Goal: Task Accomplishment & Management: Complete application form

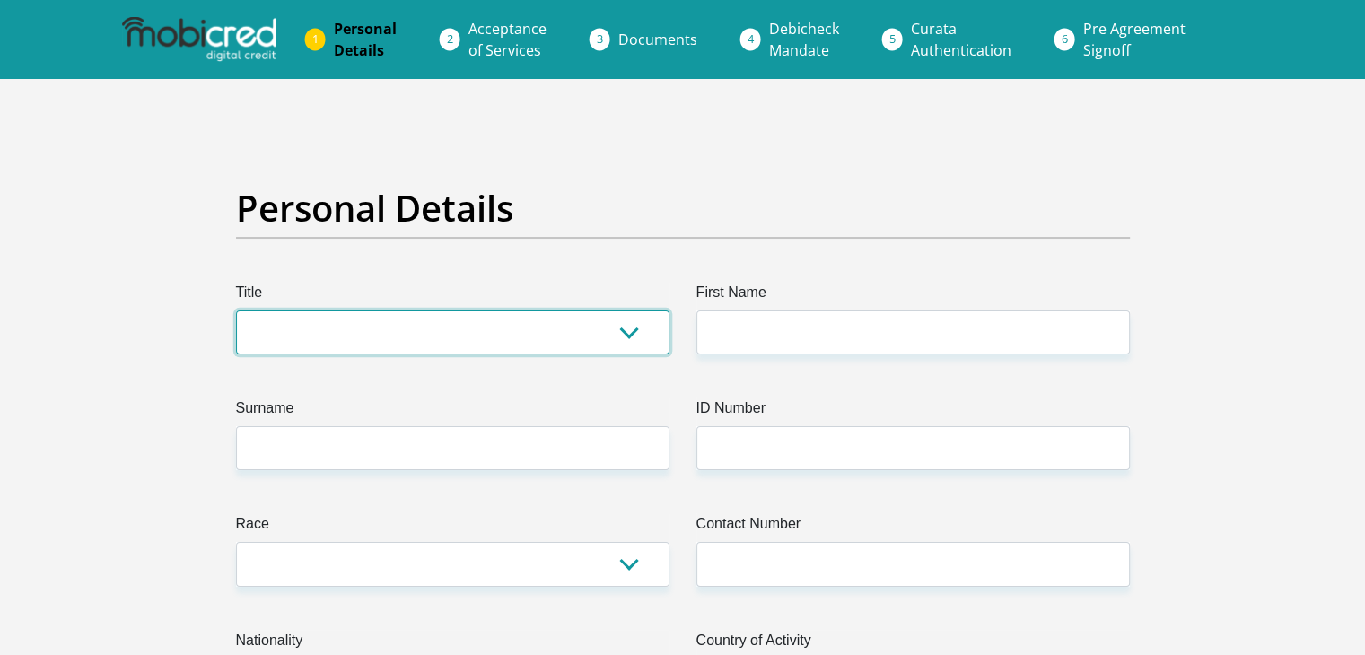
click at [307, 341] on select "Mr Ms Mrs Dr [PERSON_NAME]" at bounding box center [452, 332] width 433 height 44
select select "Ms"
click at [236, 310] on select "Mr Ms Mrs Dr [PERSON_NAME]" at bounding box center [452, 332] width 433 height 44
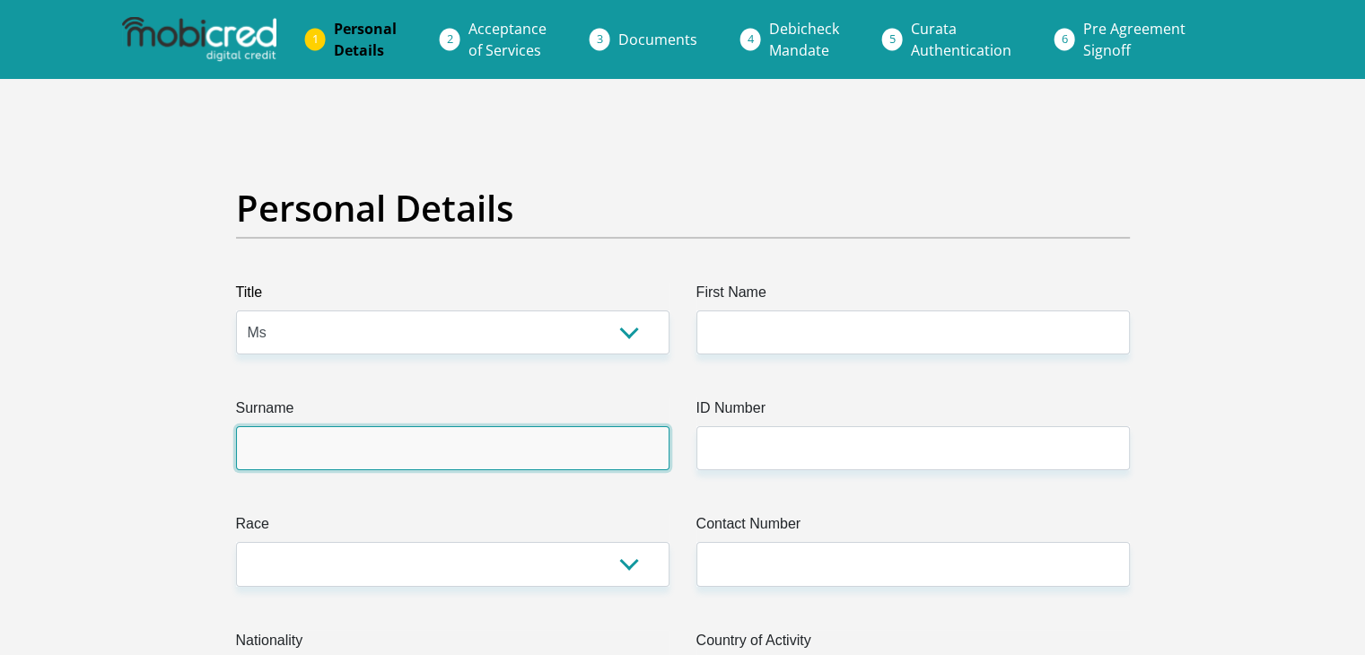
click at [301, 458] on input "Surname" at bounding box center [452, 448] width 433 height 44
type input "[PERSON_NAME]"
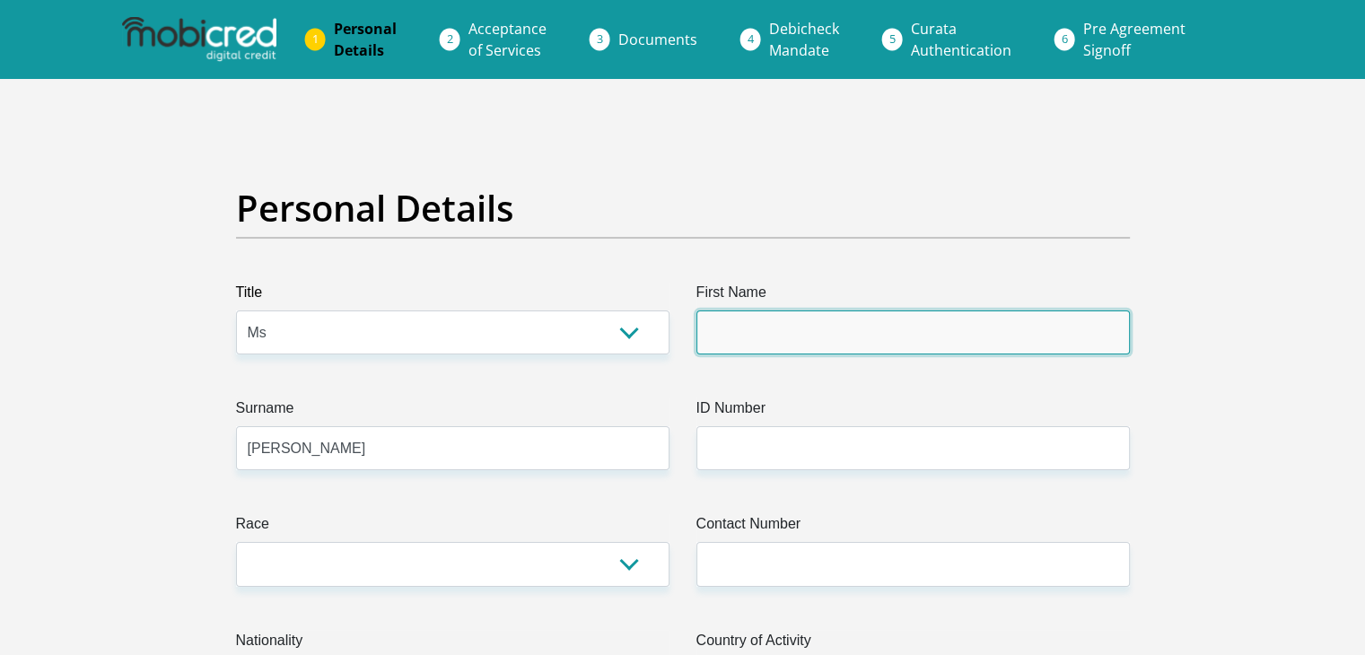
type input "ILAAM"
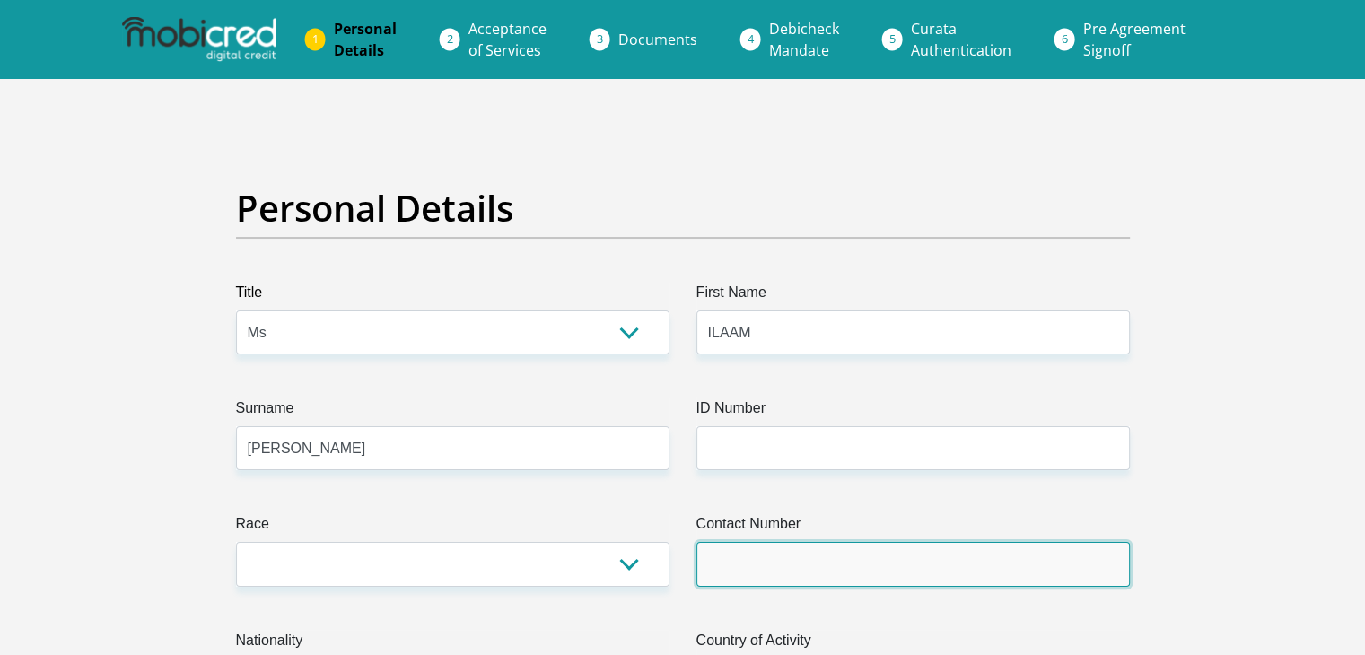
type input "0747437705"
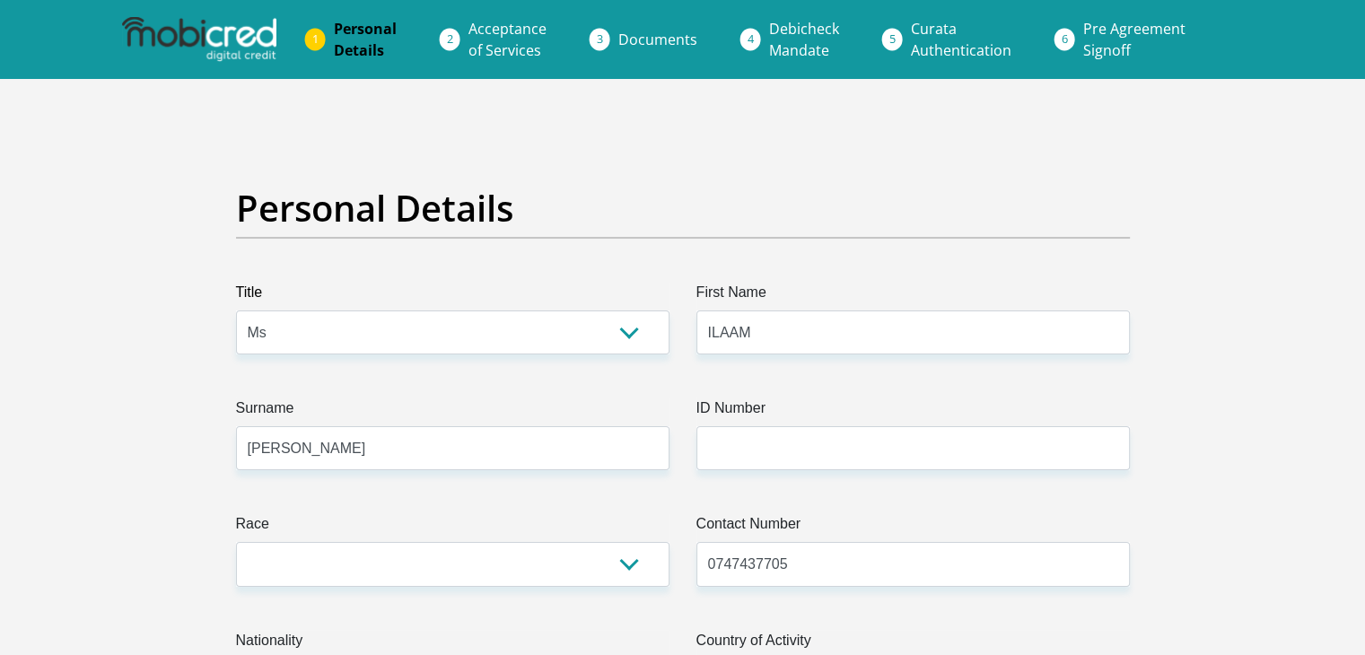
select select "ZAF"
type input "22d [GEOGRAPHIC_DATA]"
type input "[GEOGRAPHIC_DATA]"
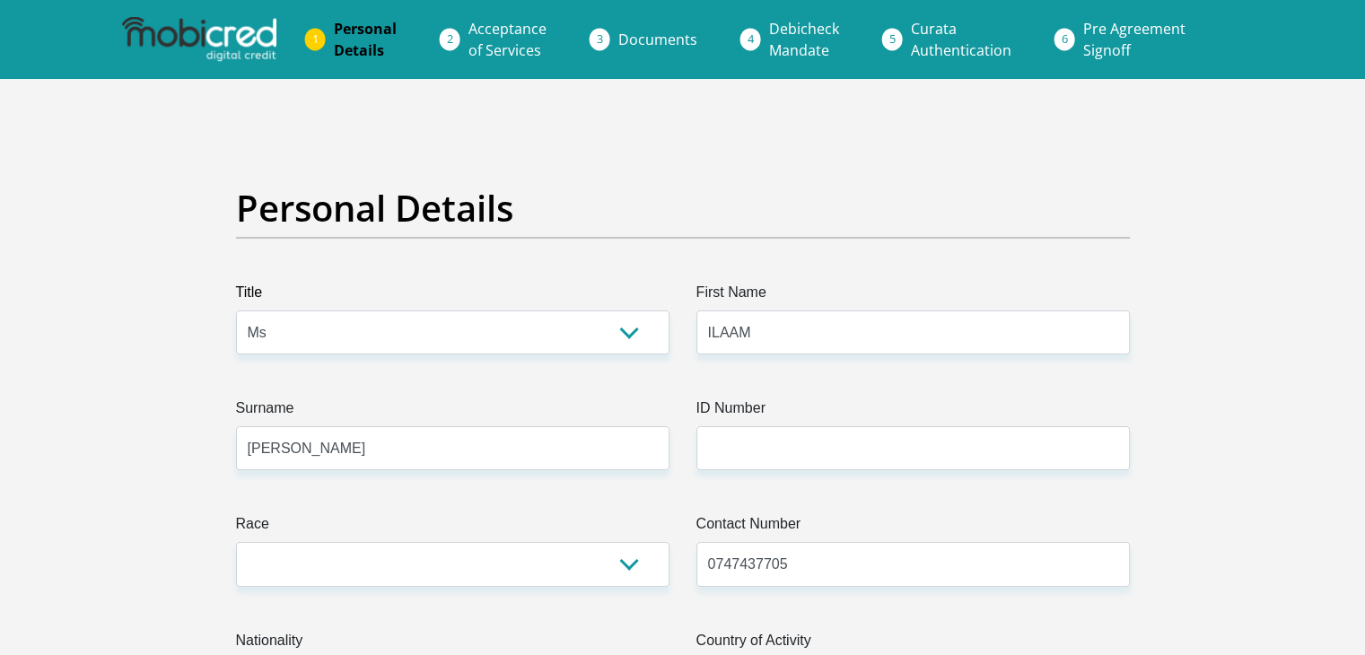
type input "7941"
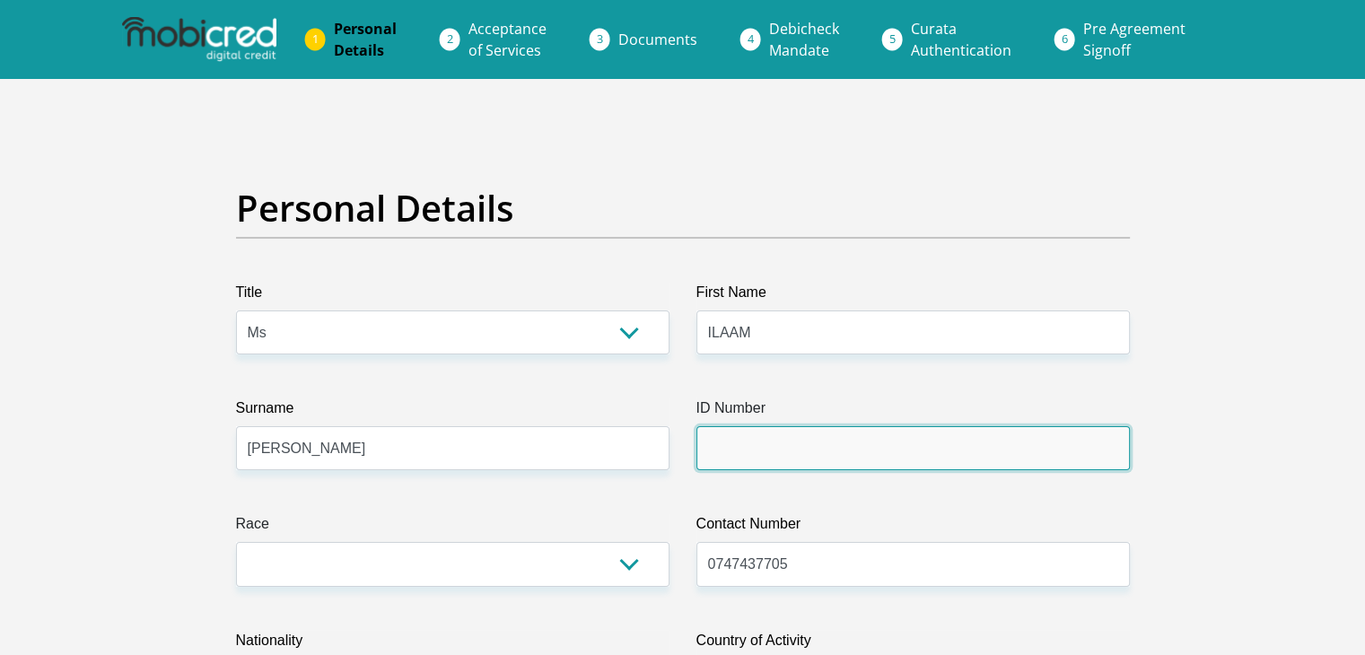
click at [747, 446] on input "ID Number" at bounding box center [912, 448] width 433 height 44
type input "9106240396081"
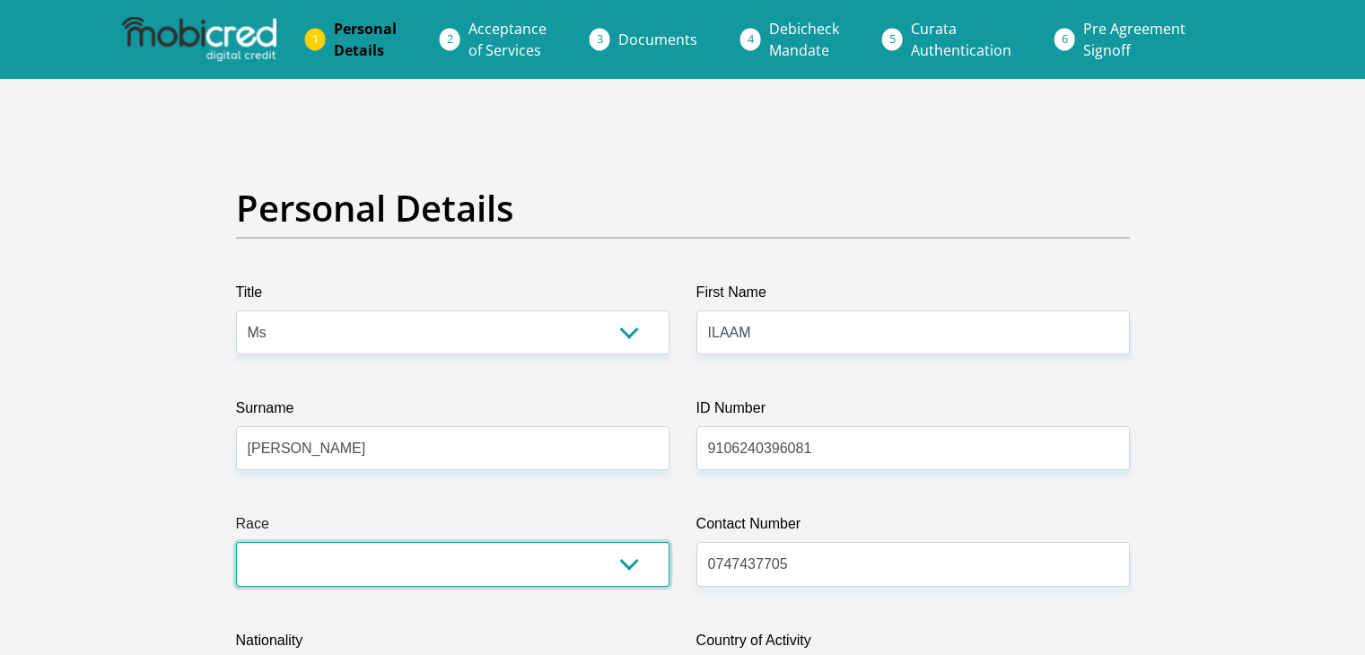
click at [441, 555] on select "Black Coloured Indian White Other" at bounding box center [452, 564] width 433 height 44
click at [236, 542] on select "Black Coloured Indian White Other" at bounding box center [452, 564] width 433 height 44
click at [622, 572] on select "Black Coloured Indian White Other" at bounding box center [452, 564] width 433 height 44
select select "2"
click at [236, 542] on select "Black Coloured Indian White Other" at bounding box center [452, 564] width 433 height 44
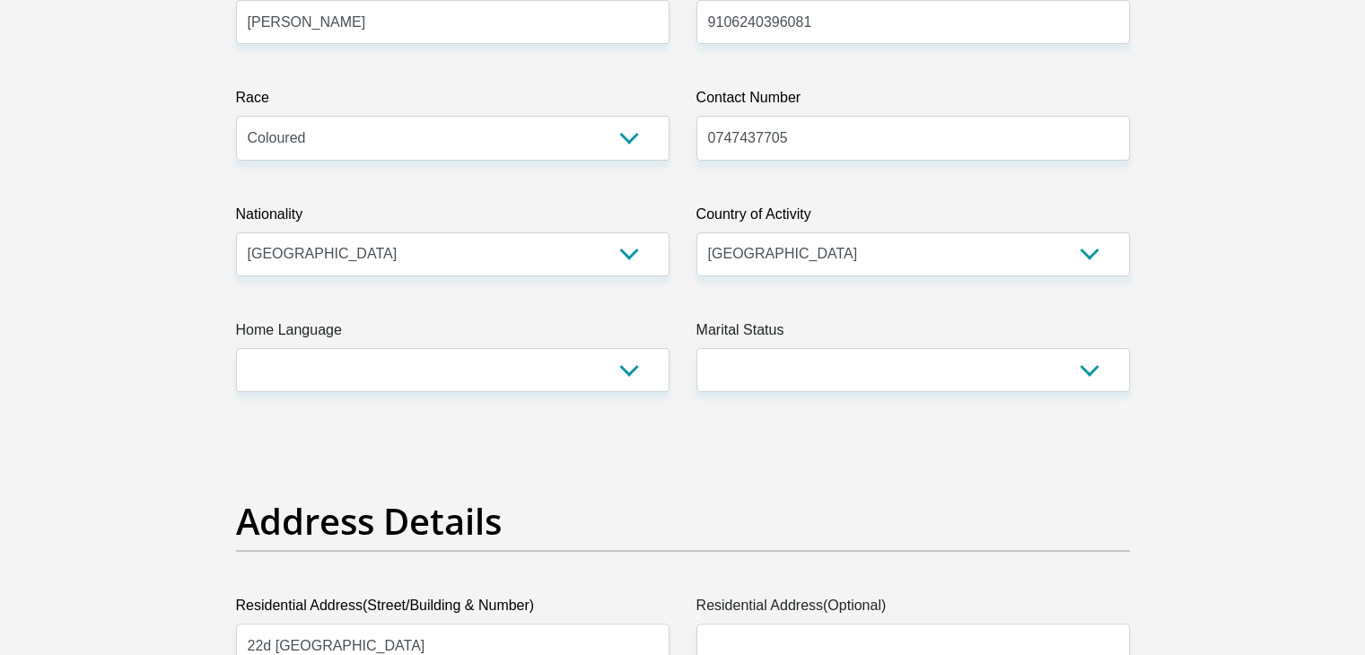
scroll to position [431, 0]
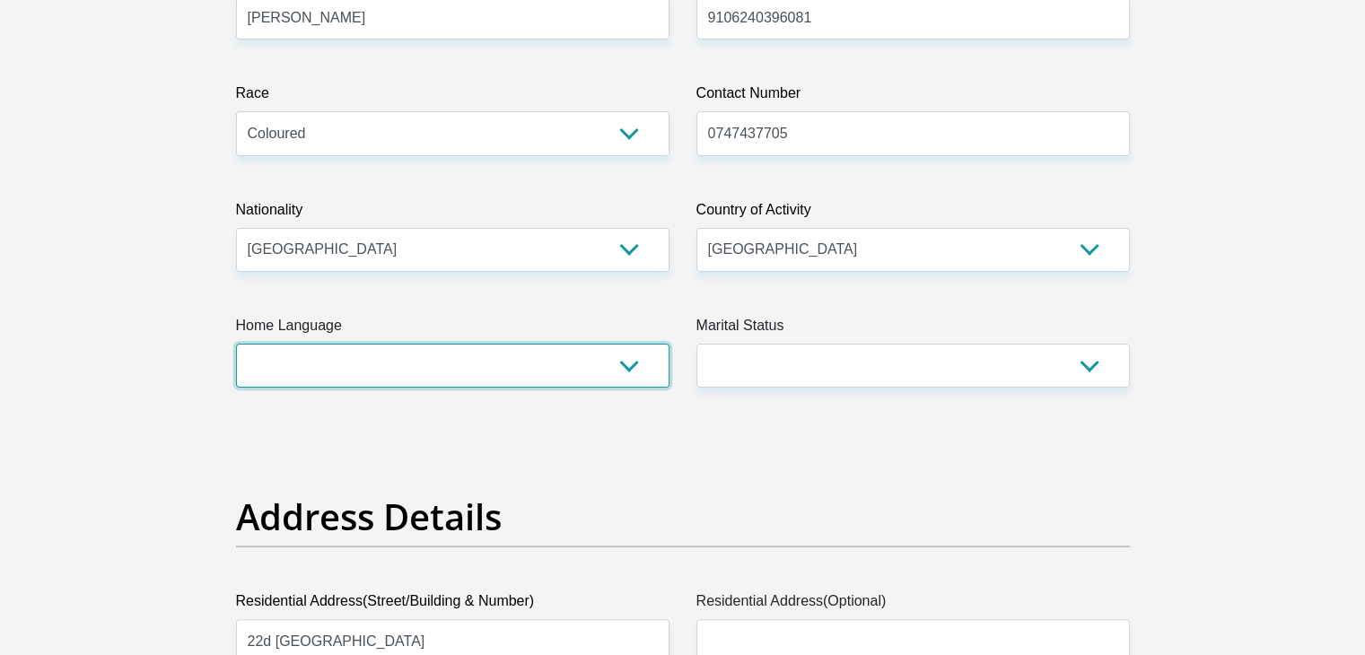
click at [625, 364] on select "Afrikaans English Sepedi South Ndebele Southern Sotho Swati Tsonga Tswana Venda…" at bounding box center [452, 366] width 433 height 44
select select "eng"
click at [236, 344] on select "Afrikaans English Sepedi South Ndebele Southern Sotho Swati Tsonga Tswana Venda…" at bounding box center [452, 366] width 433 height 44
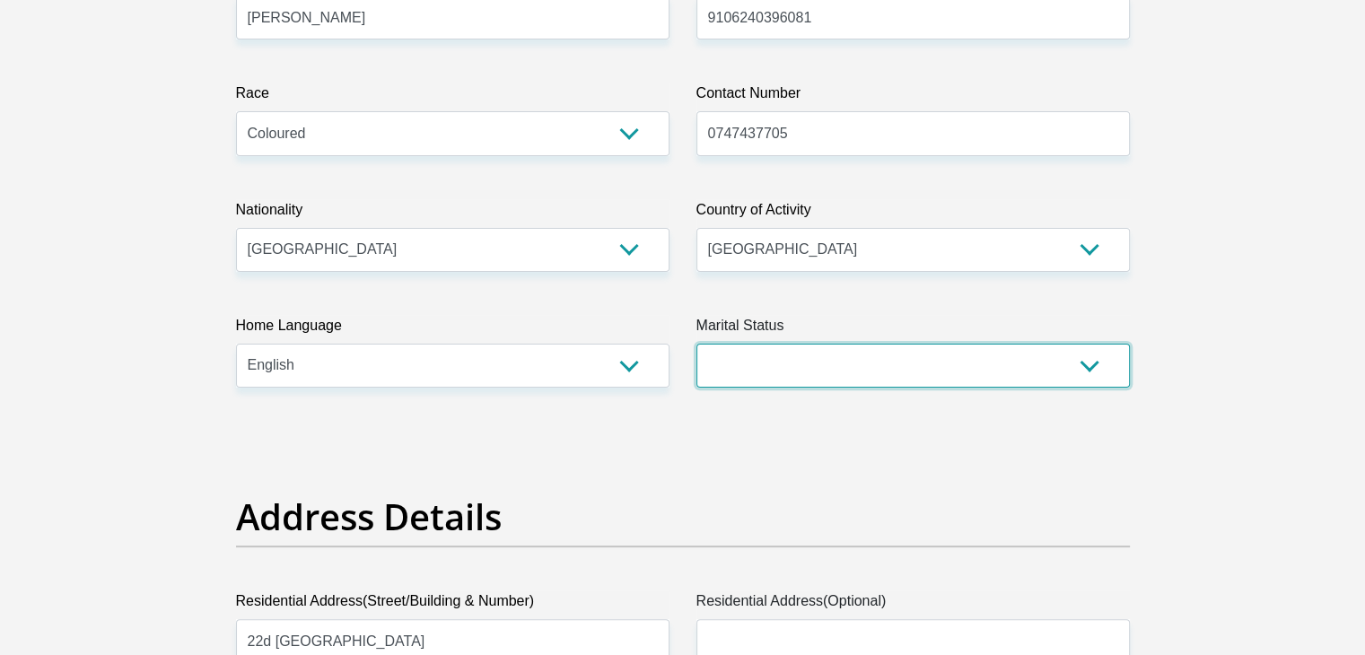
click at [816, 353] on select "Married ANC Single Divorced Widowed Married COP or Customary Law" at bounding box center [912, 366] width 433 height 44
select select "2"
click at [696, 344] on select "Married ANC Single Divorced Widowed Married COP or Customary Law" at bounding box center [912, 366] width 433 height 44
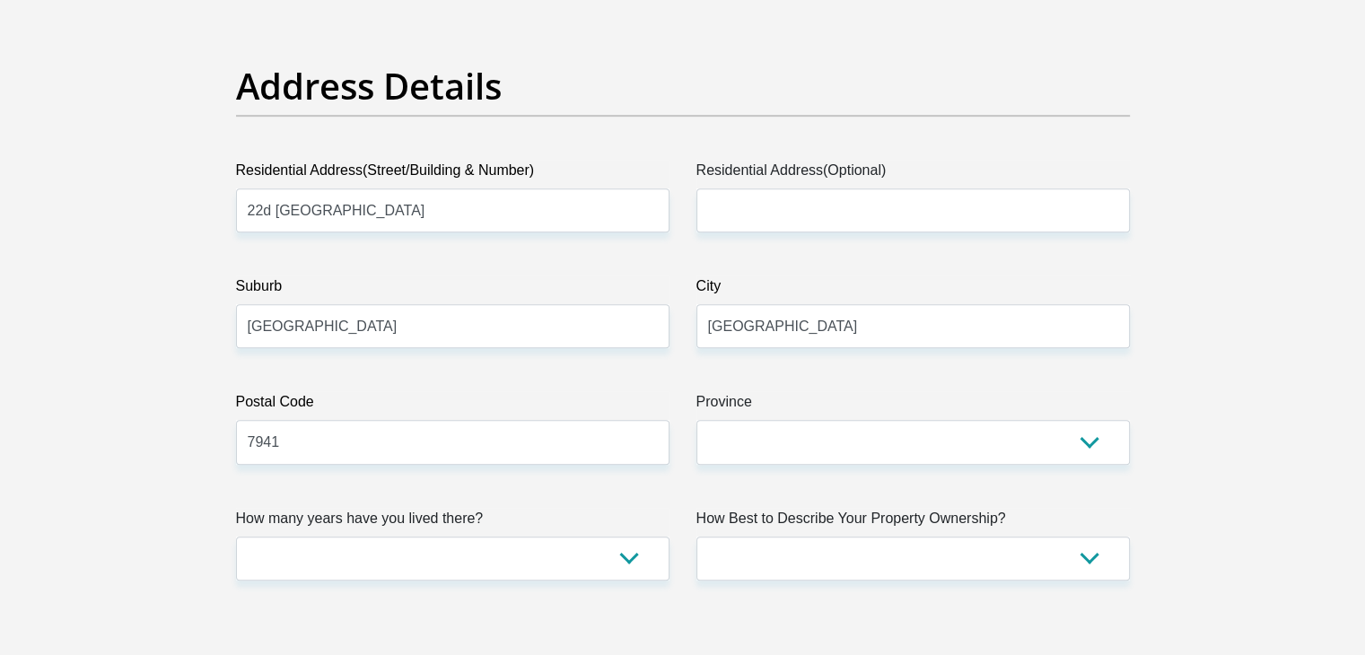
scroll to position [826, 0]
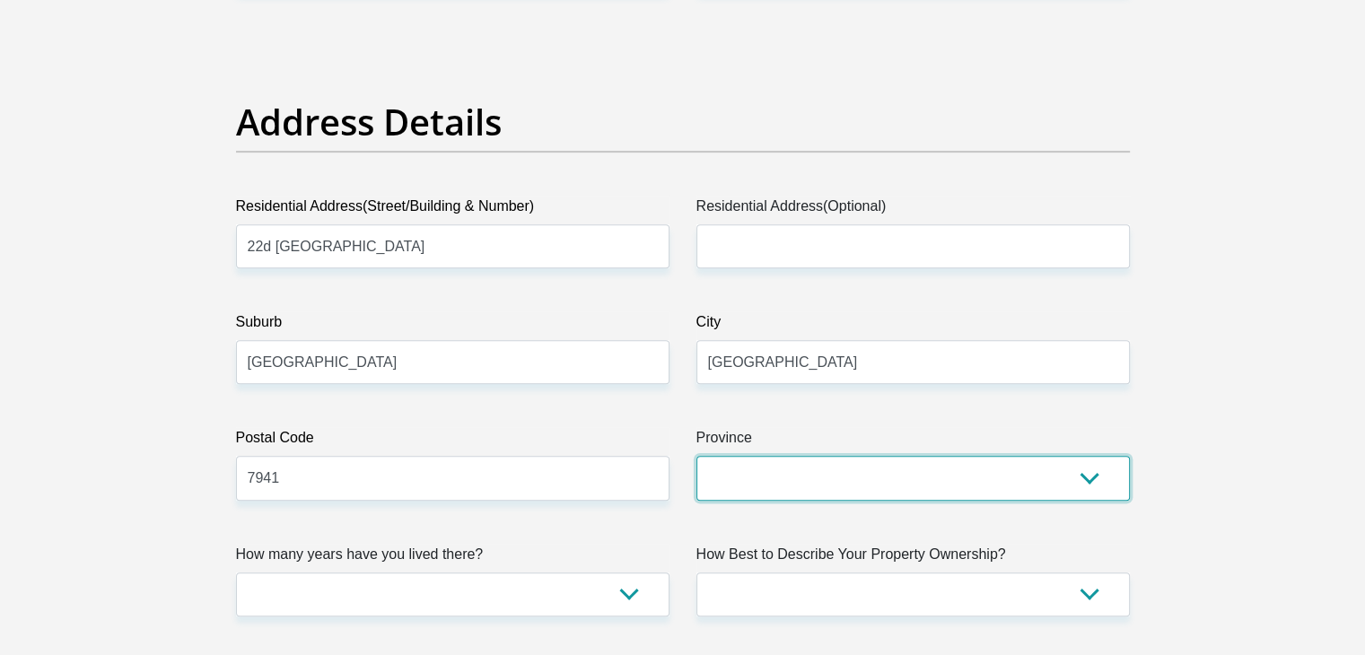
click at [1091, 478] on select "Eastern Cape Free State [GEOGRAPHIC_DATA] [GEOGRAPHIC_DATA][DATE] [GEOGRAPHIC_D…" at bounding box center [912, 478] width 433 height 44
select select "Western Cape"
click at [696, 456] on select "Eastern Cape Free State [GEOGRAPHIC_DATA] [GEOGRAPHIC_DATA][DATE] [GEOGRAPHIC_D…" at bounding box center [912, 478] width 433 height 44
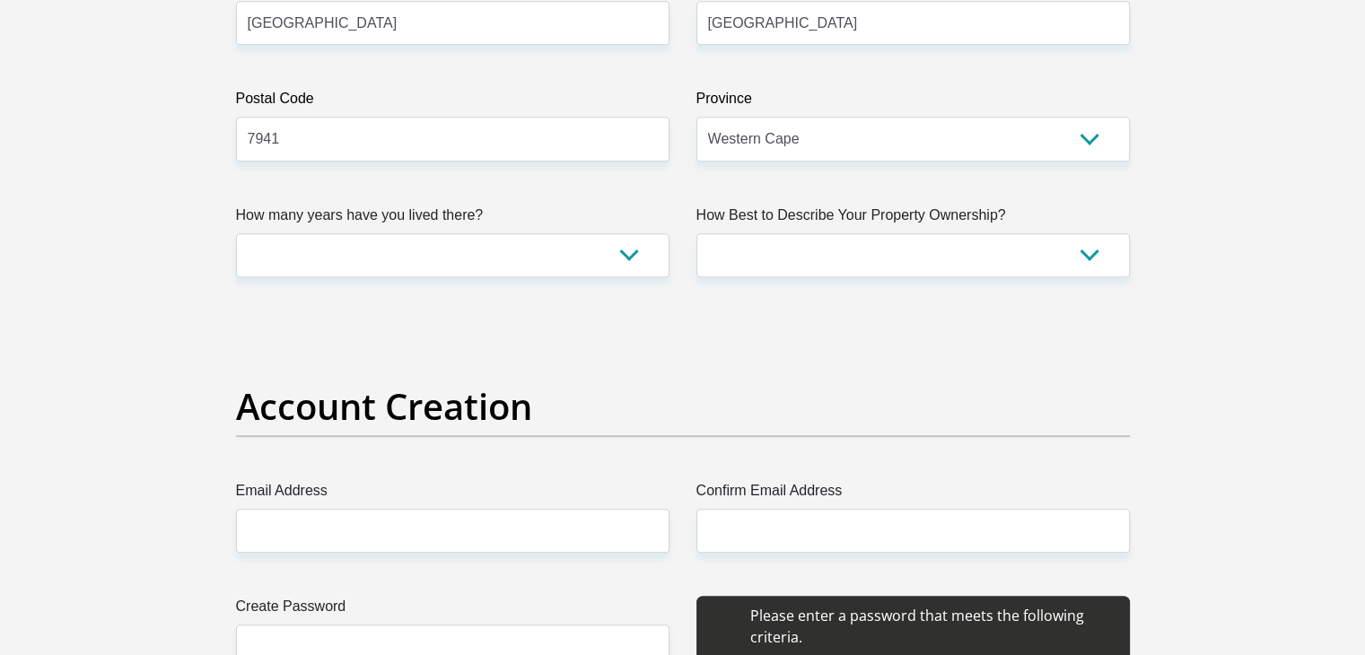
scroll to position [1220, 0]
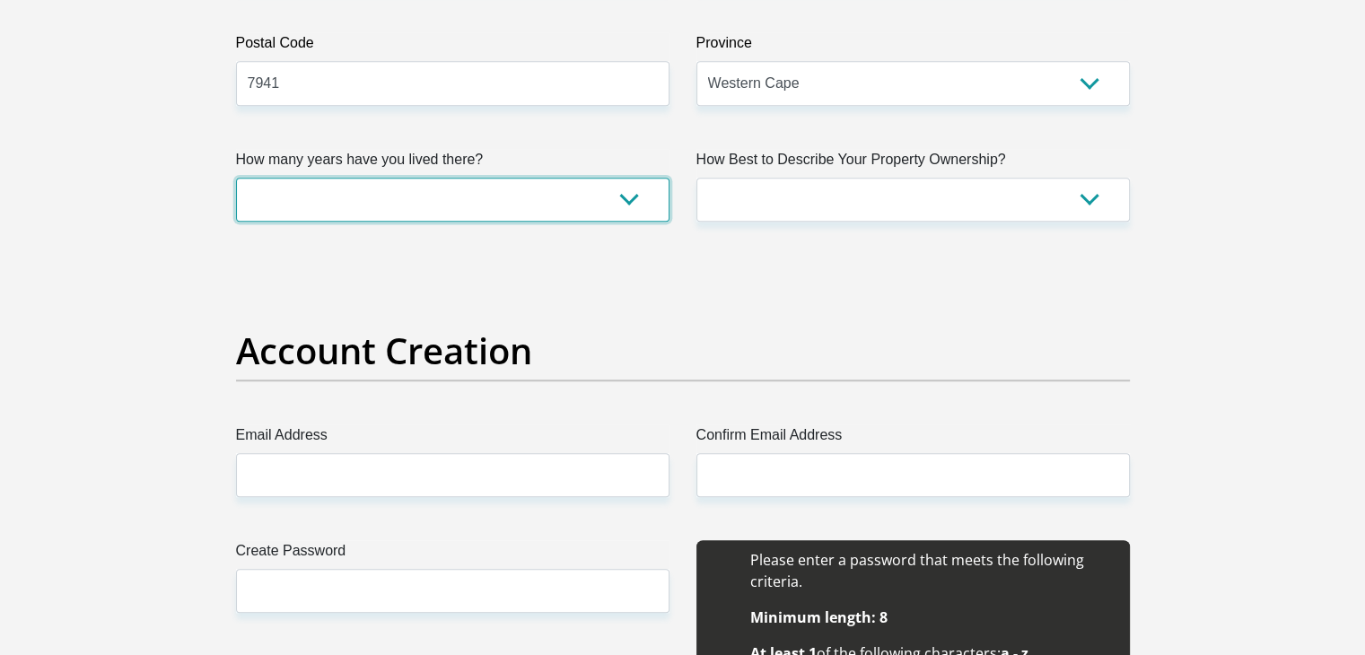
click at [610, 194] on select "less than 1 year 1-3 years 3-5 years 5+ years" at bounding box center [452, 200] width 433 height 44
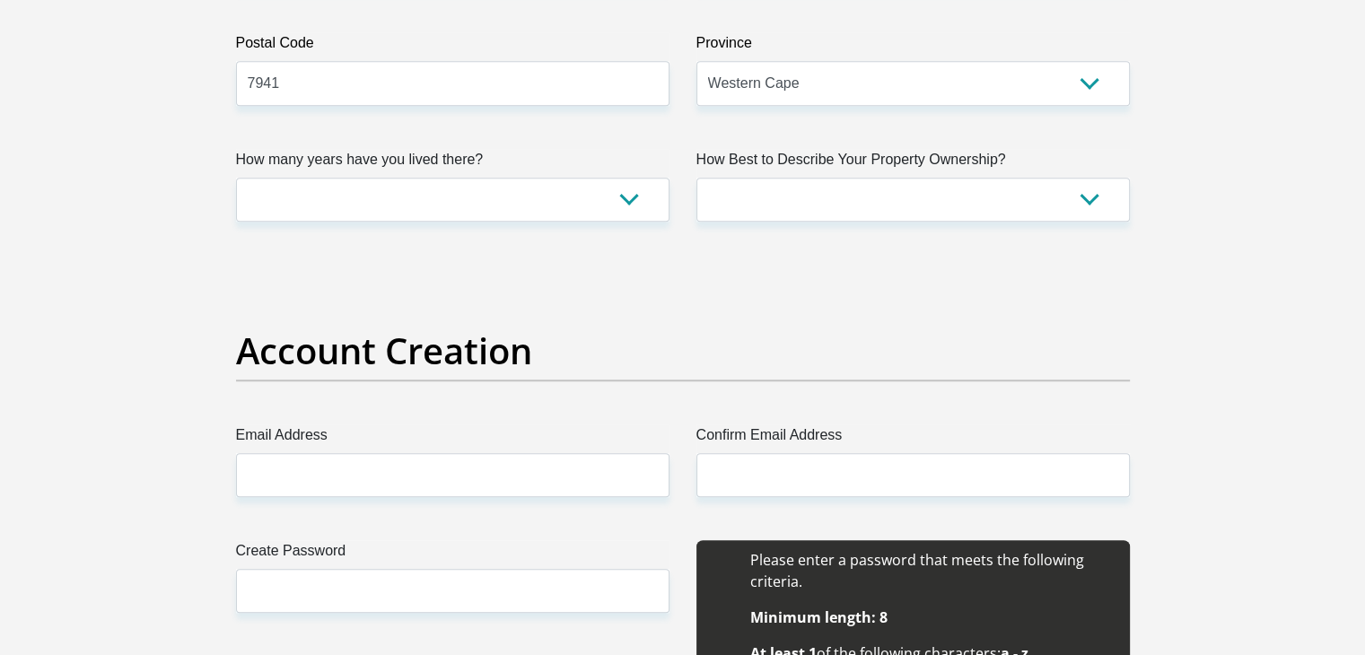
click at [493, 355] on h2 "Account Creation" at bounding box center [683, 350] width 894 height 43
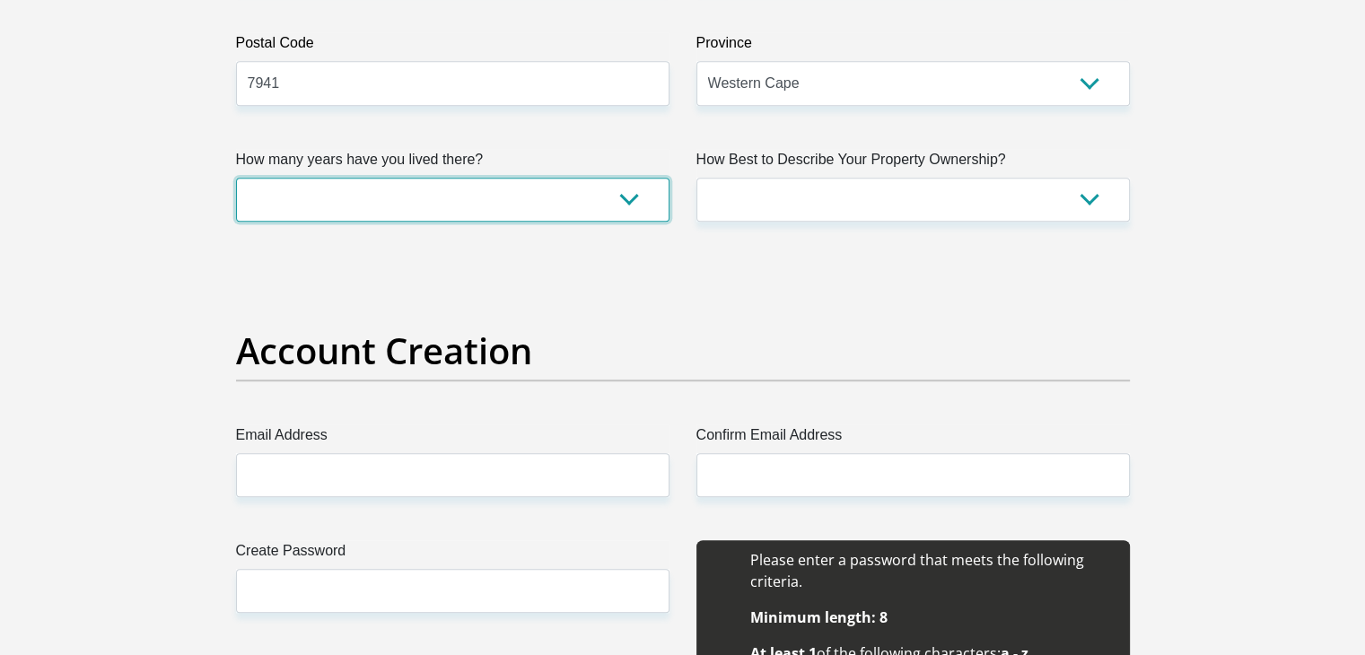
click at [537, 198] on select "less than 1 year 1-3 years 3-5 years 5+ years" at bounding box center [452, 200] width 433 height 44
select select "5"
click at [236, 178] on select "less than 1 year 1-3 years 3-5 years 5+ years" at bounding box center [452, 200] width 433 height 44
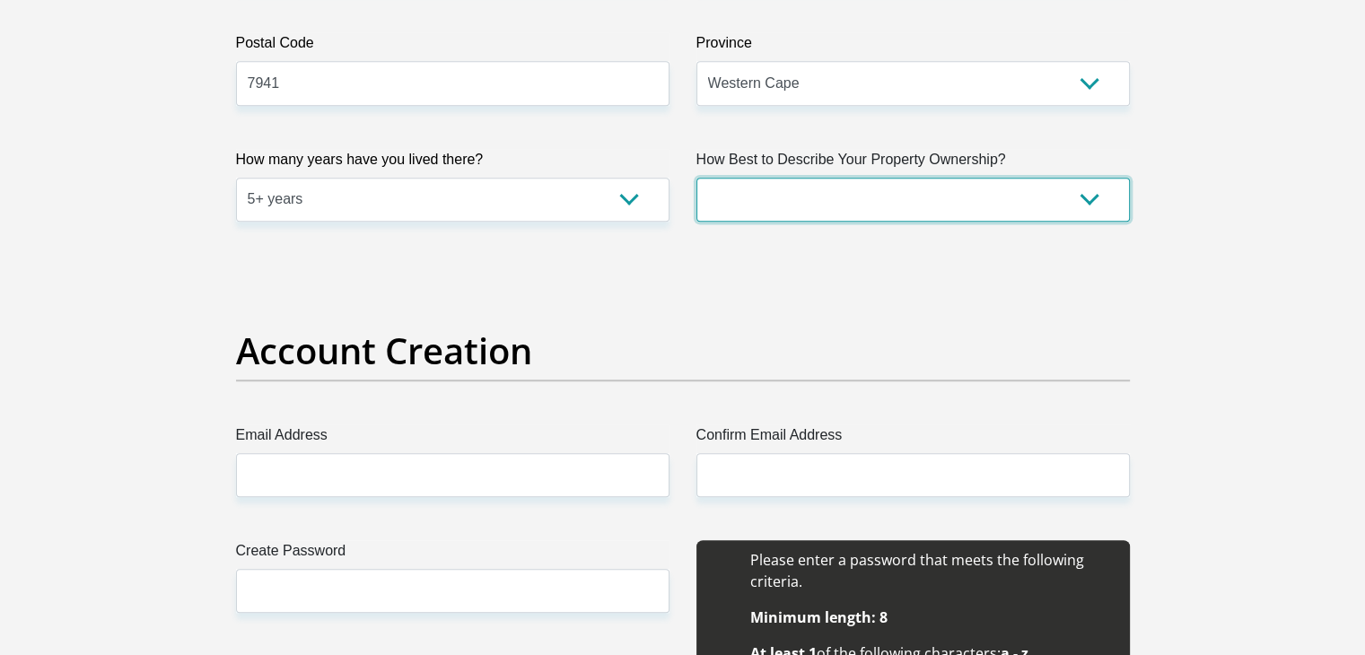
click at [879, 205] on select "Owned Rented Family Owned Company Dwelling" at bounding box center [912, 200] width 433 height 44
select select "parents"
click at [696, 178] on select "Owned Rented Family Owned Company Dwelling" at bounding box center [912, 200] width 433 height 44
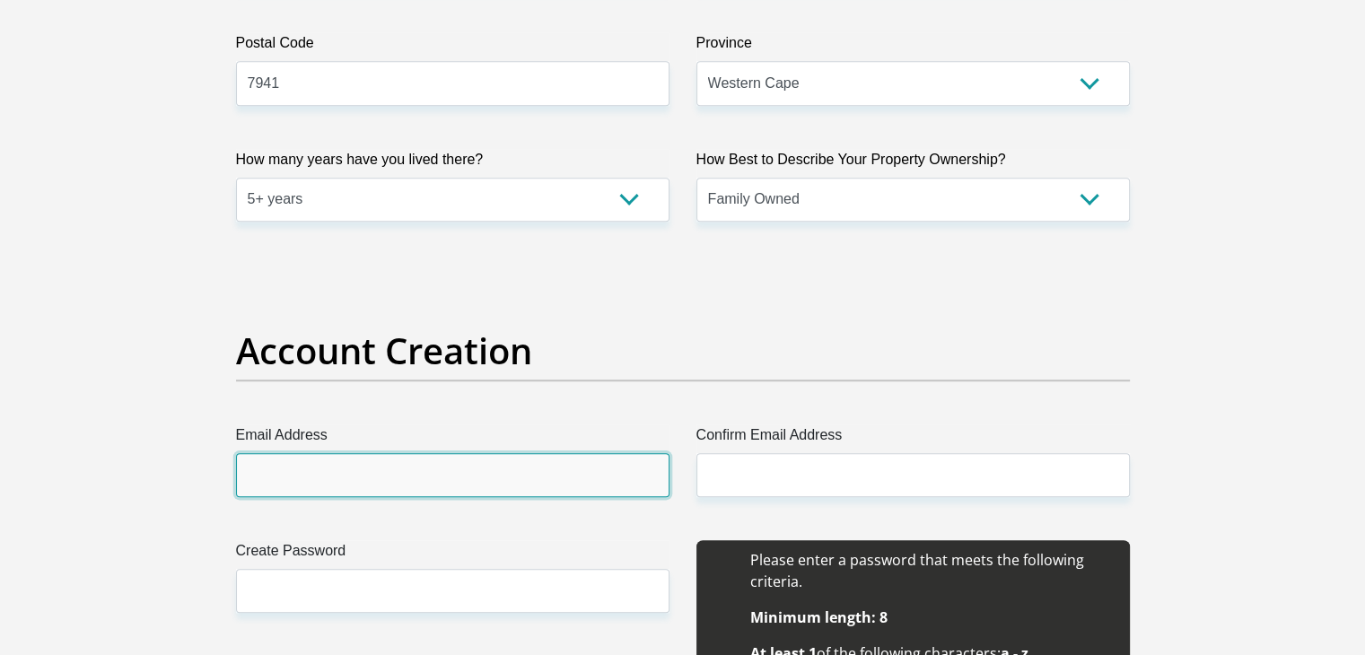
click at [362, 491] on input "Email Address" at bounding box center [452, 475] width 433 height 44
type input "[EMAIL_ADDRESS][DOMAIN_NAME]"
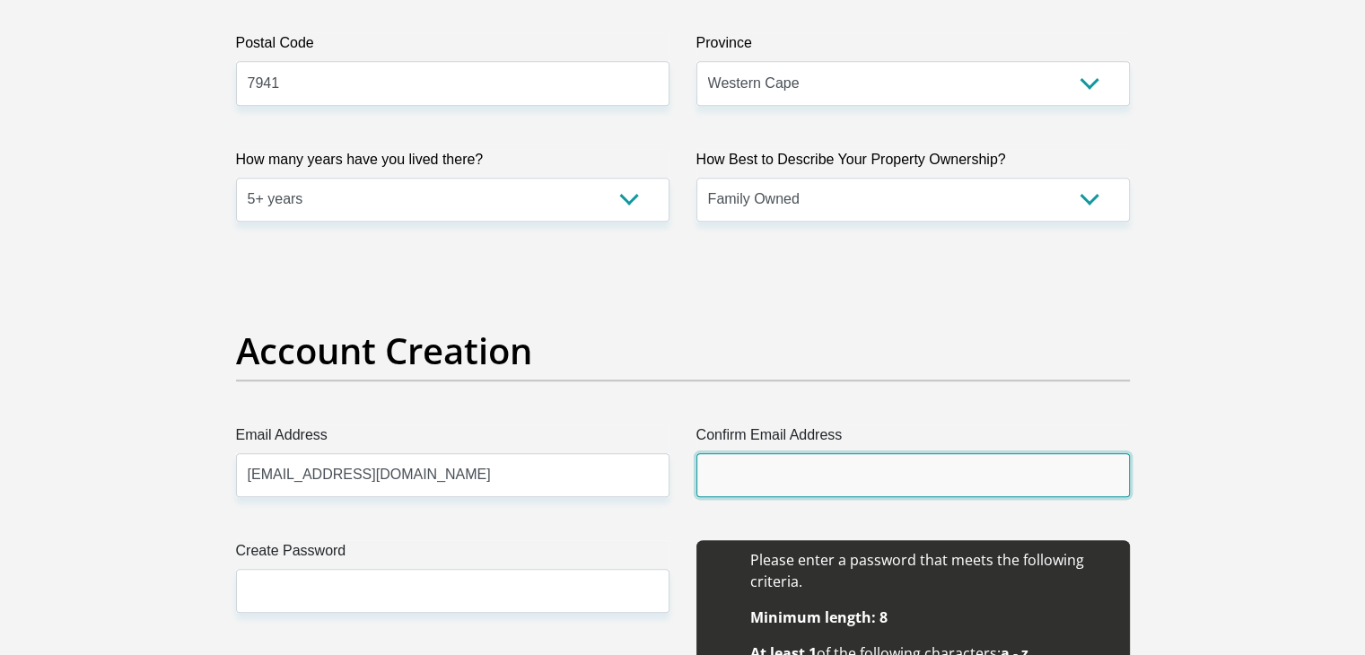
type input "[EMAIL_ADDRESS][DOMAIN_NAME]"
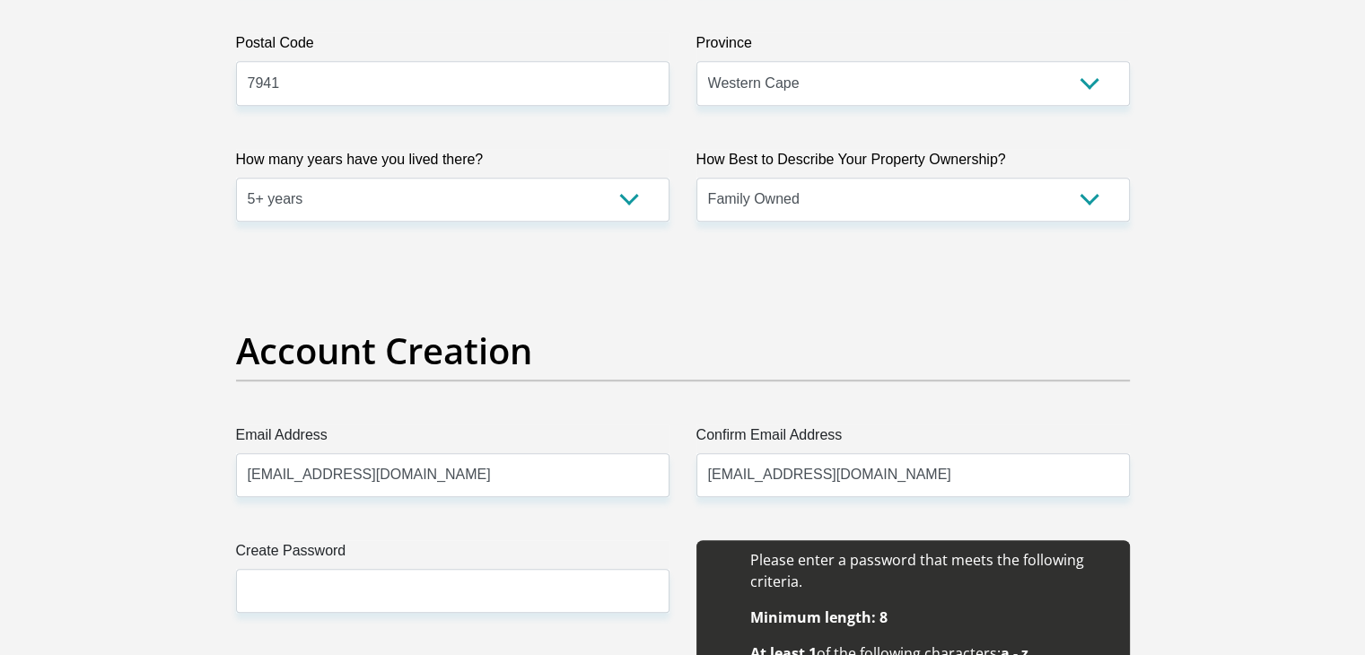
type input "ILAAM"
type input "[PERSON_NAME]"
type input "0747437705"
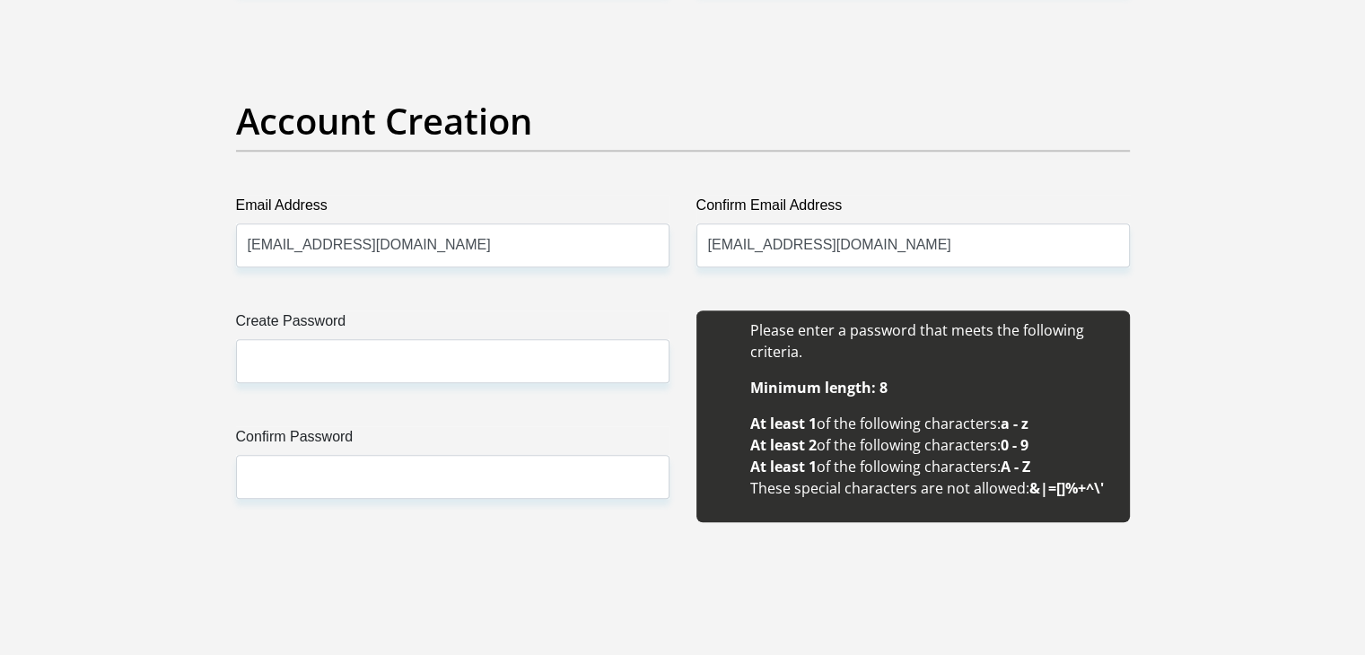
scroll to position [1507, 0]
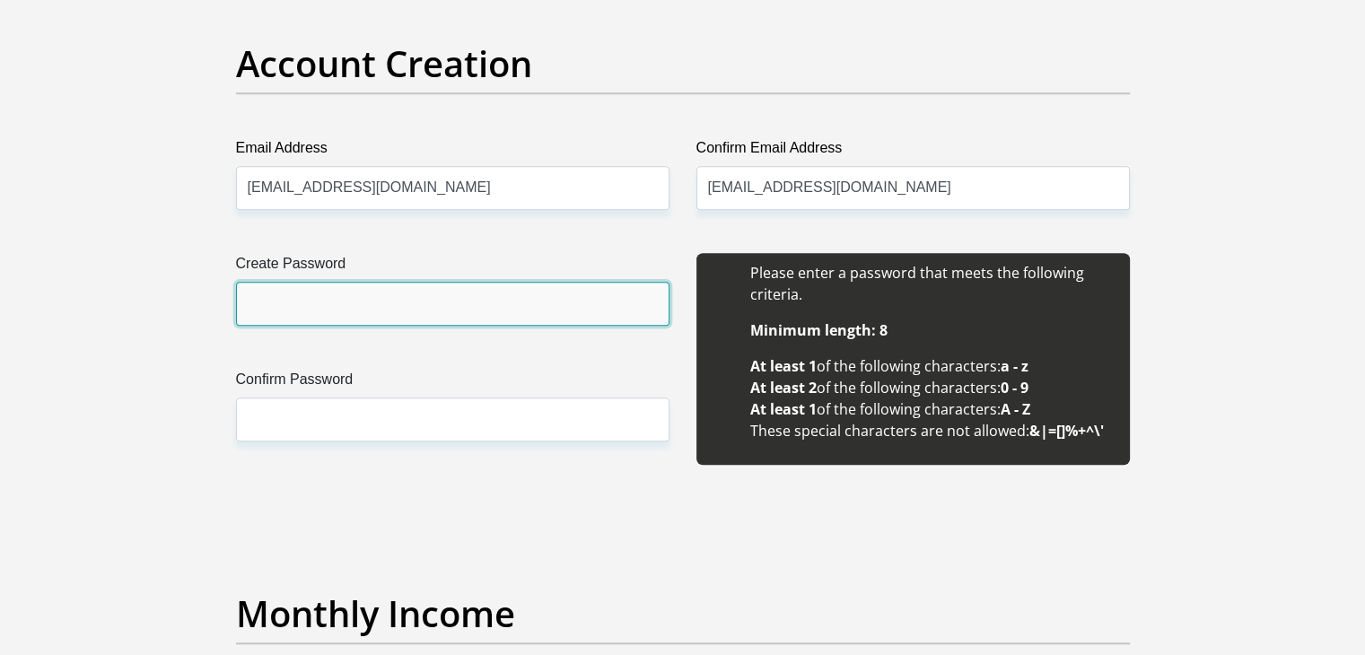
click at [467, 293] on input "Create Password" at bounding box center [452, 304] width 433 height 44
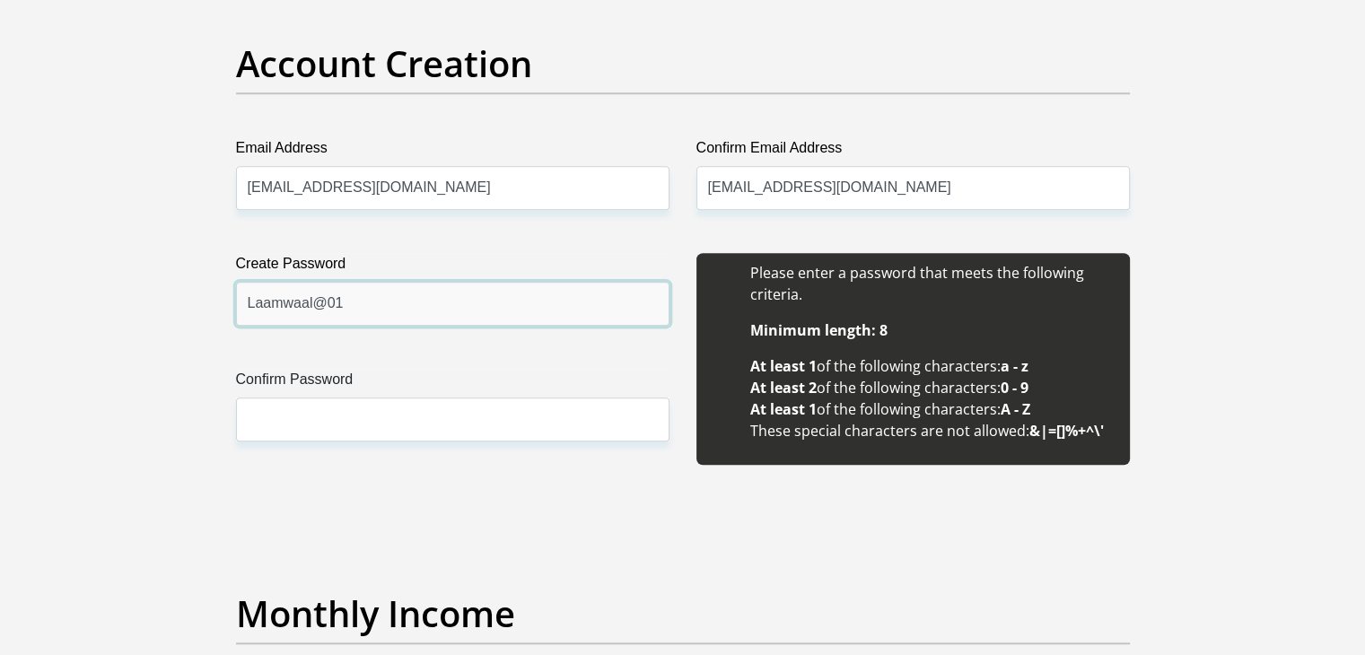
type input "Laamwaal@01"
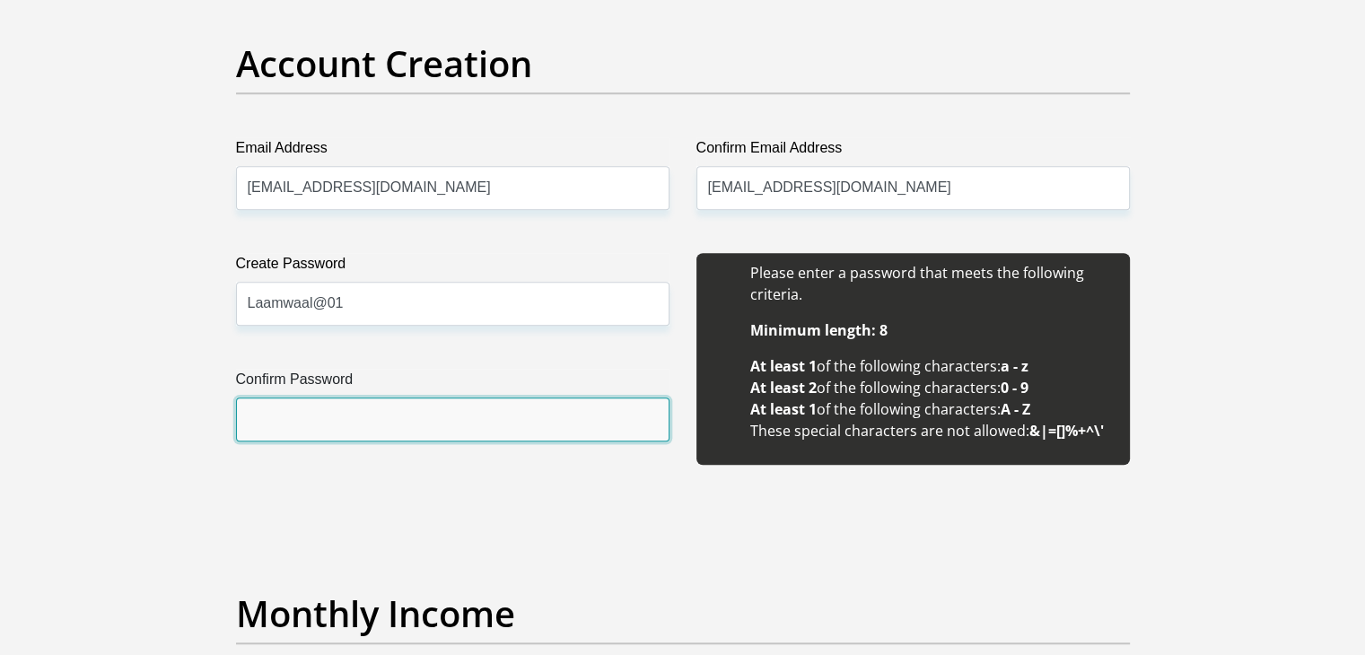
click at [395, 421] on input "Confirm Password" at bounding box center [452, 420] width 433 height 44
type input "Laamwaal@01"
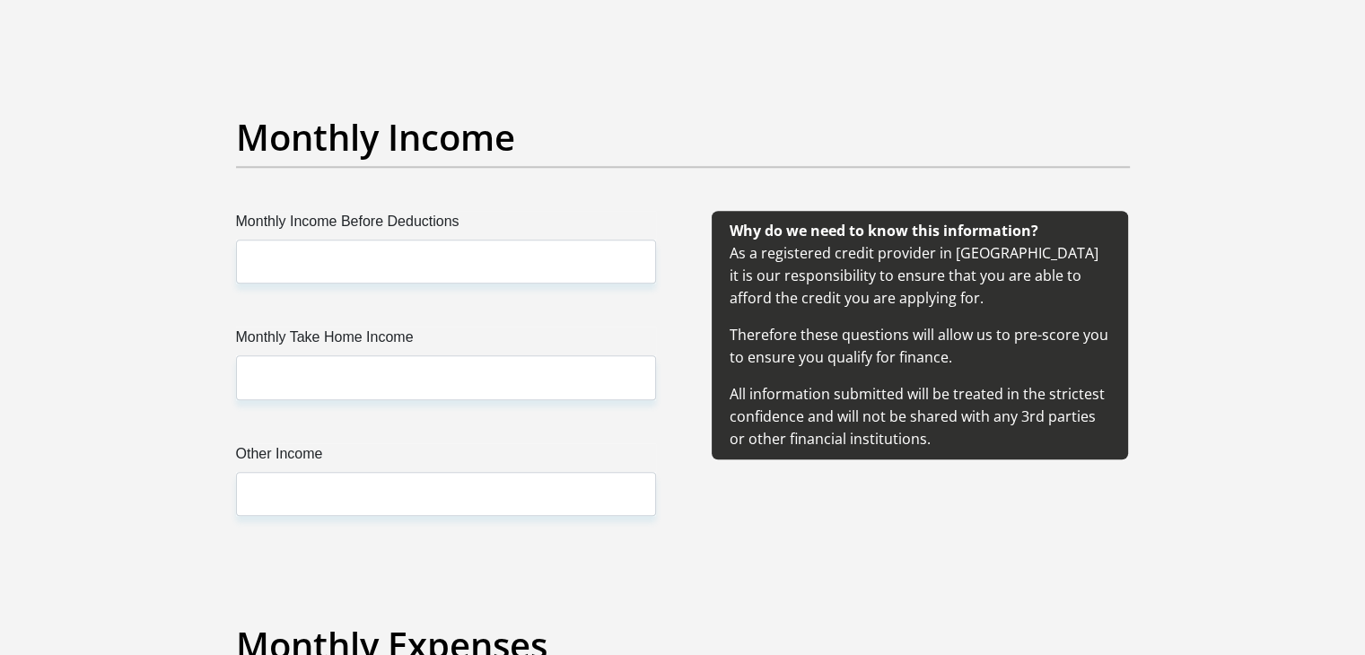
scroll to position [2154, 0]
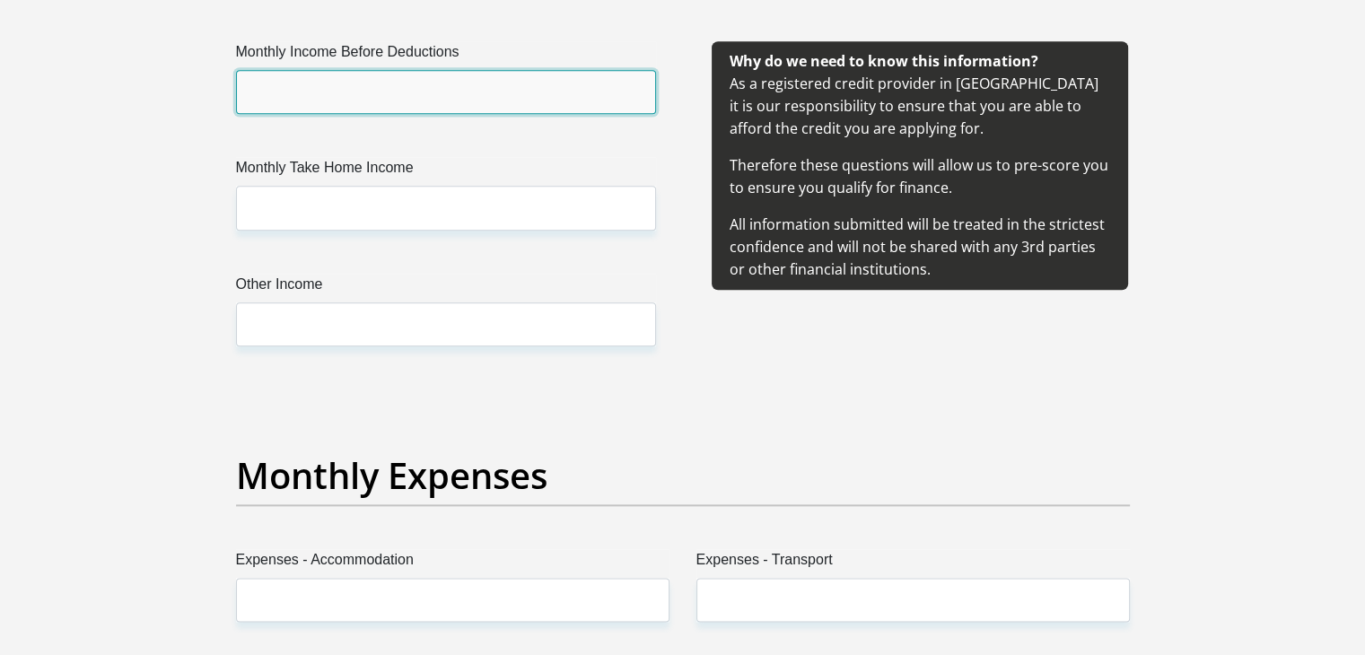
click at [363, 80] on input "Monthly Income Before Deductions" at bounding box center [446, 92] width 420 height 44
type input "15000"
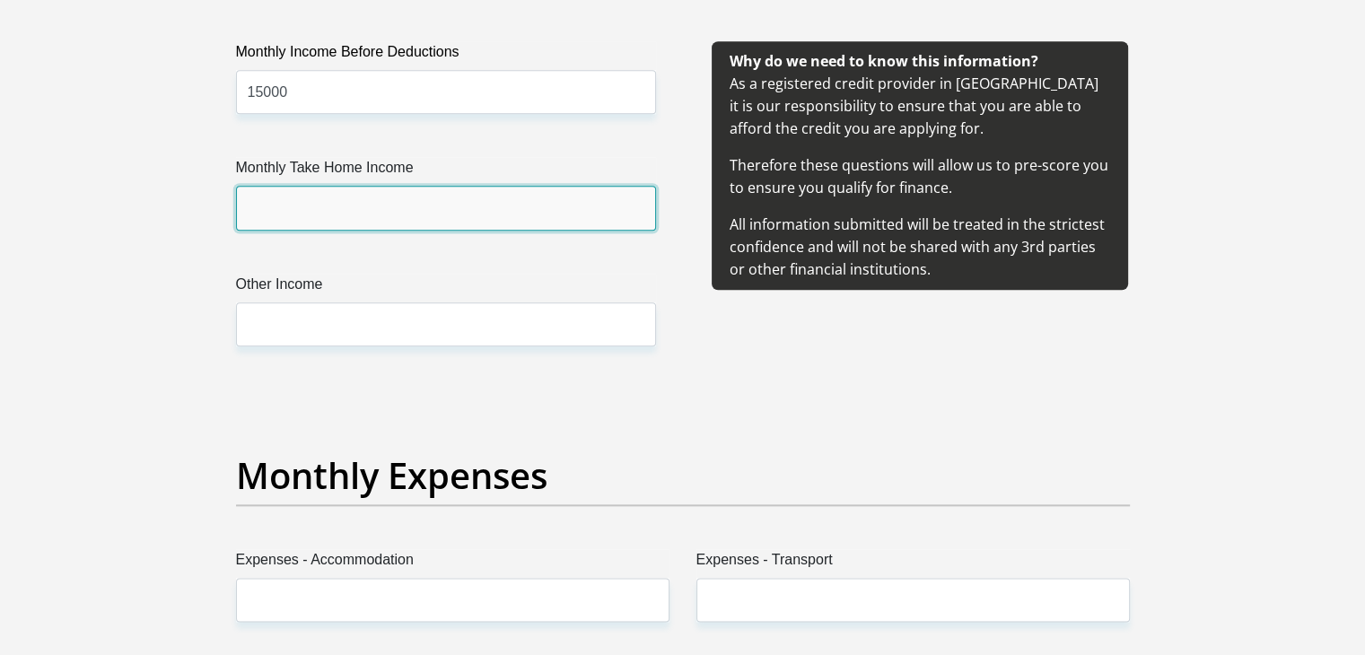
click at [299, 216] on input "Monthly Take Home Income" at bounding box center [446, 208] width 420 height 44
type input "13585"
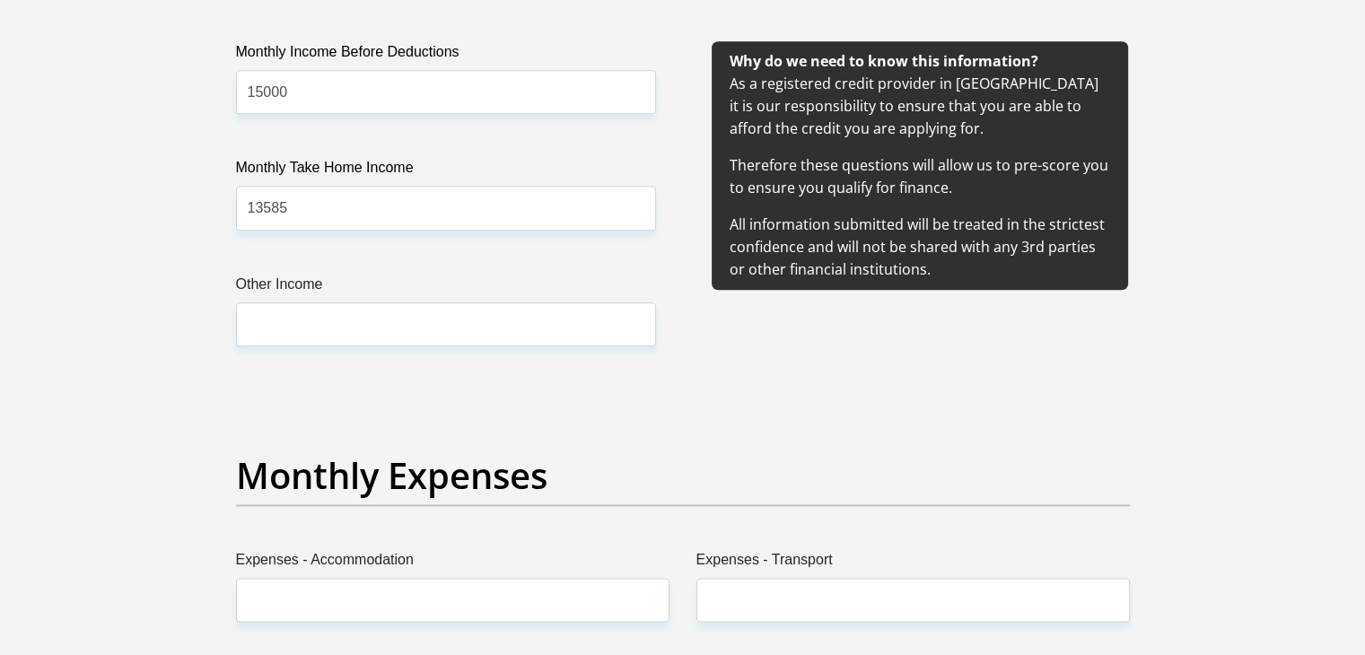
click at [283, 298] on label "Other Income" at bounding box center [446, 288] width 420 height 29
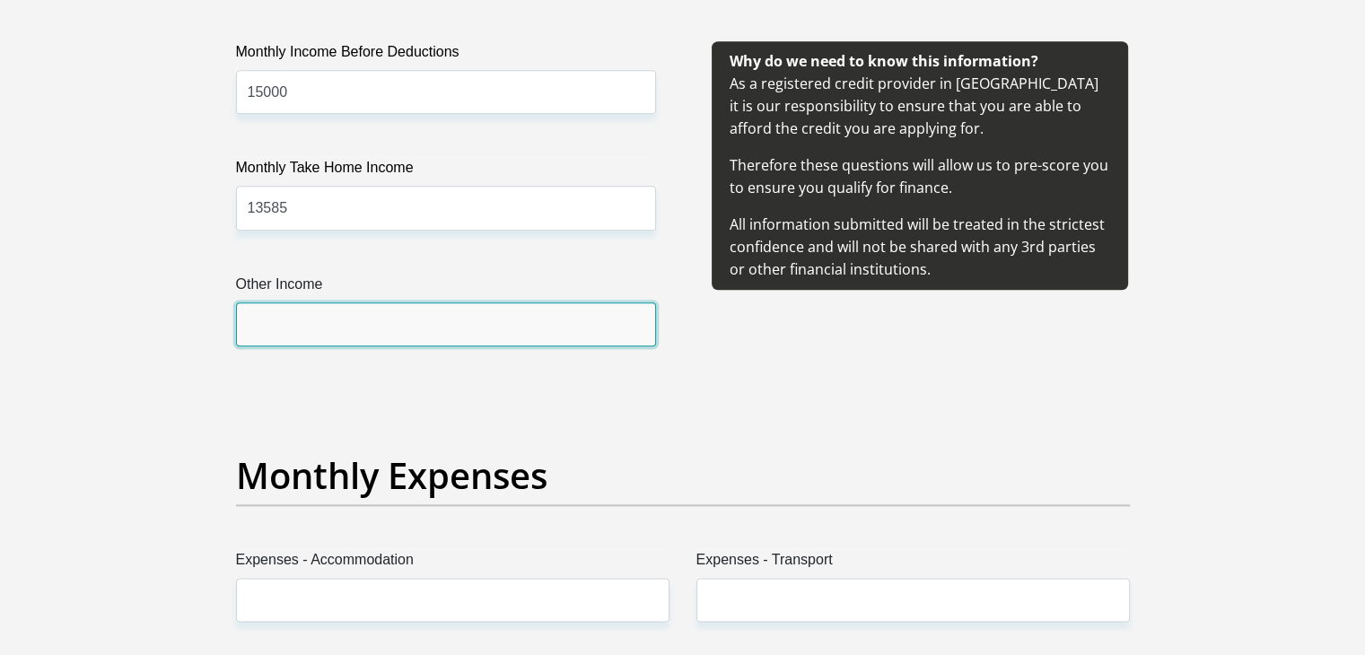
click at [283, 302] on input "Other Income" at bounding box center [446, 324] width 420 height 44
type input "500"
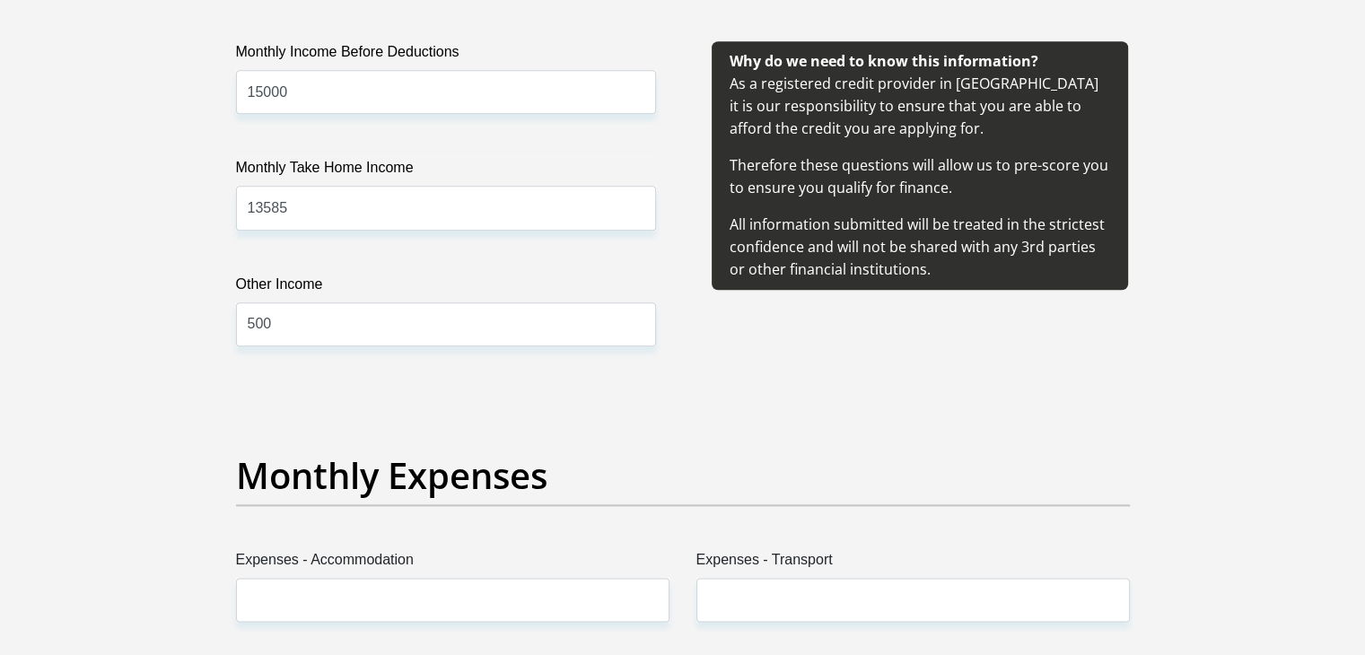
click at [816, 369] on div "Why do we need to know this information? As a registered credit provider in [GE…" at bounding box center [920, 215] width 474 height 348
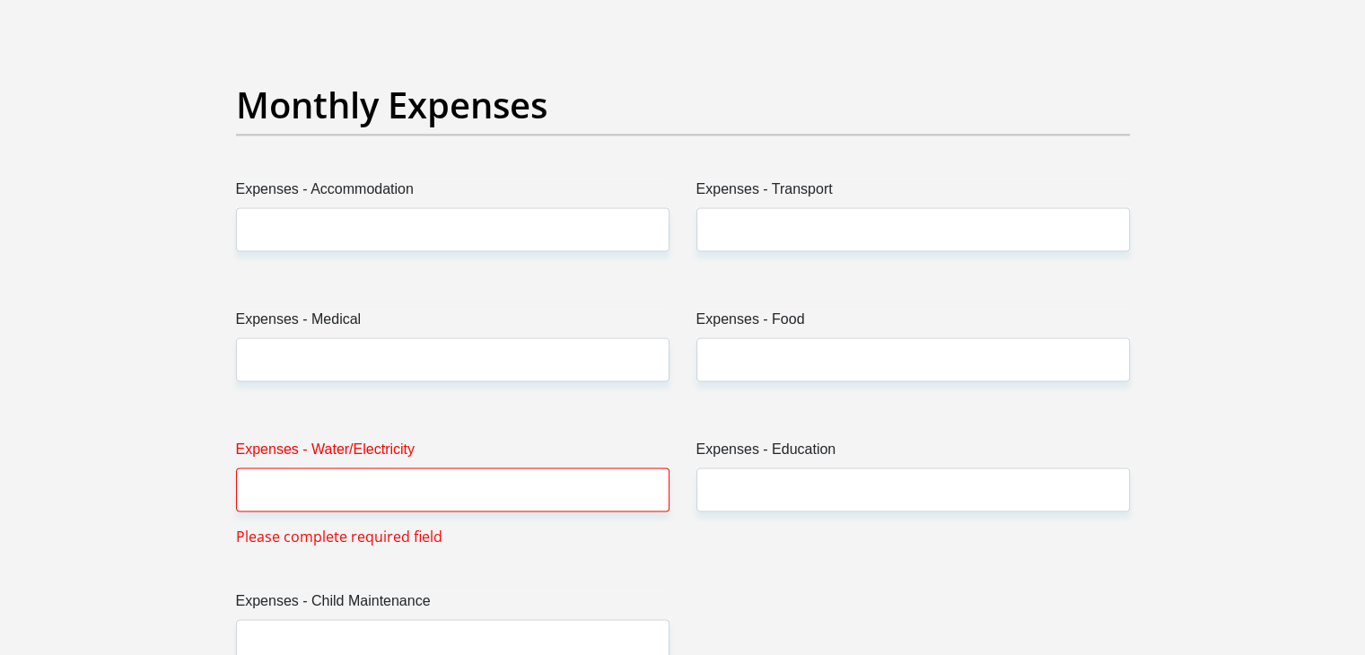
scroll to position [2548, 0]
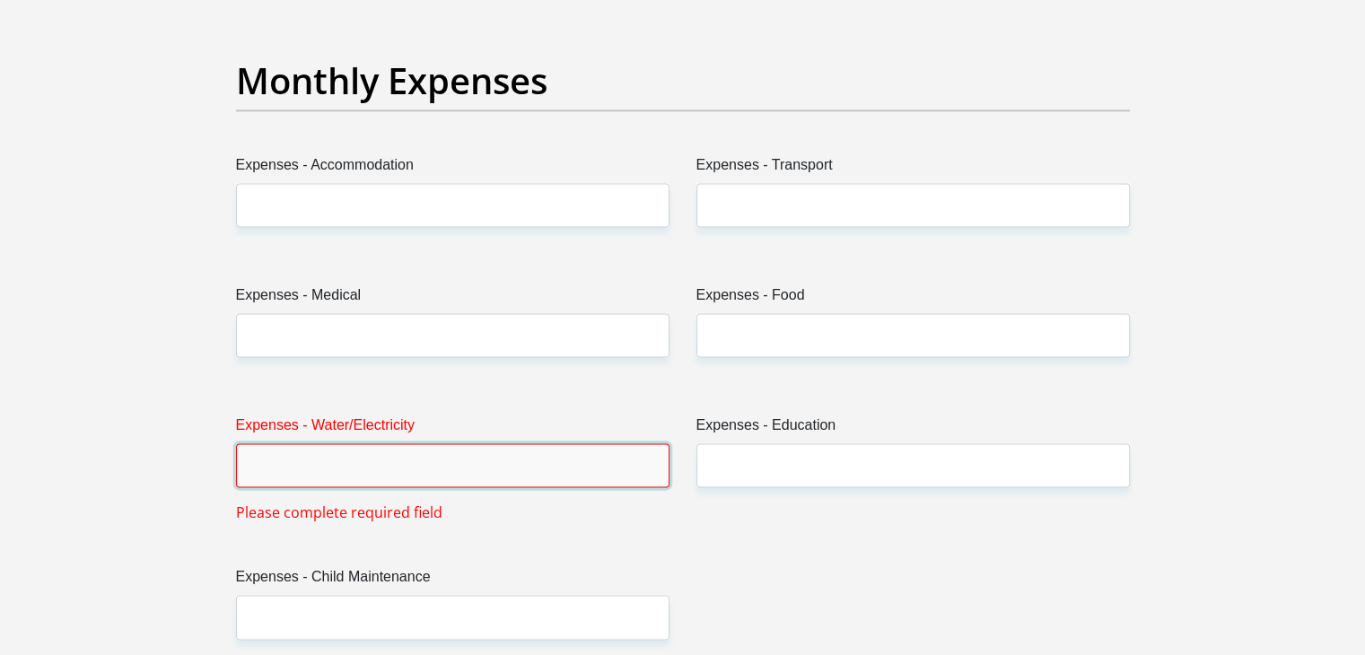
click at [310, 464] on input "Expenses - Water/Electricity" at bounding box center [452, 465] width 433 height 44
click at [304, 467] on input "Expenses - Water/Electricity" at bounding box center [452, 465] width 433 height 44
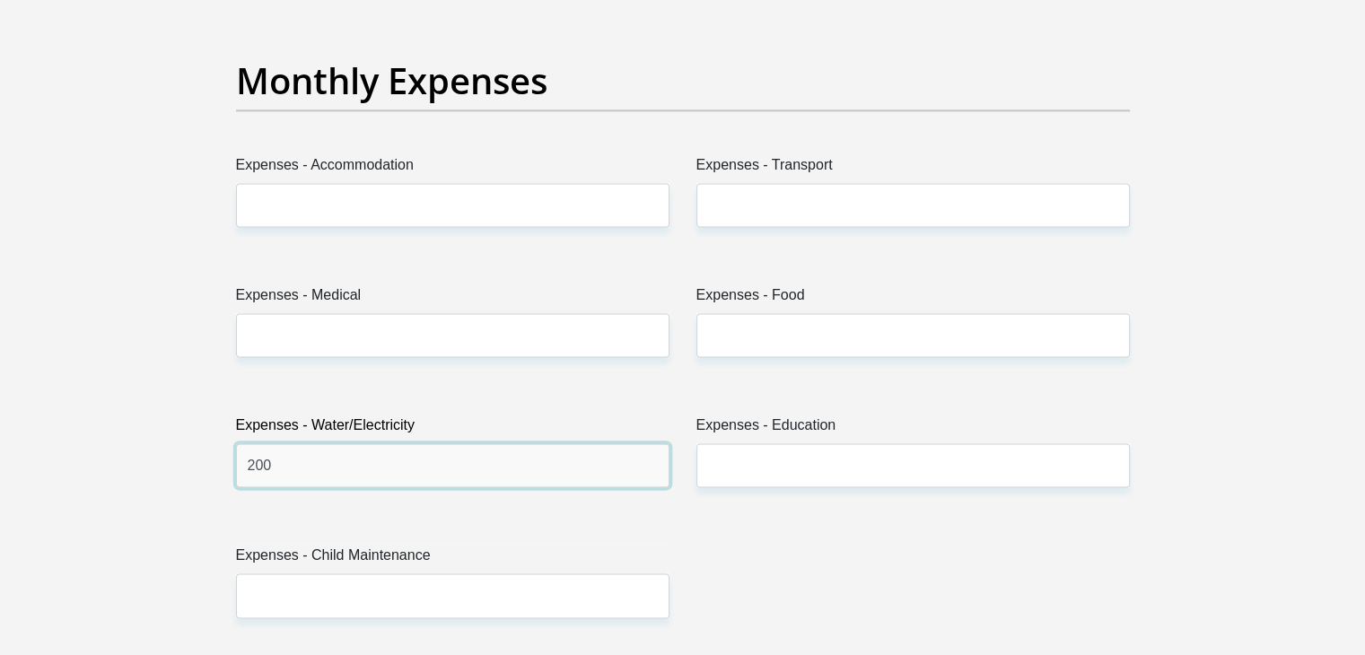
type input "200"
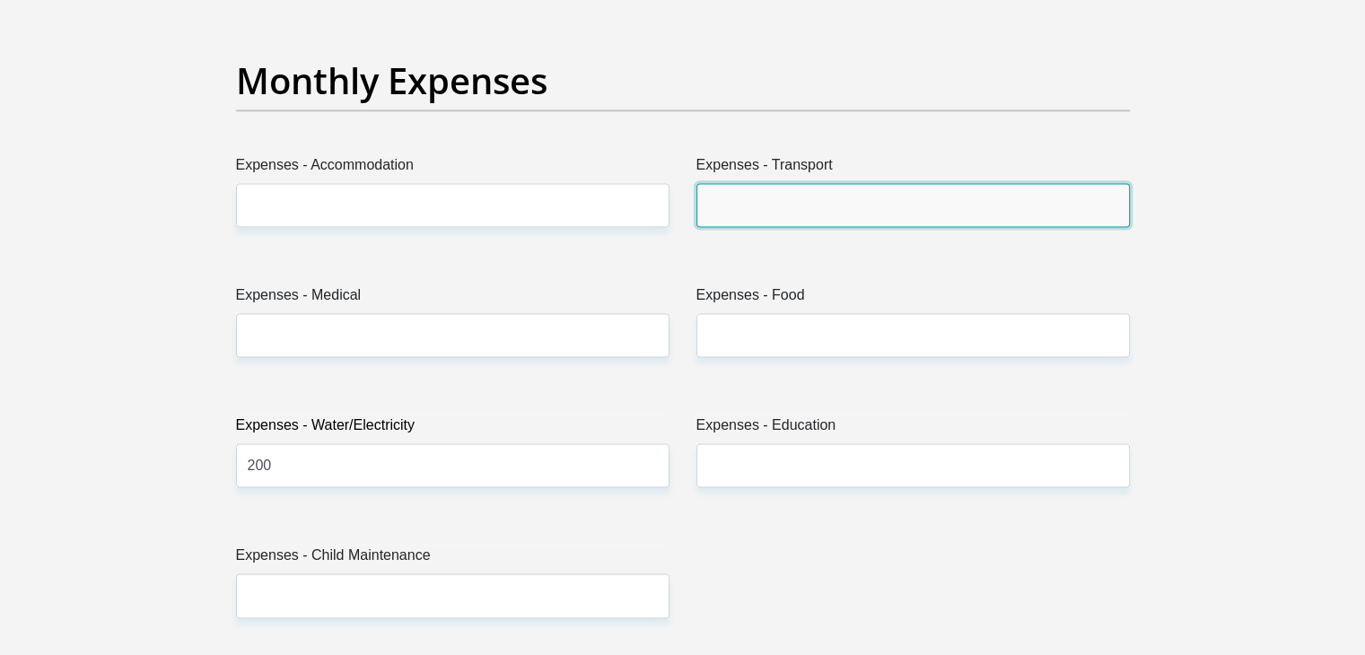
click at [749, 209] on input "Expenses - Transport" at bounding box center [912, 205] width 433 height 44
type input "200"
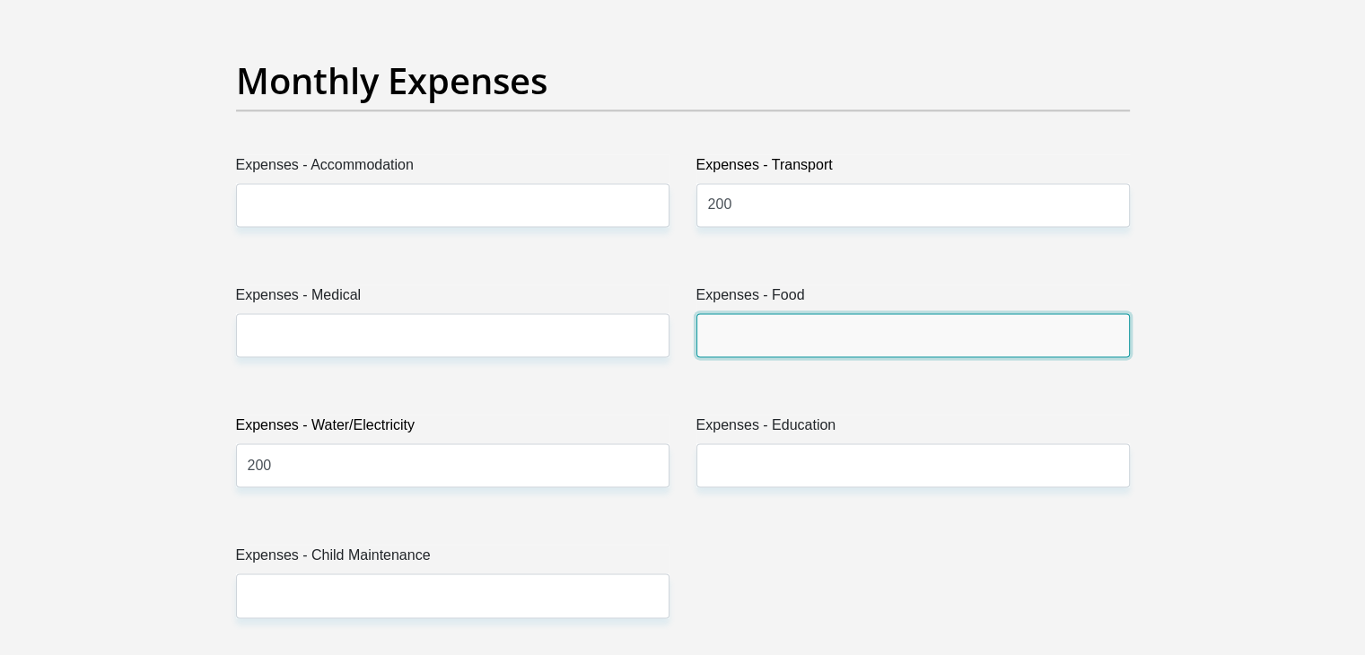
click at [733, 337] on input "Expenses - Food" at bounding box center [912, 335] width 433 height 44
type input "1500"
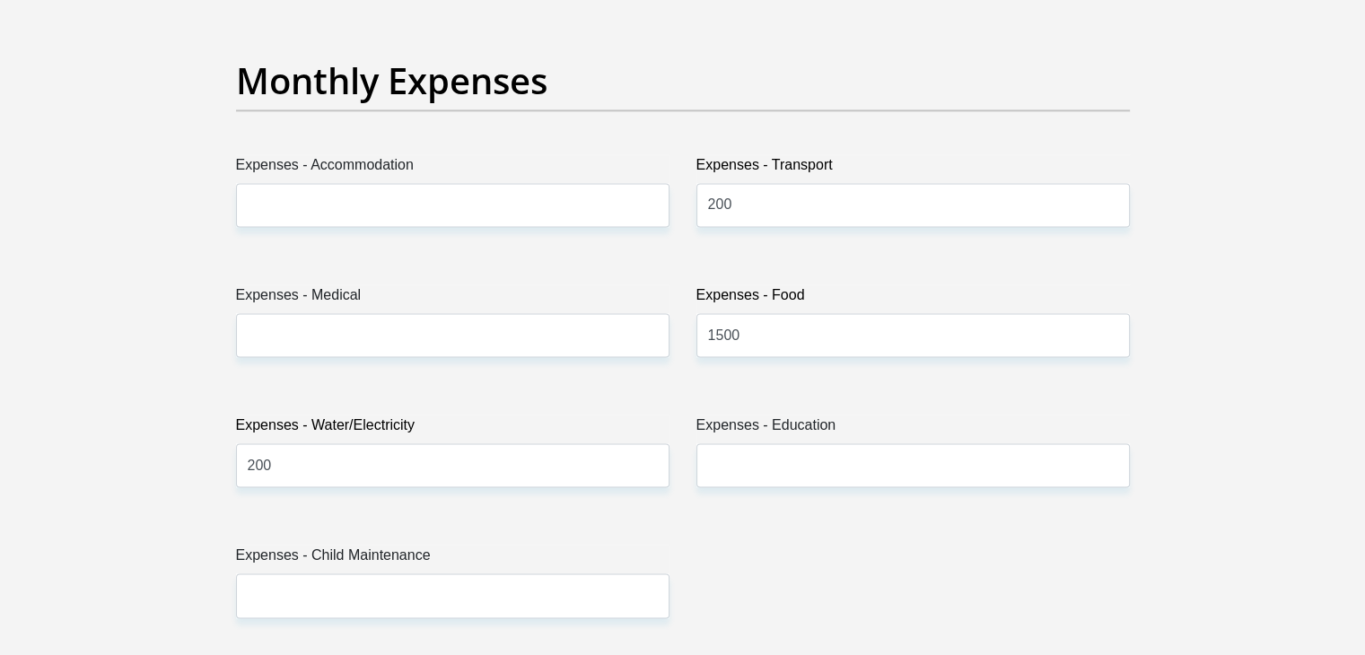
click at [957, 566] on div "Title Mr Ms Mrs Dr [PERSON_NAME] First Name [PERSON_NAME] Surname [PERSON_NAME]…" at bounding box center [683, 652] width 921 height 5839
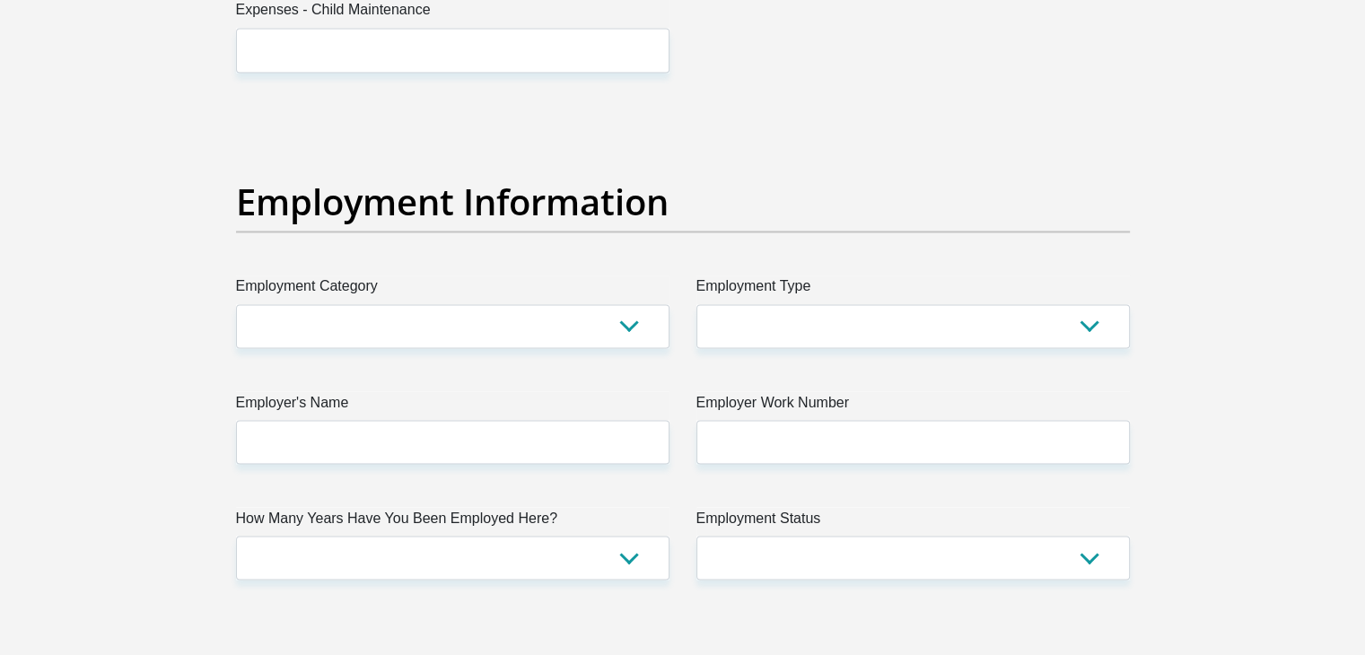
scroll to position [3087, 0]
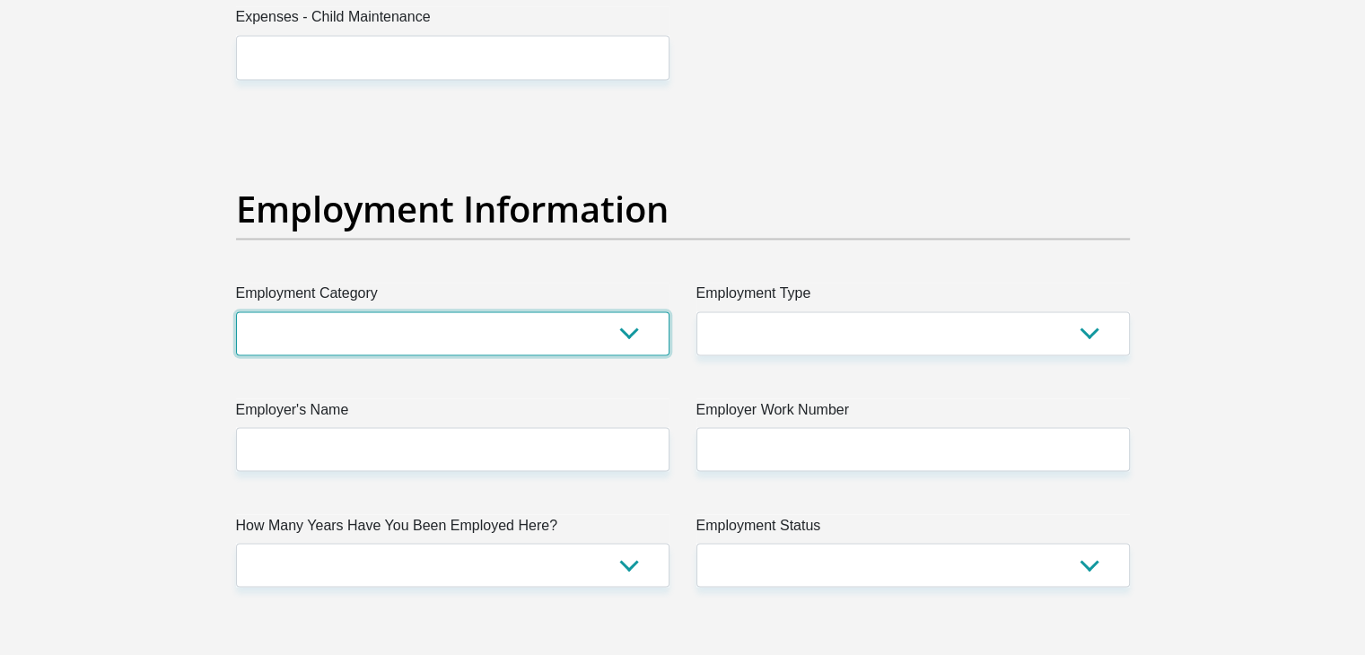
click at [388, 336] on select "AGRICULTURE ALCOHOL & TOBACCO CONSTRUCTION MATERIALS METALLURGY EQUIPMENT FOR R…" at bounding box center [452, 333] width 433 height 44
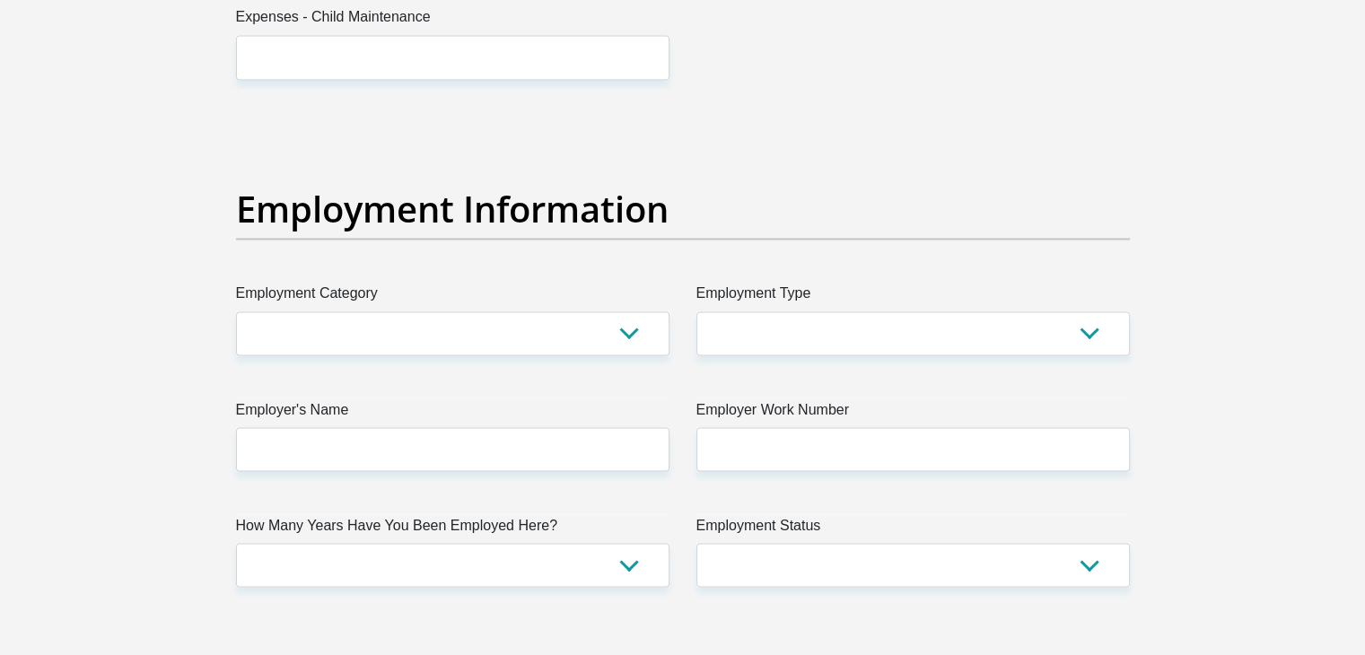
click at [747, 169] on div "Title Mr Ms Mrs Dr [PERSON_NAME] First Name [PERSON_NAME] Surname [PERSON_NAME]…" at bounding box center [683, 114] width 921 height 5839
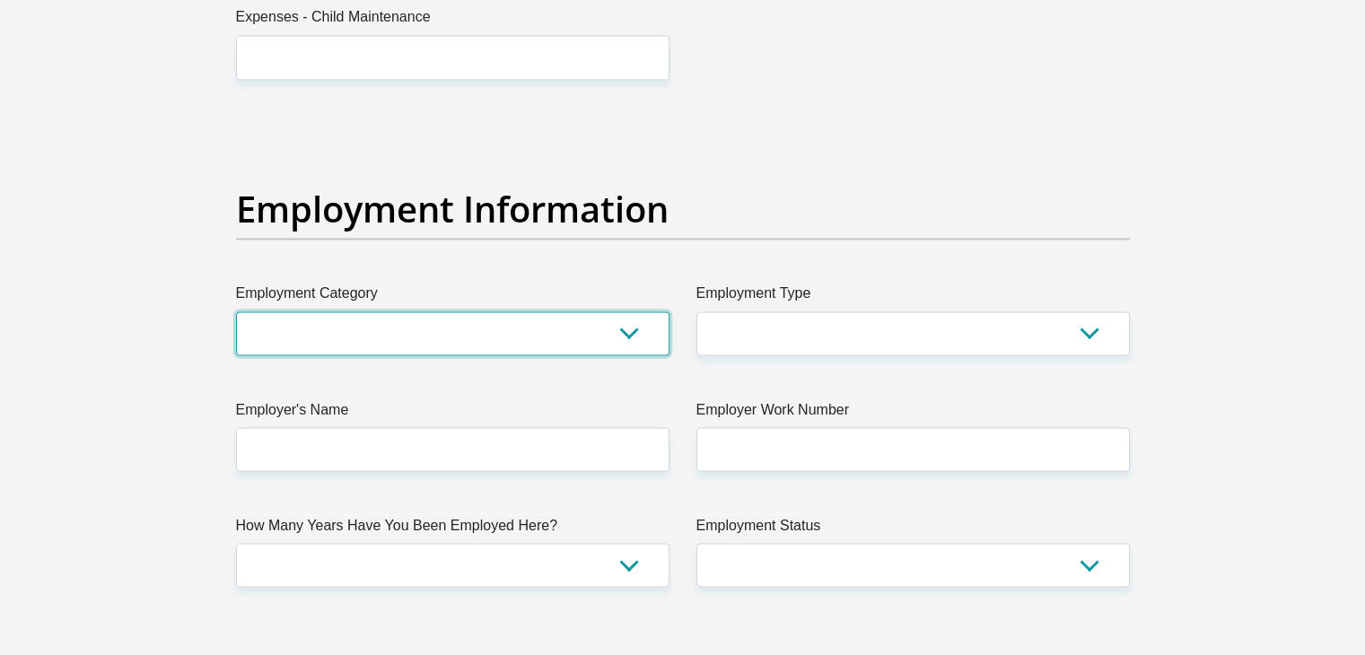
click at [416, 335] on select "AGRICULTURE ALCOHOL & TOBACCO CONSTRUCTION MATERIALS METALLURGY EQUIPMENT FOR R…" at bounding box center [452, 333] width 433 height 44
click at [392, 331] on select "AGRICULTURE ALCOHOL & TOBACCO CONSTRUCTION MATERIALS METALLURGY EQUIPMENT FOR R…" at bounding box center [452, 333] width 433 height 44
click at [624, 333] on select "AGRICULTURE ALCOHOL & TOBACCO CONSTRUCTION MATERIALS METALLURGY EQUIPMENT FOR R…" at bounding box center [452, 333] width 433 height 44
select select "8"
click at [236, 311] on select "AGRICULTURE ALCOHOL & TOBACCO CONSTRUCTION MATERIALS METALLURGY EQUIPMENT FOR R…" at bounding box center [452, 333] width 433 height 44
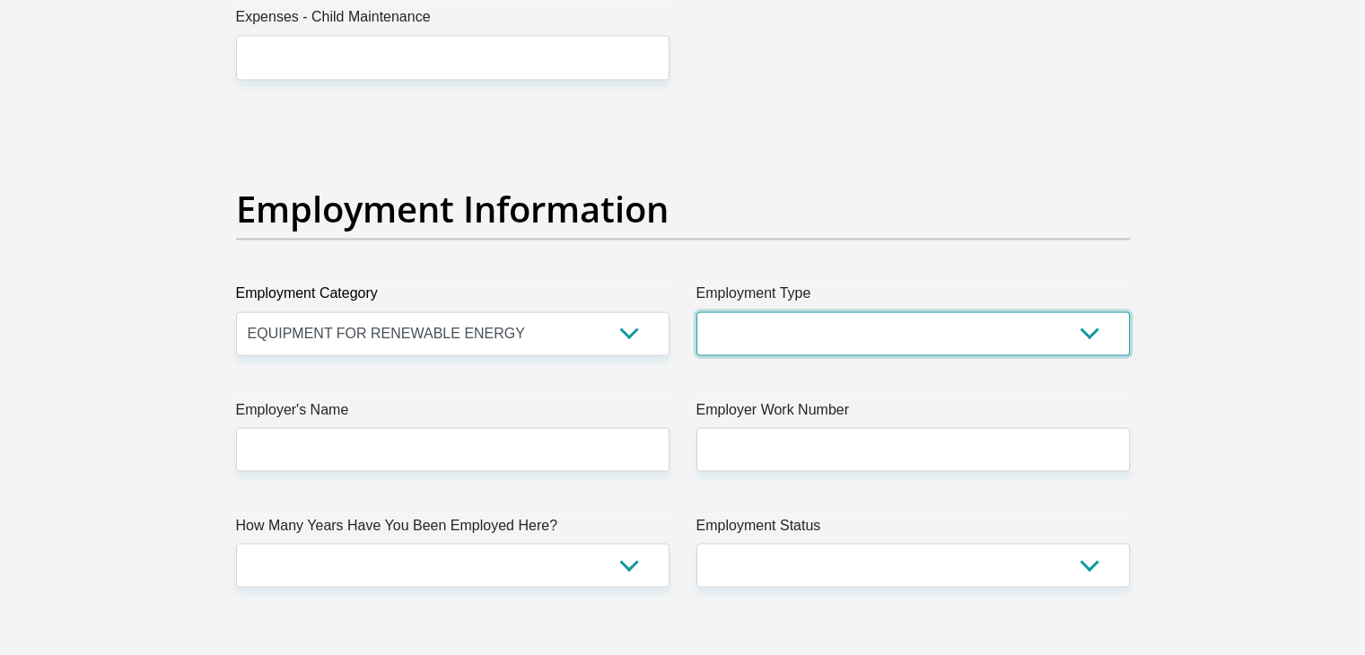
click at [810, 338] on select "College/Lecturer Craft Seller Creative Driver Executive Farmer Forces - Non Com…" at bounding box center [912, 333] width 433 height 44
select select "Office Staff/Clerk"
click at [696, 311] on select "College/Lecturer Craft Seller Creative Driver Executive Farmer Forces - Non Com…" at bounding box center [912, 333] width 433 height 44
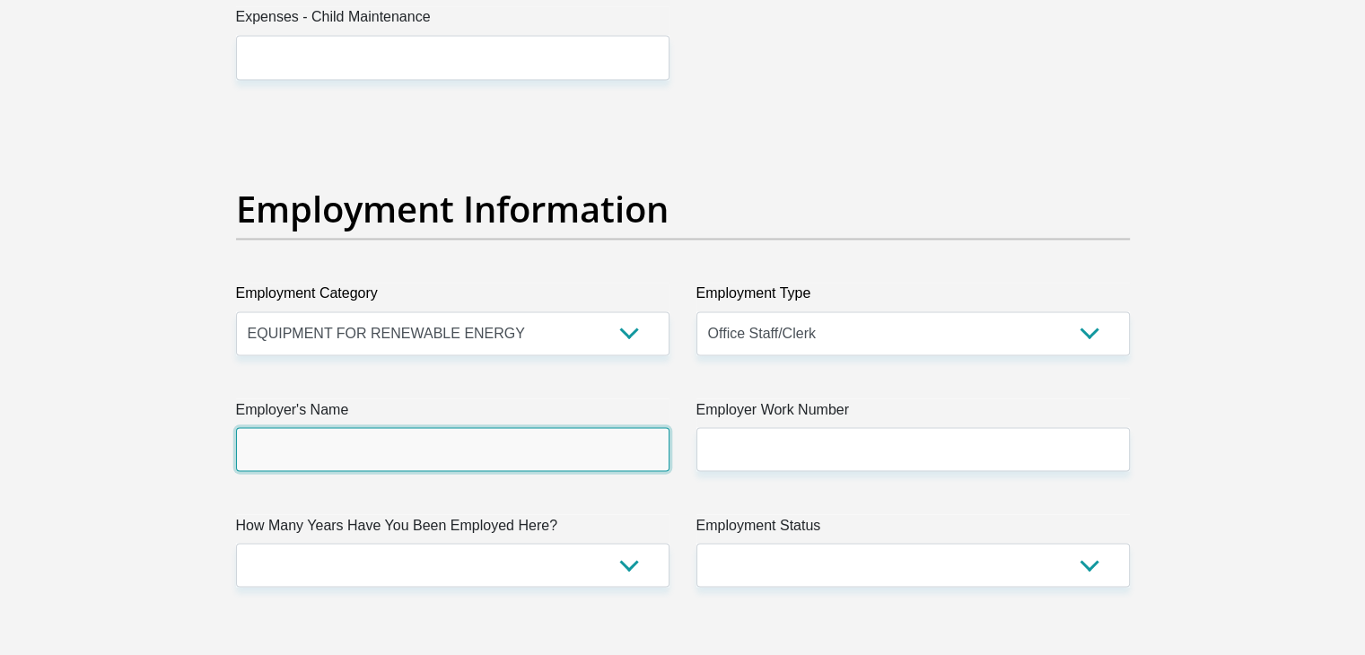
click at [356, 441] on input "Employer's Name" at bounding box center [452, 449] width 433 height 44
type input "Plentifyptyltd"
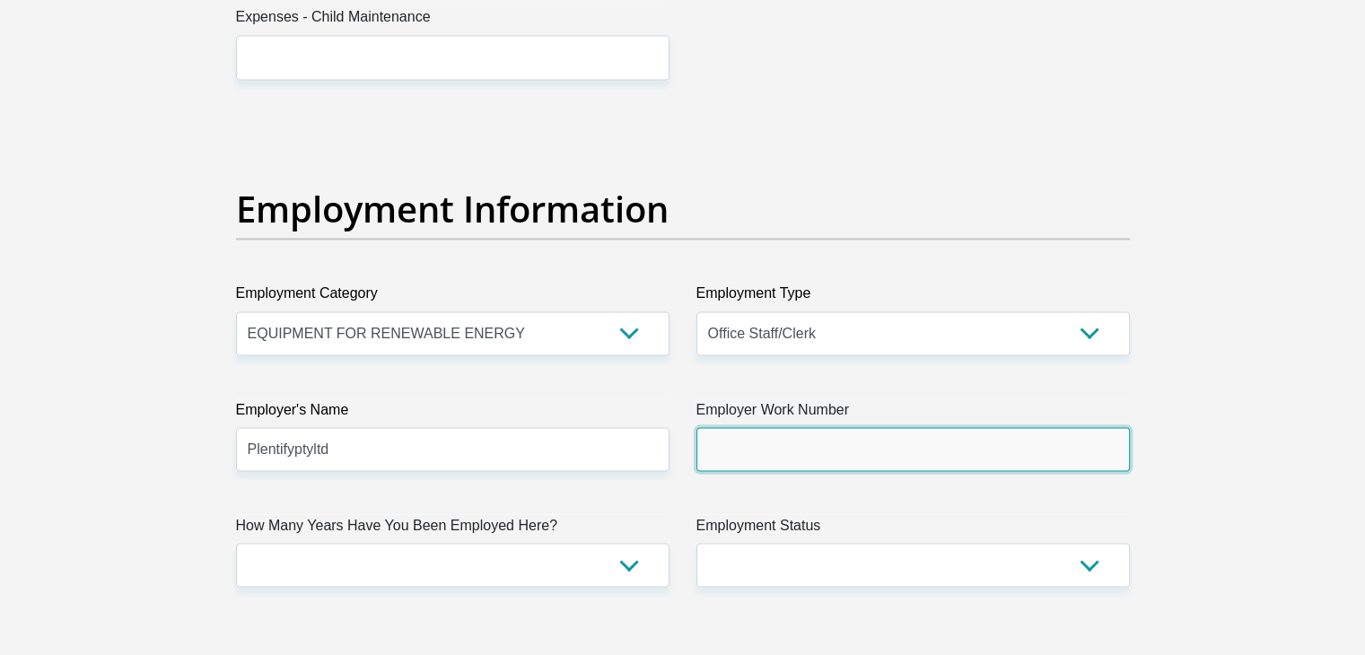
click at [768, 450] on input "Employer Work Number" at bounding box center [912, 449] width 433 height 44
type input "0653652707"
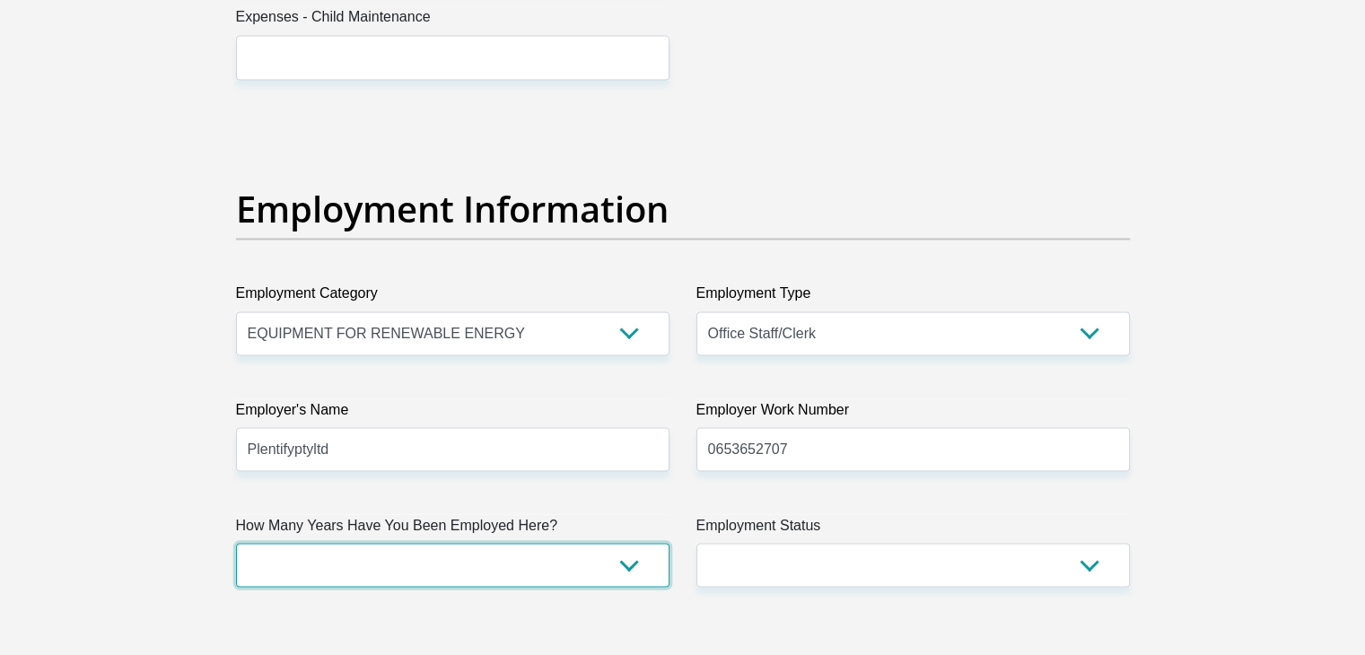
click at [621, 562] on select "less than 1 year 1-3 years 3-5 years 5+ years" at bounding box center [452, 565] width 433 height 44
select select "24"
click at [236, 543] on select "less than 1 year 1-3 years 3-5 years 5+ years" at bounding box center [452, 565] width 433 height 44
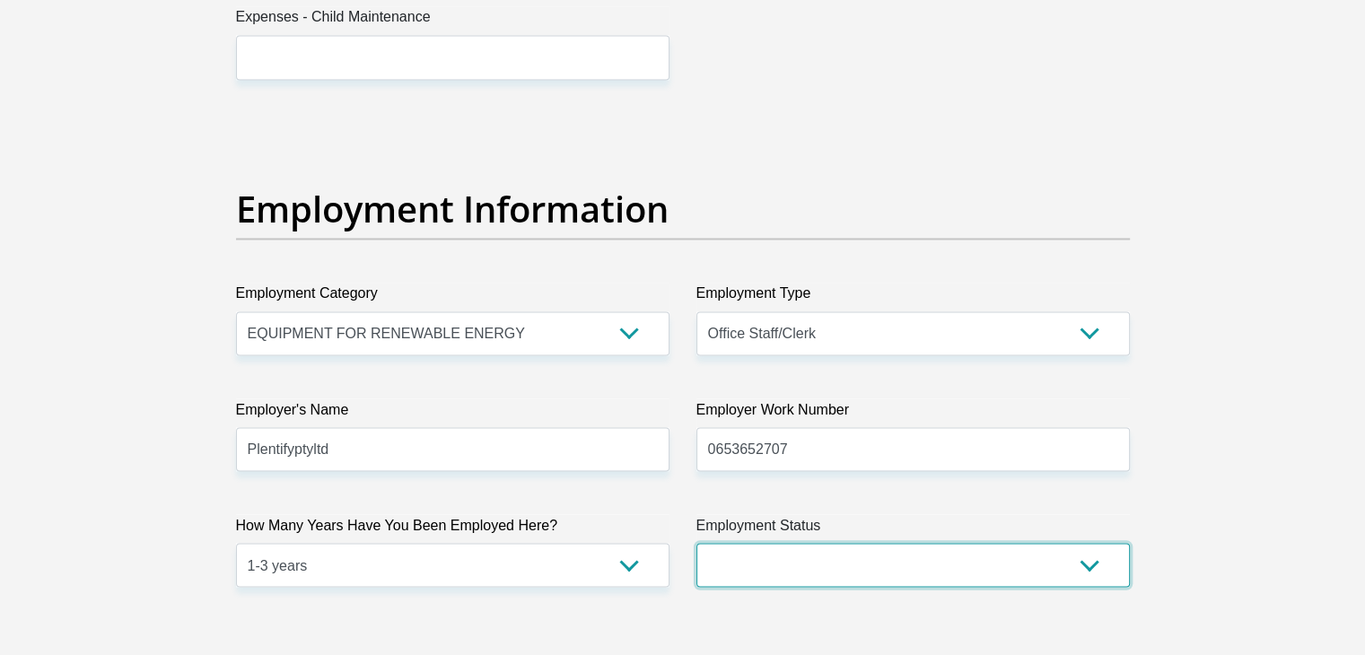
click at [901, 564] on select "Permanent/Full-time Part-time/Casual [DEMOGRAPHIC_DATA] Worker Self-Employed Ho…" at bounding box center [912, 565] width 433 height 44
select select "1"
click at [696, 543] on select "Permanent/Full-time Part-time/Casual [DEMOGRAPHIC_DATA] Worker Self-Employed Ho…" at bounding box center [912, 565] width 433 height 44
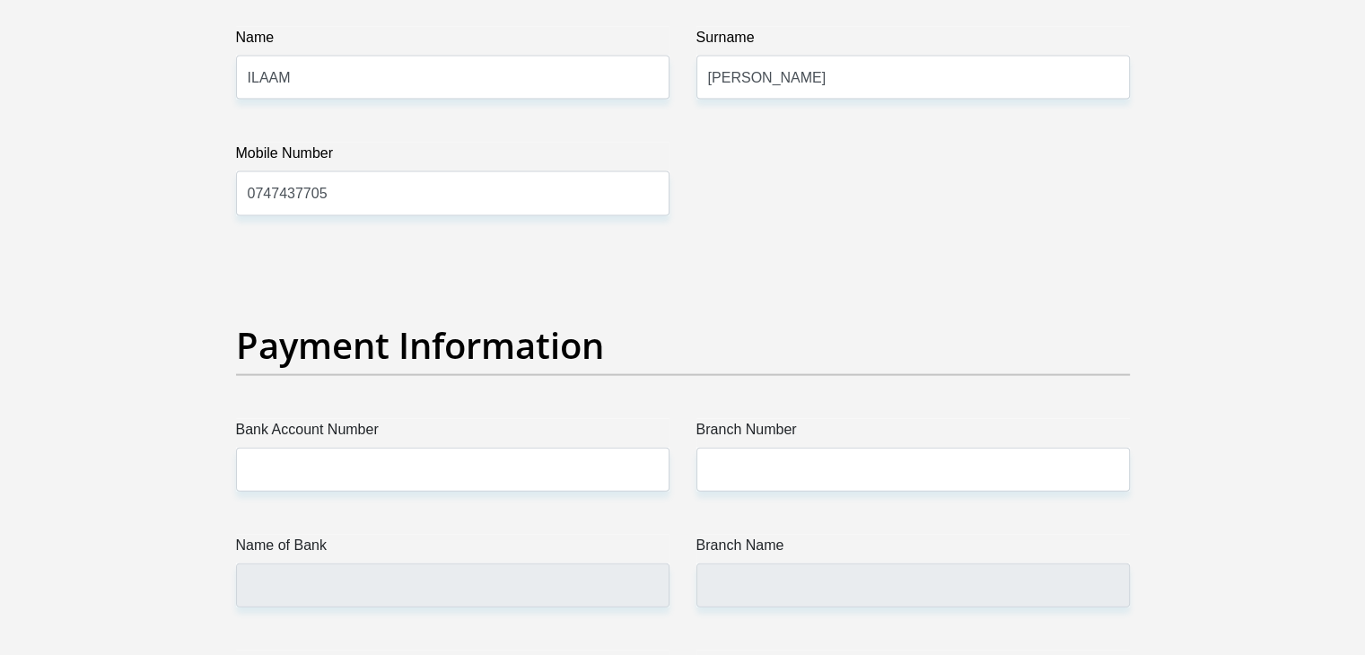
scroll to position [3709, 0]
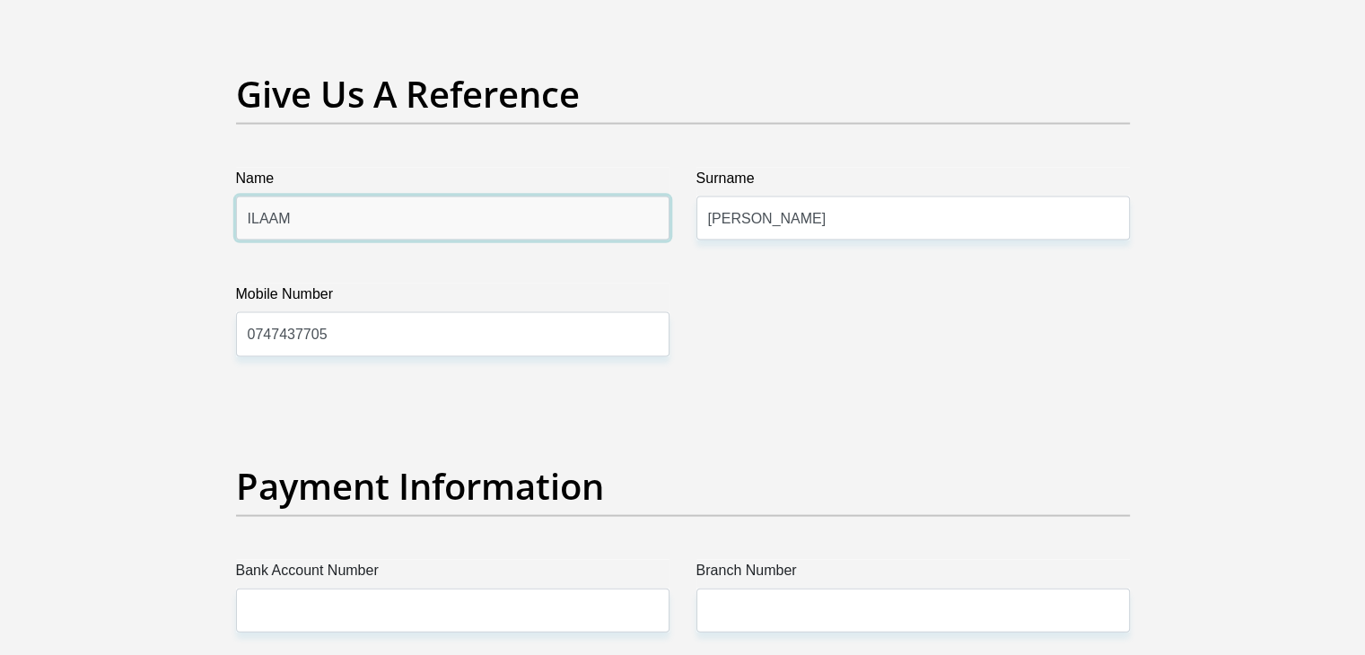
click at [319, 213] on input "ILAAM" at bounding box center [452, 219] width 433 height 44
type input "I"
type input "farieda"
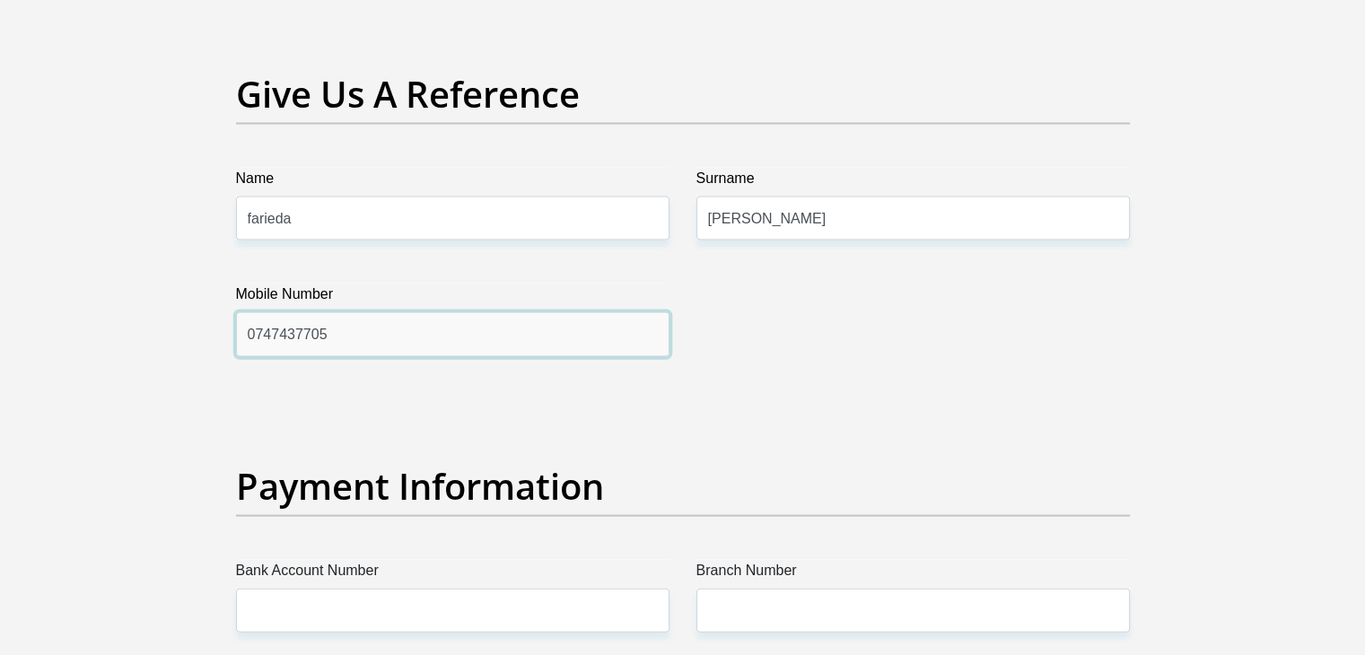
click at [329, 345] on input "0747437705" at bounding box center [452, 334] width 433 height 44
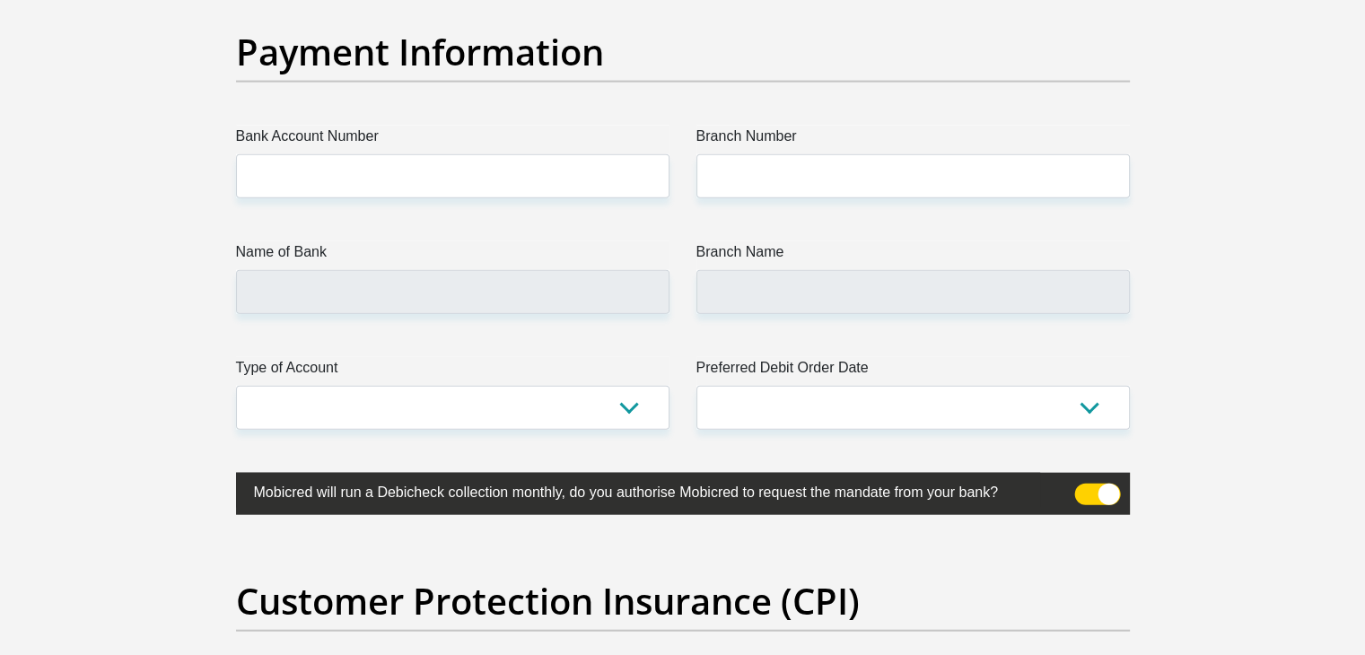
scroll to position [4158, 0]
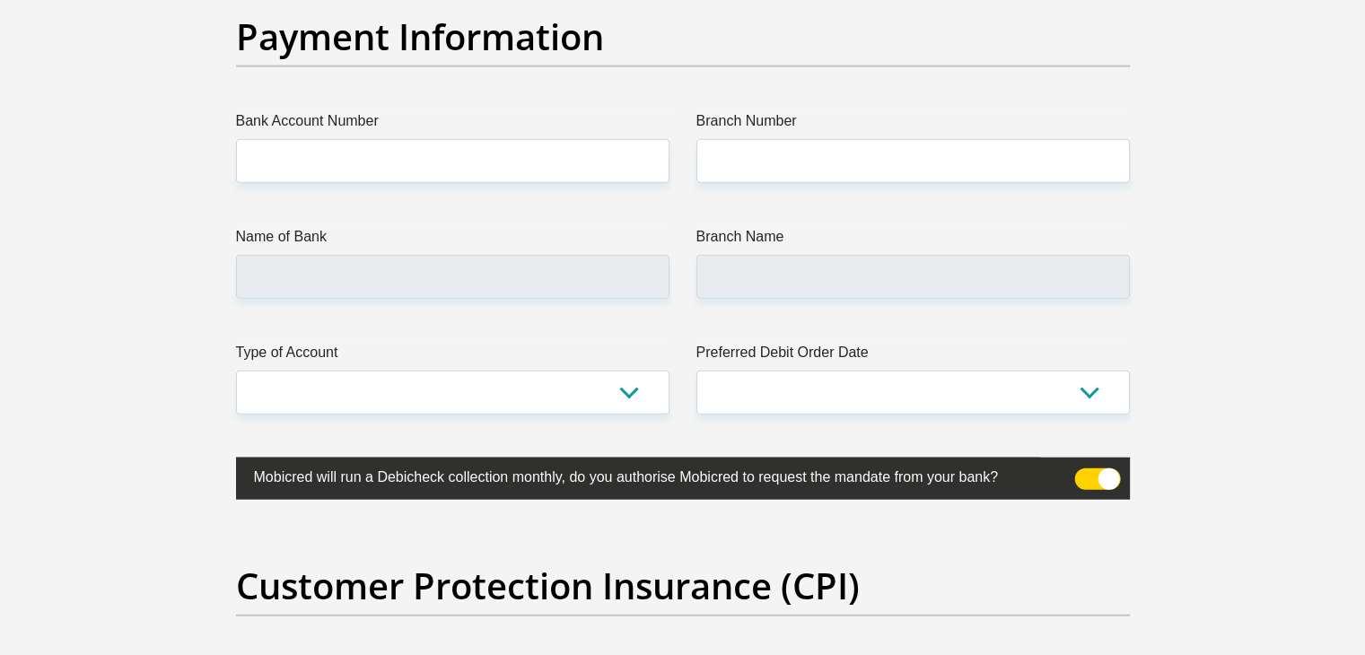
type input "0781311357"
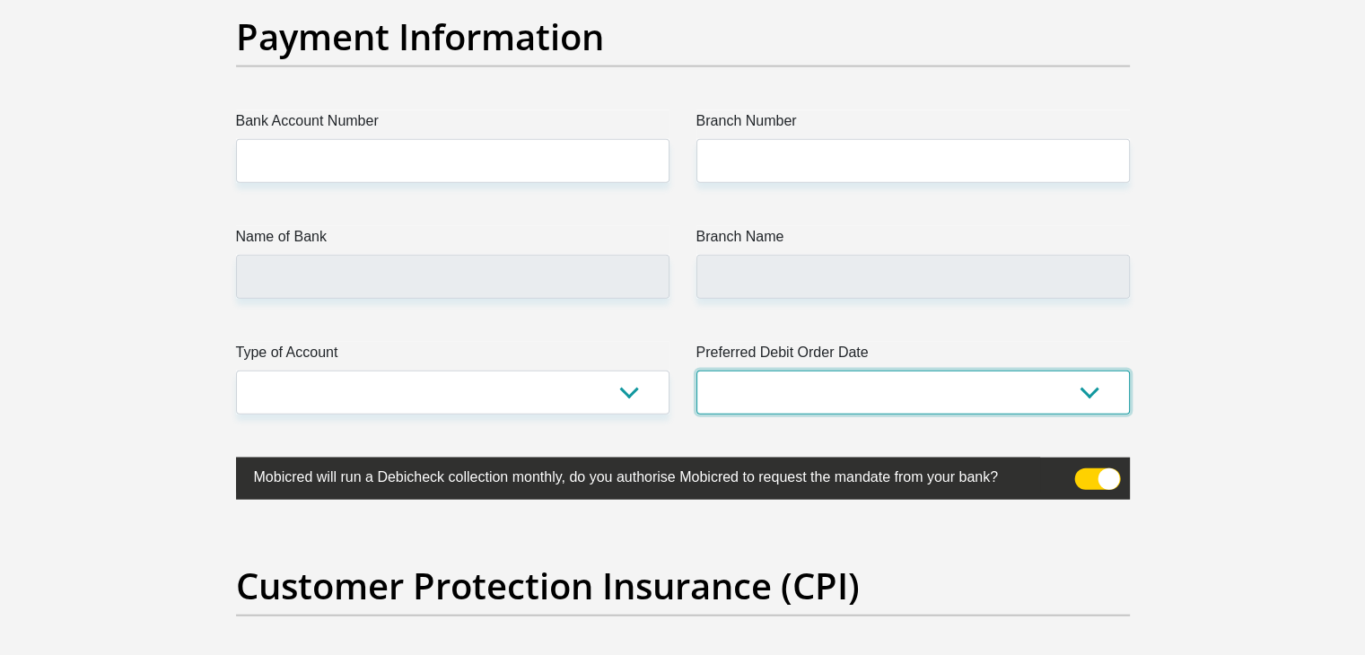
click at [1067, 379] on select "1st 2nd 3rd 4th 5th 7th 18th 19th 20th 21st 22nd 23rd 24th 25th 26th 27th 28th …" at bounding box center [912, 393] width 433 height 44
select select "1"
click at [696, 371] on select "1st 2nd 3rd 4th 5th 7th 18th 19th 20th 21st 22nd 23rd 24th 25th 26th 27th 28th …" at bounding box center [912, 393] width 433 height 44
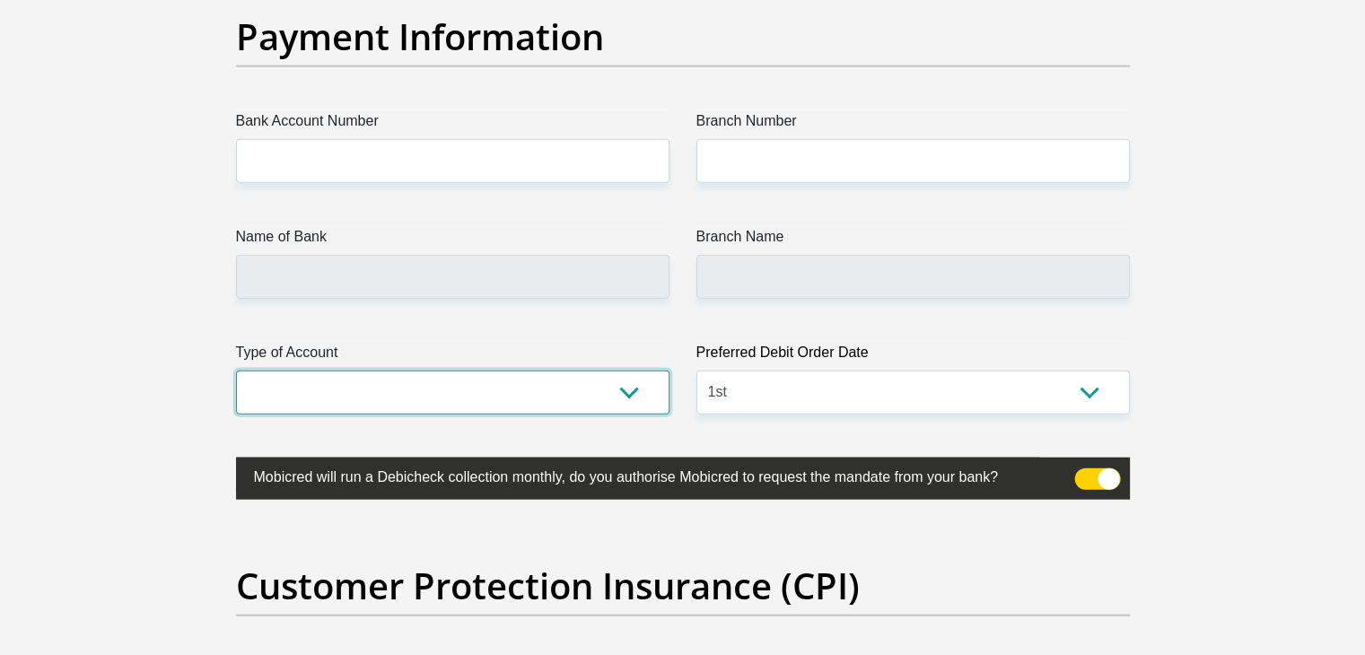
click at [485, 393] on select "Cheque Savings" at bounding box center [452, 393] width 433 height 44
select select "CUR"
click at [236, 371] on select "Cheque Savings" at bounding box center [452, 393] width 433 height 44
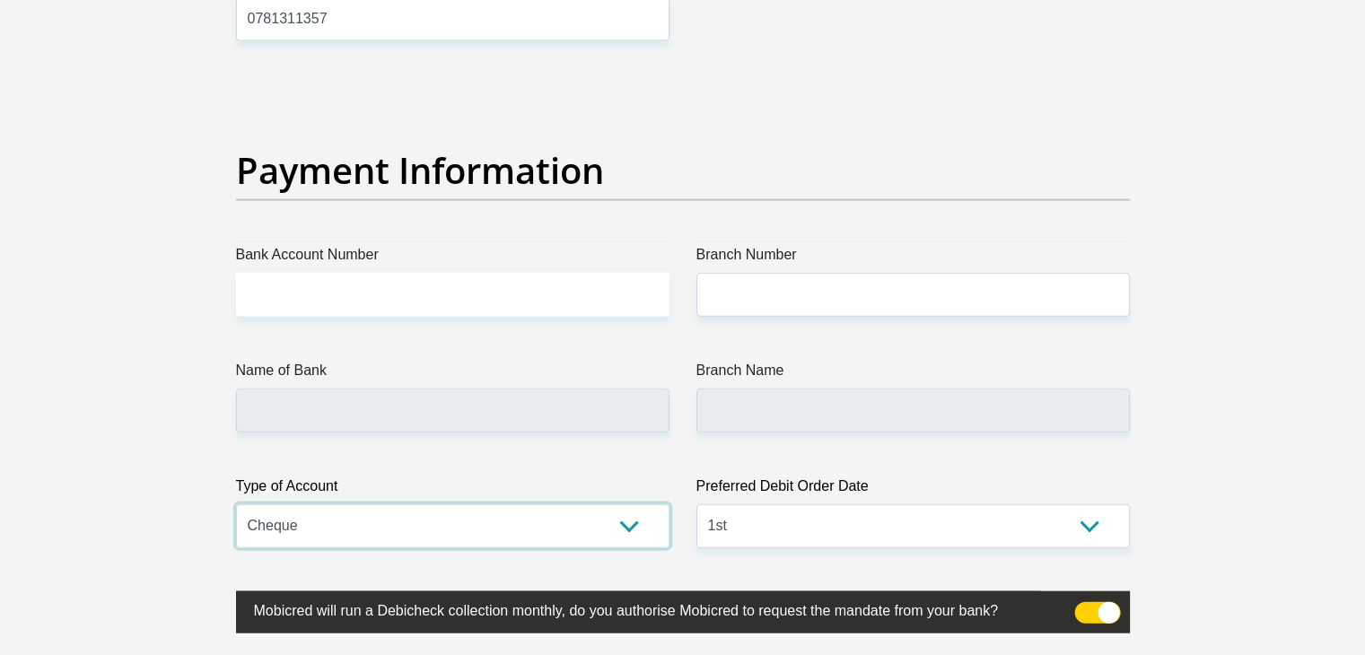
scroll to position [4017, 0]
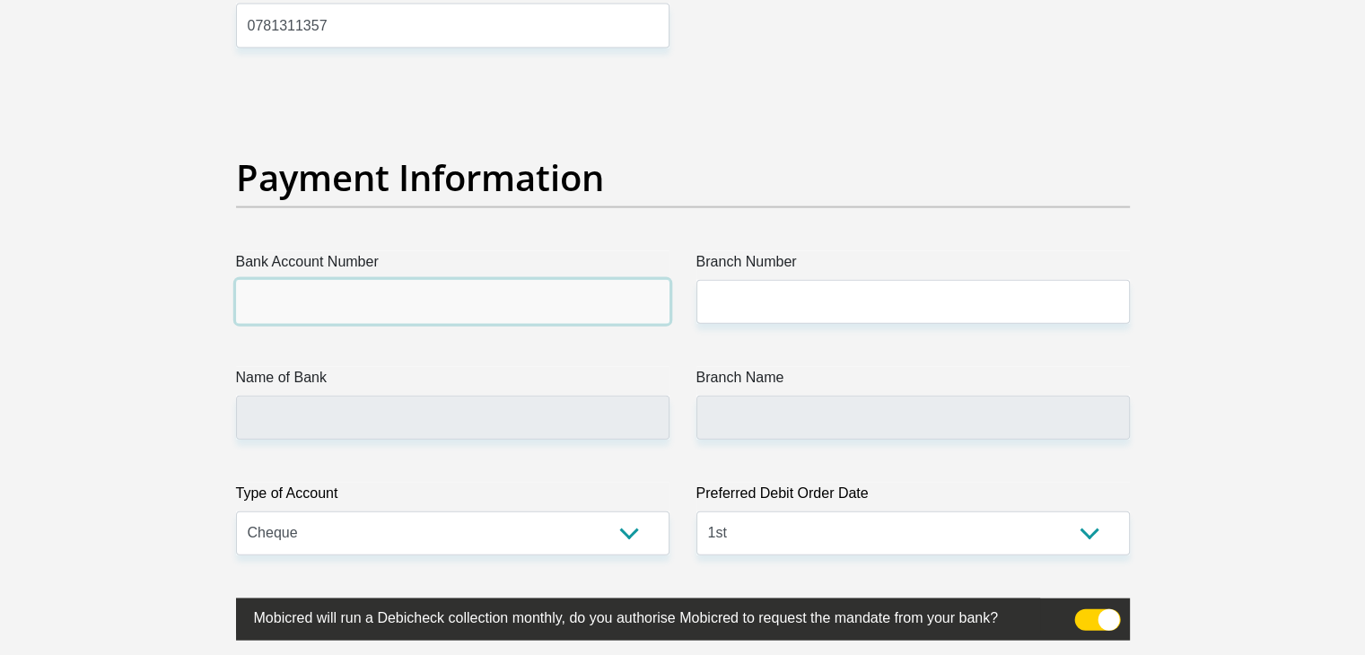
click at [501, 292] on input "Bank Account Number" at bounding box center [452, 302] width 433 height 44
type input "fnb"
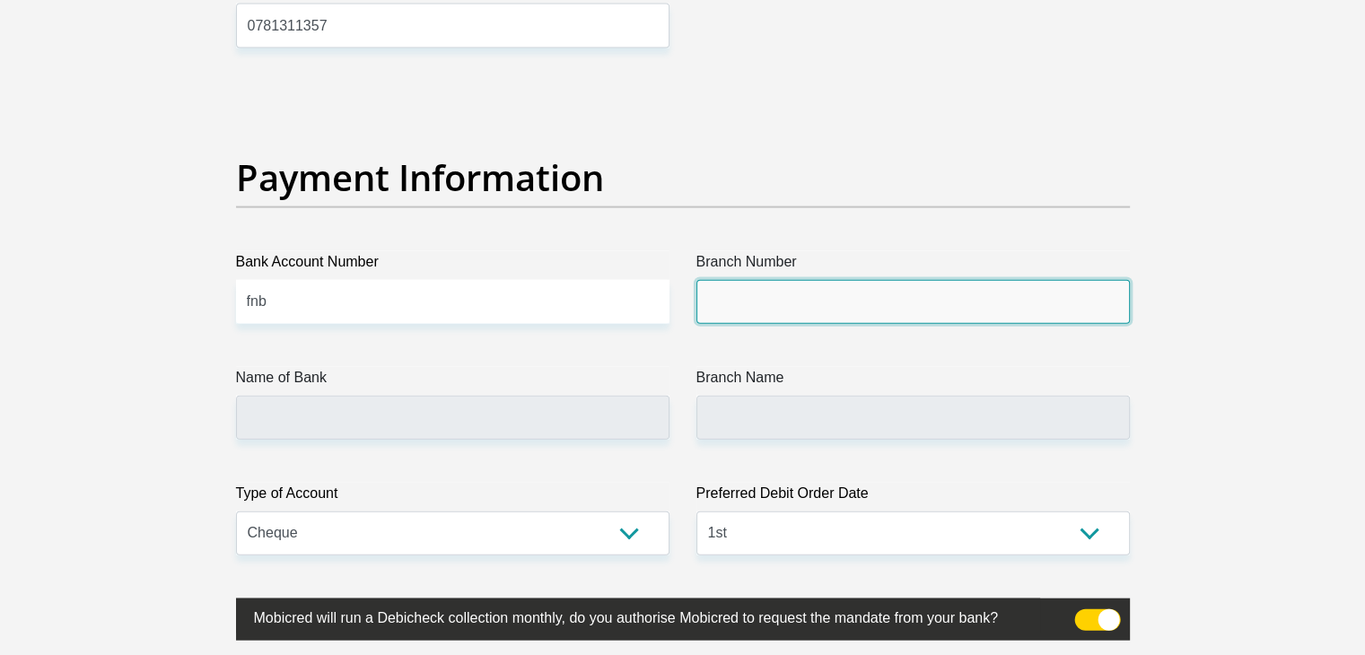
click at [732, 292] on input "Branch Number" at bounding box center [912, 302] width 433 height 44
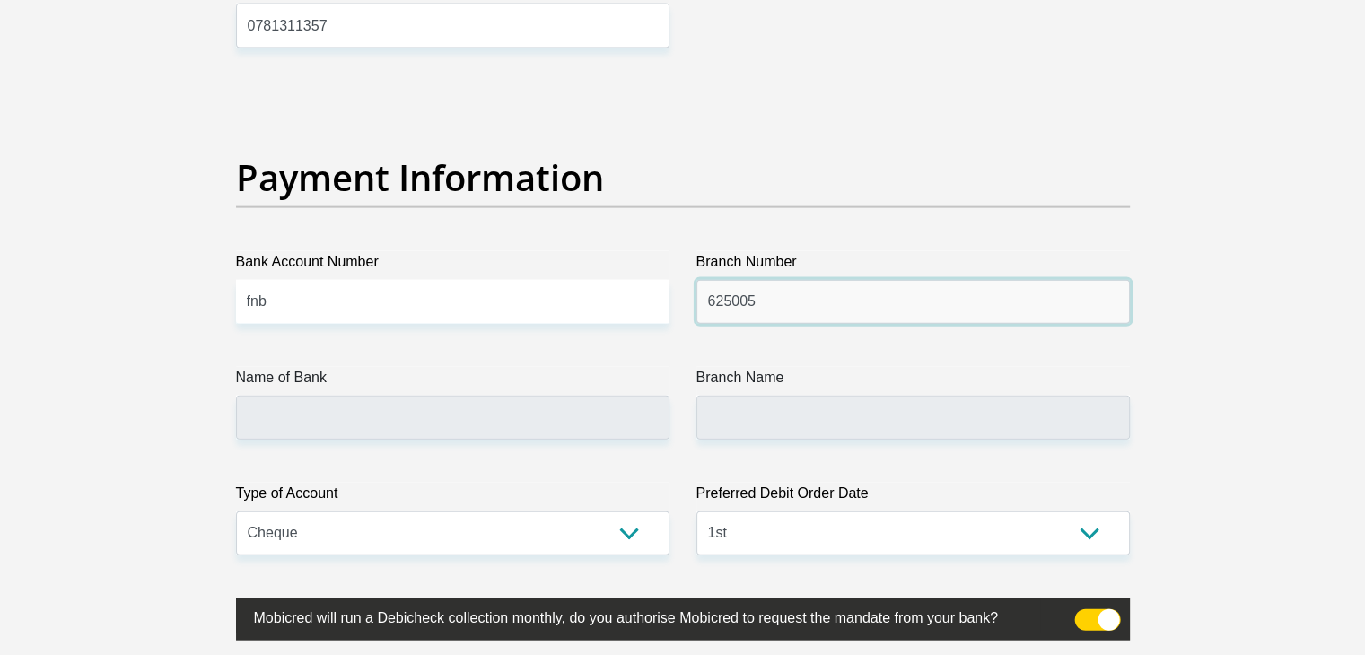
click at [806, 295] on input "625005" at bounding box center [912, 302] width 433 height 44
type input "6"
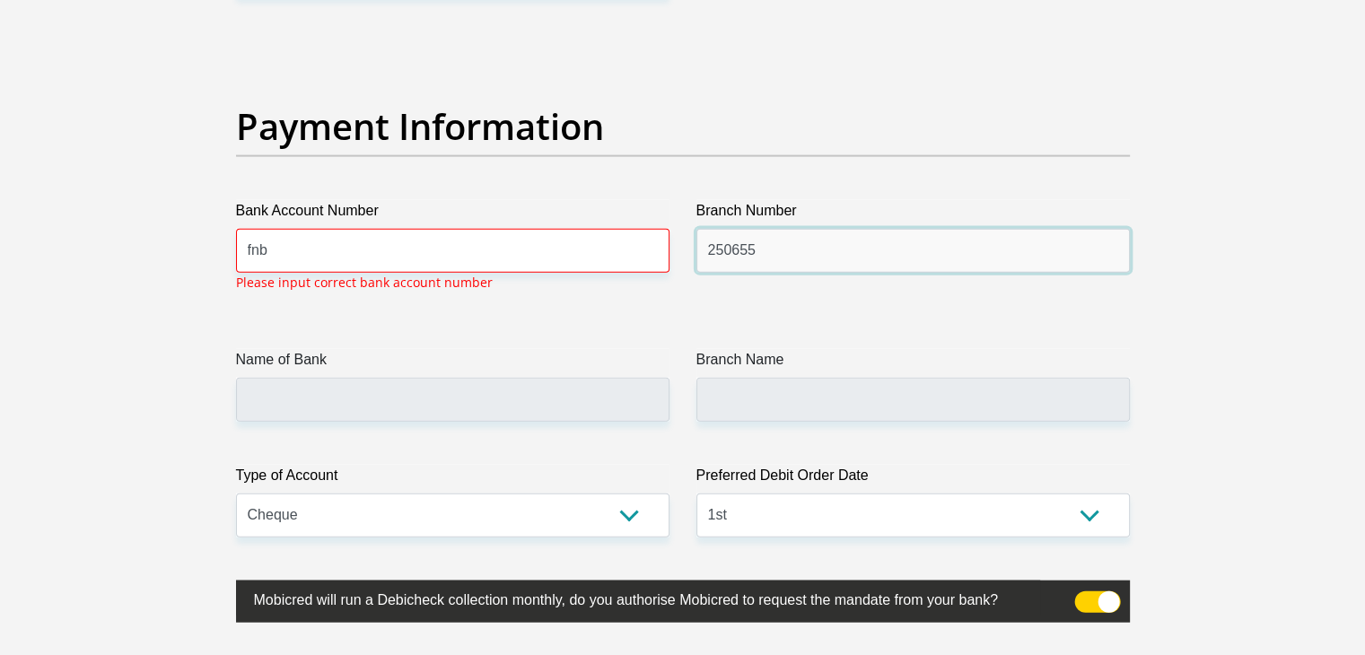
scroll to position [4069, 0]
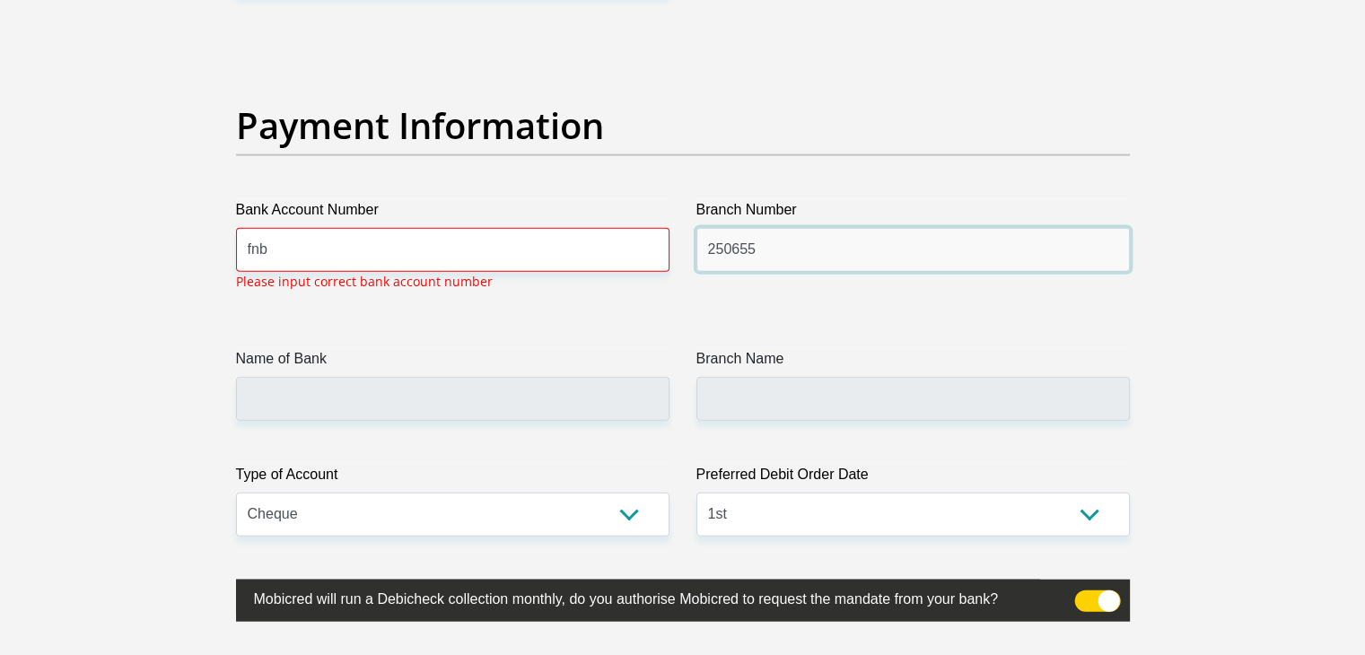
type input "250655"
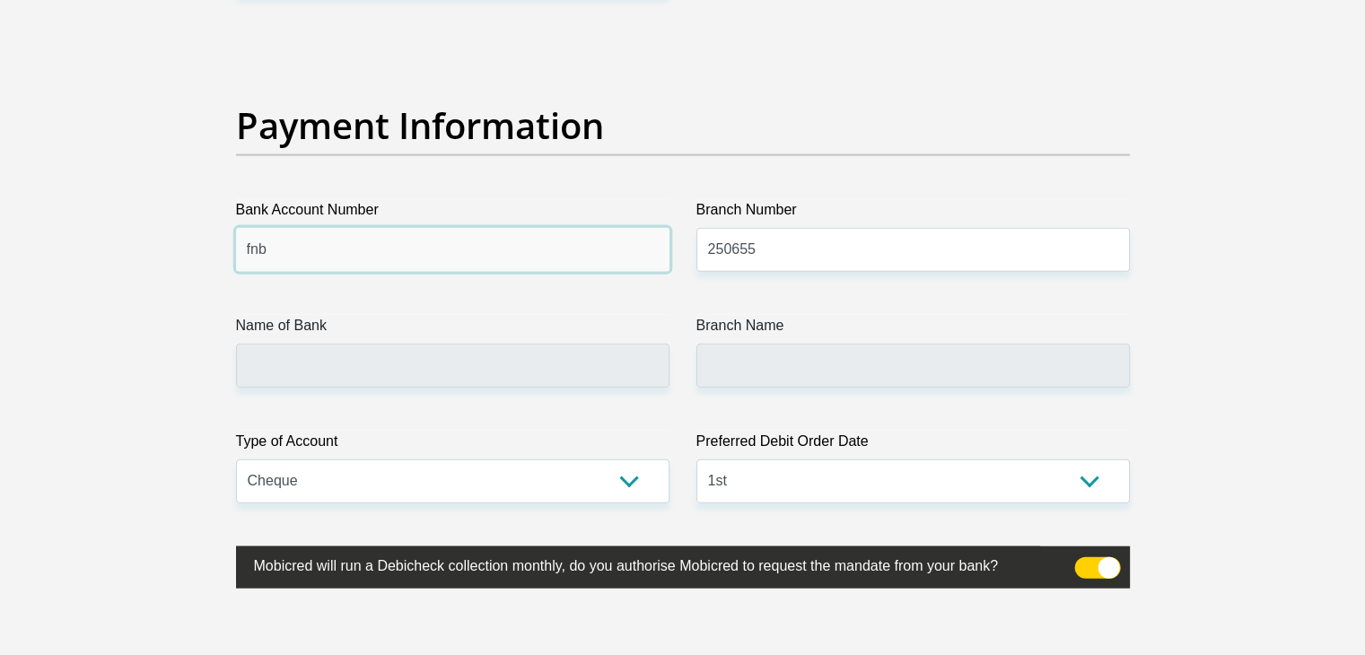
click at [348, 228] on input "fnb" at bounding box center [452, 250] width 433 height 44
type input "f"
type input "62935135401"
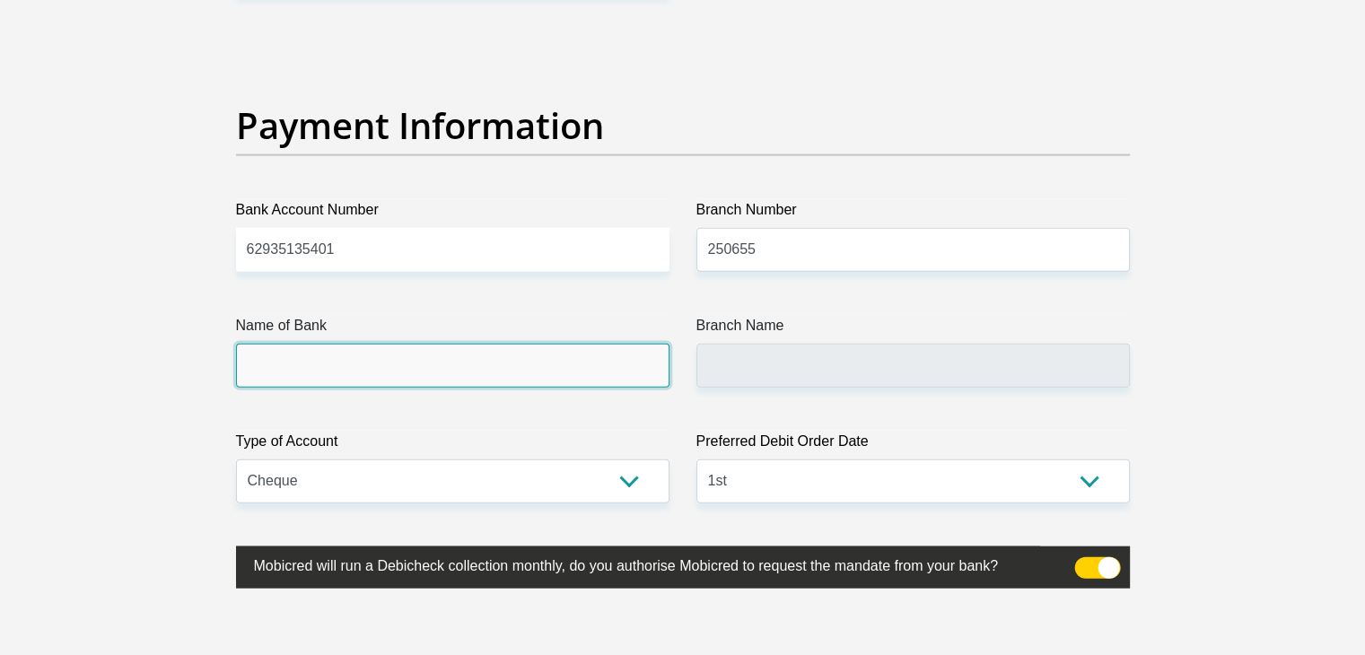
click at [304, 357] on input "Name of Bank" at bounding box center [452, 366] width 433 height 44
click at [327, 371] on input "Name of Bank" at bounding box center [452, 366] width 433 height 44
click at [316, 349] on input "Name of Bank" at bounding box center [452, 366] width 433 height 44
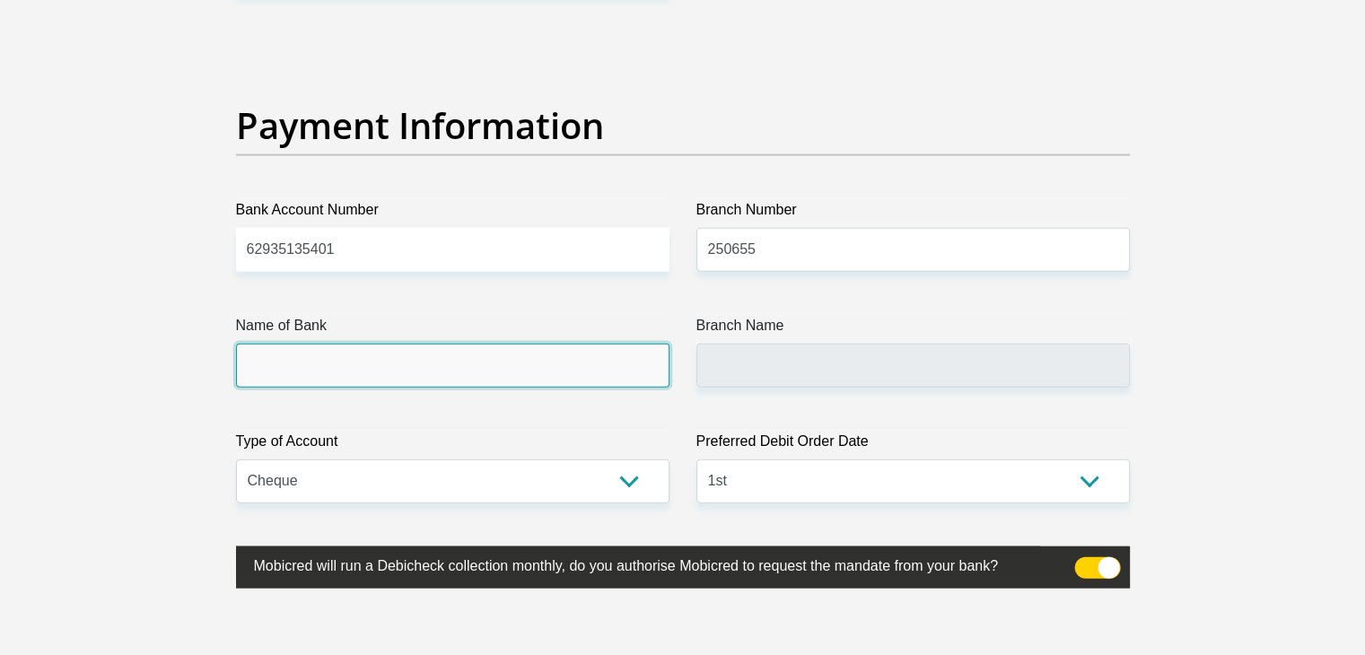
click at [316, 349] on input "Name of Bank" at bounding box center [452, 366] width 433 height 44
click at [319, 356] on input "Name of Bank" at bounding box center [452, 366] width 433 height 44
click at [302, 378] on input "Name of Bank" at bounding box center [452, 366] width 433 height 44
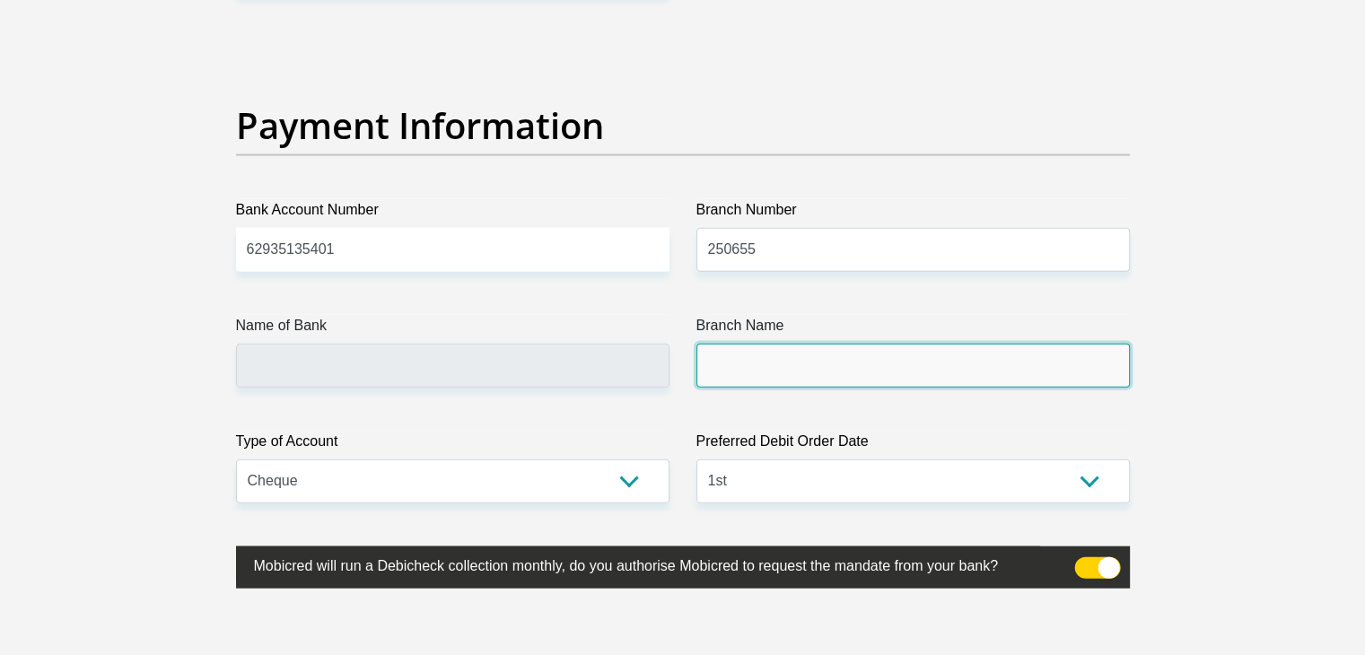
click at [747, 363] on input "Branch Name" at bounding box center [912, 366] width 433 height 44
click at [826, 353] on input "Branch Name" at bounding box center [912, 366] width 433 height 44
click at [828, 355] on input "Branch Name" at bounding box center [912, 366] width 433 height 44
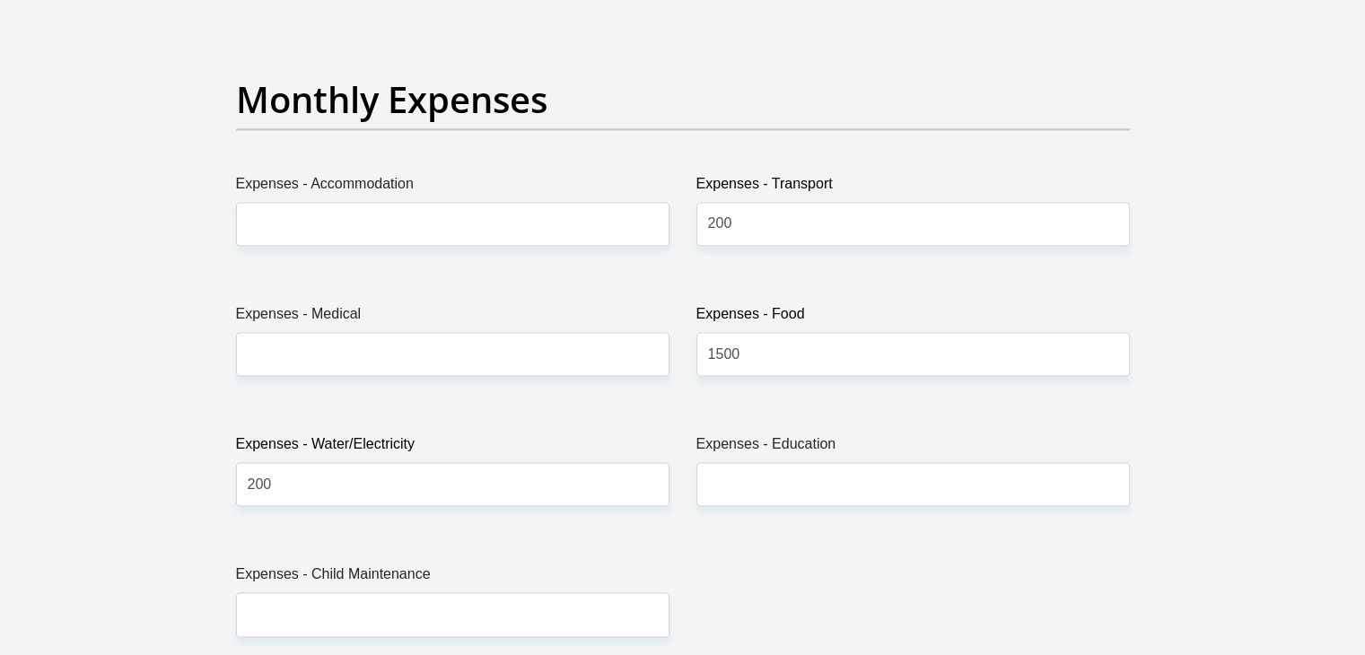
scroll to position [2588, 0]
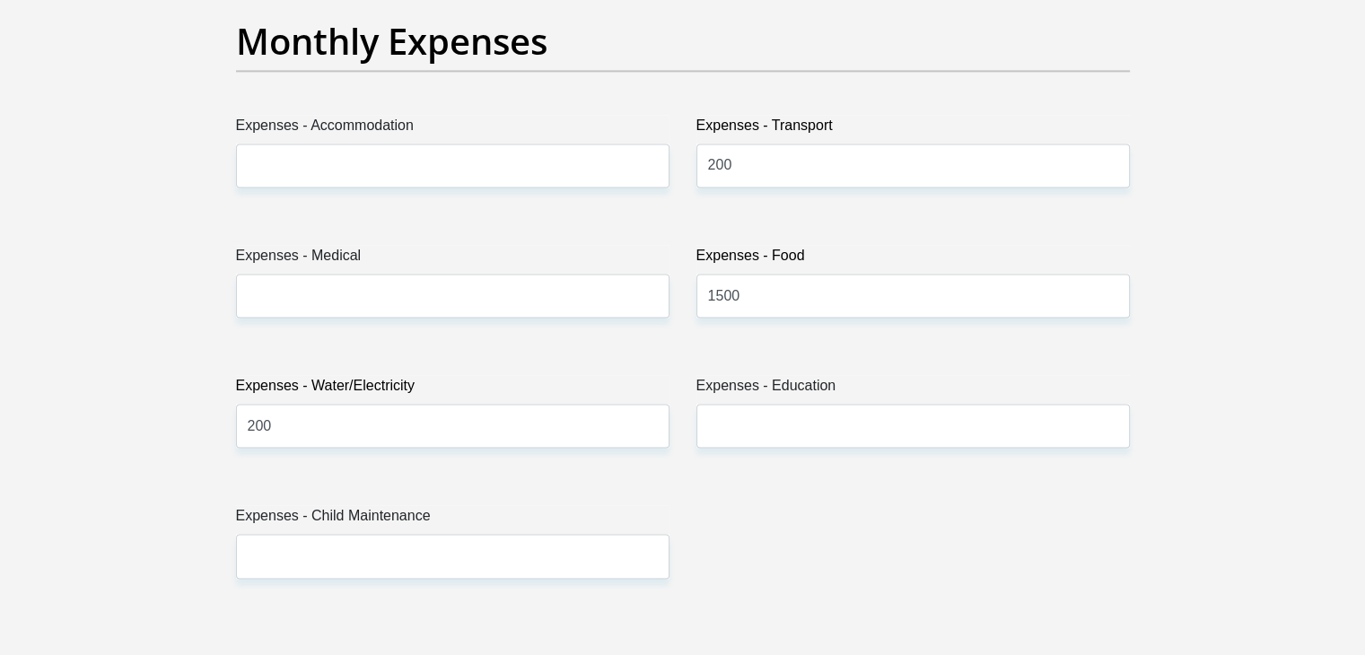
drag, startPoint x: 1269, startPoint y: 272, endPoint x: 1364, endPoint y: 277, distance: 95.3
click at [1364, 277] on html "Personal Details Acceptance of Services Documents Debicheck Mandate Curata Auth…" at bounding box center [682, 630] width 1365 height 6436
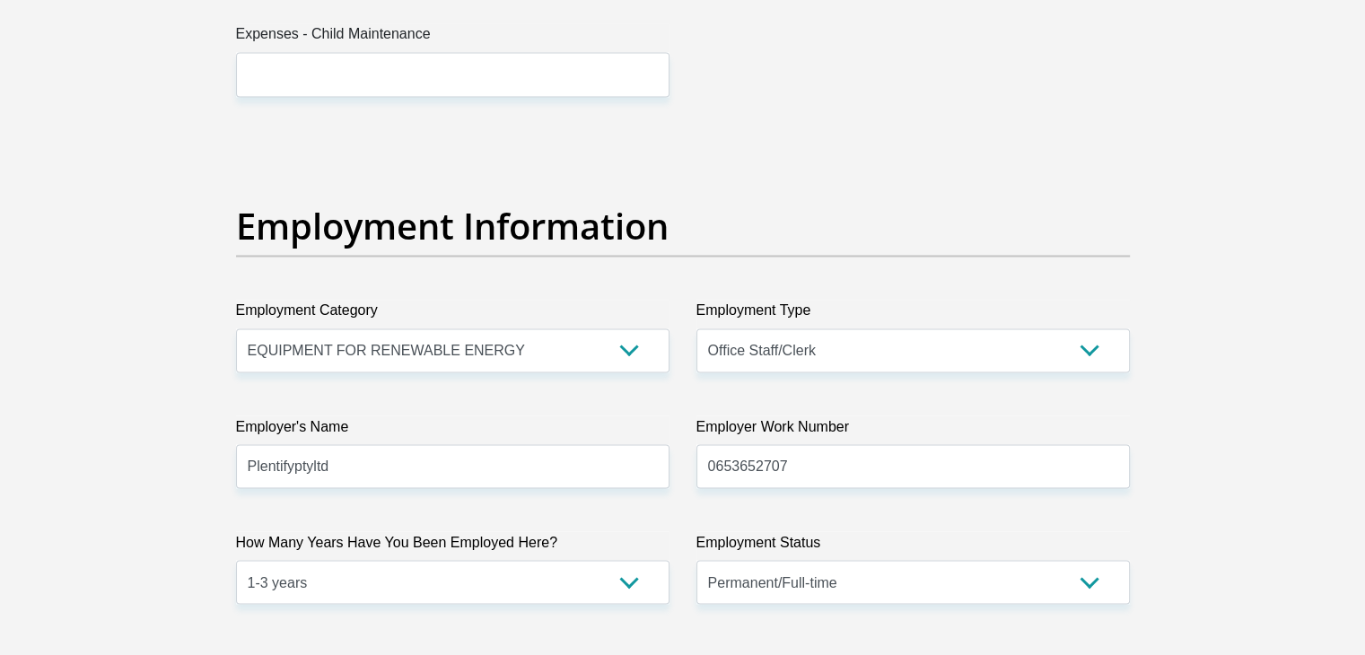
scroll to position [3292, 0]
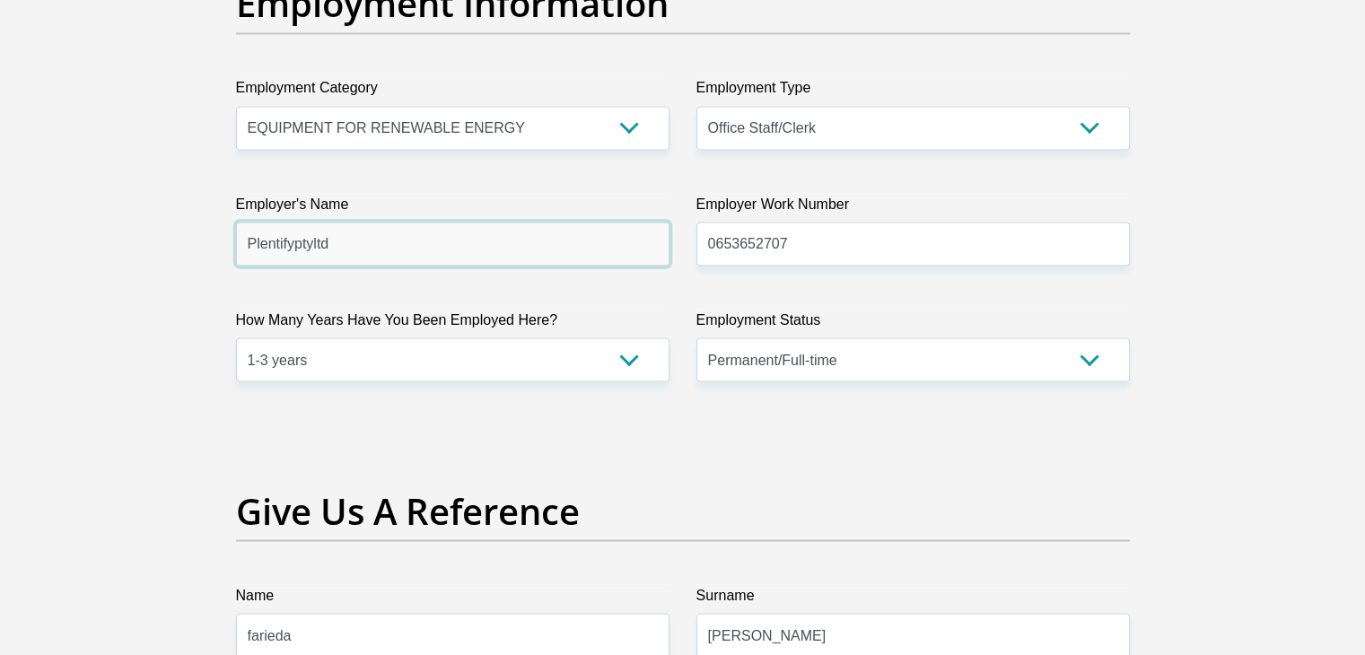
click at [293, 239] on input "Plentifyptyltd" at bounding box center [452, 244] width 433 height 44
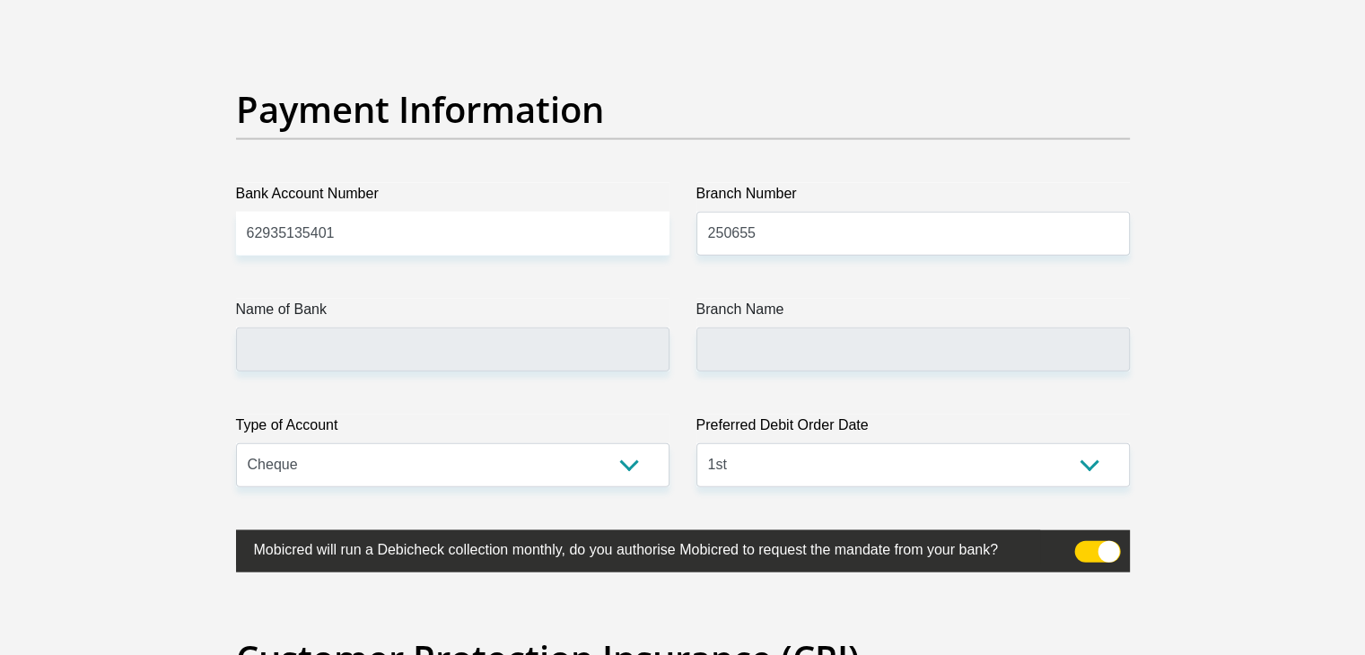
scroll to position [4101, 0]
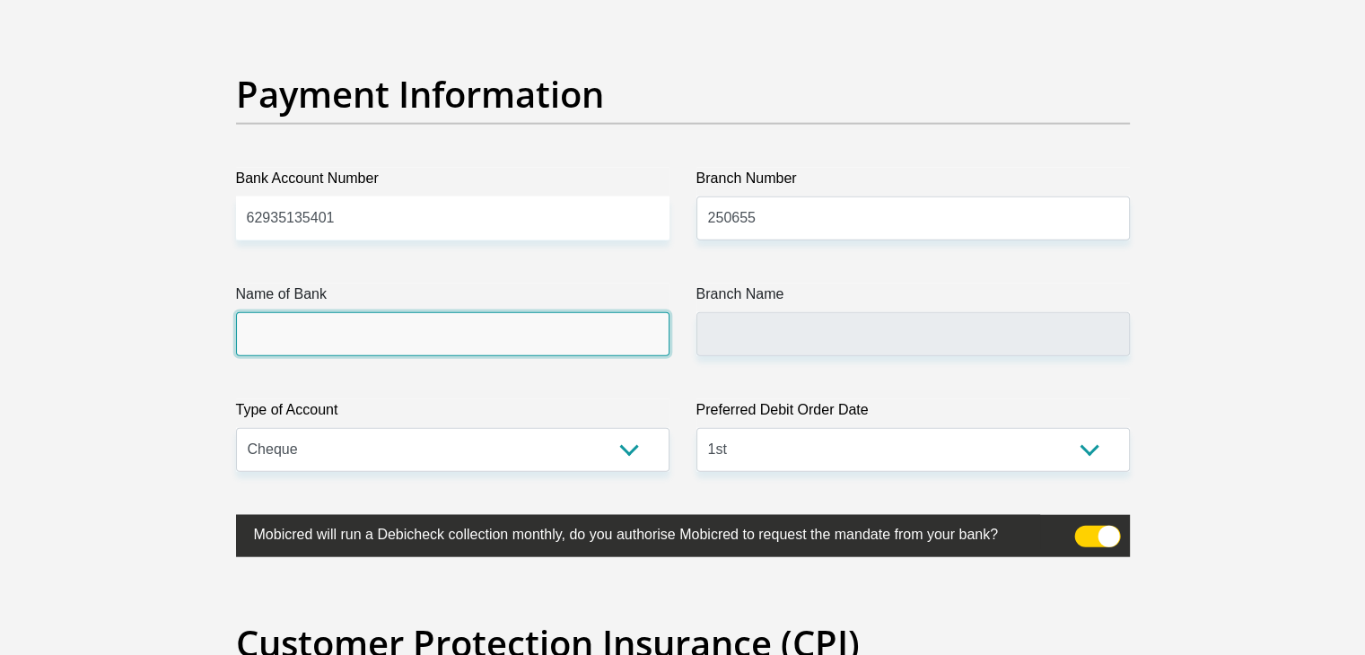
click at [484, 329] on input "Name of Bank" at bounding box center [452, 334] width 433 height 44
click at [431, 328] on input "Name of Bank" at bounding box center [452, 334] width 433 height 44
type input "FIRSTRAND BANK"
type input "BRANCH 560"
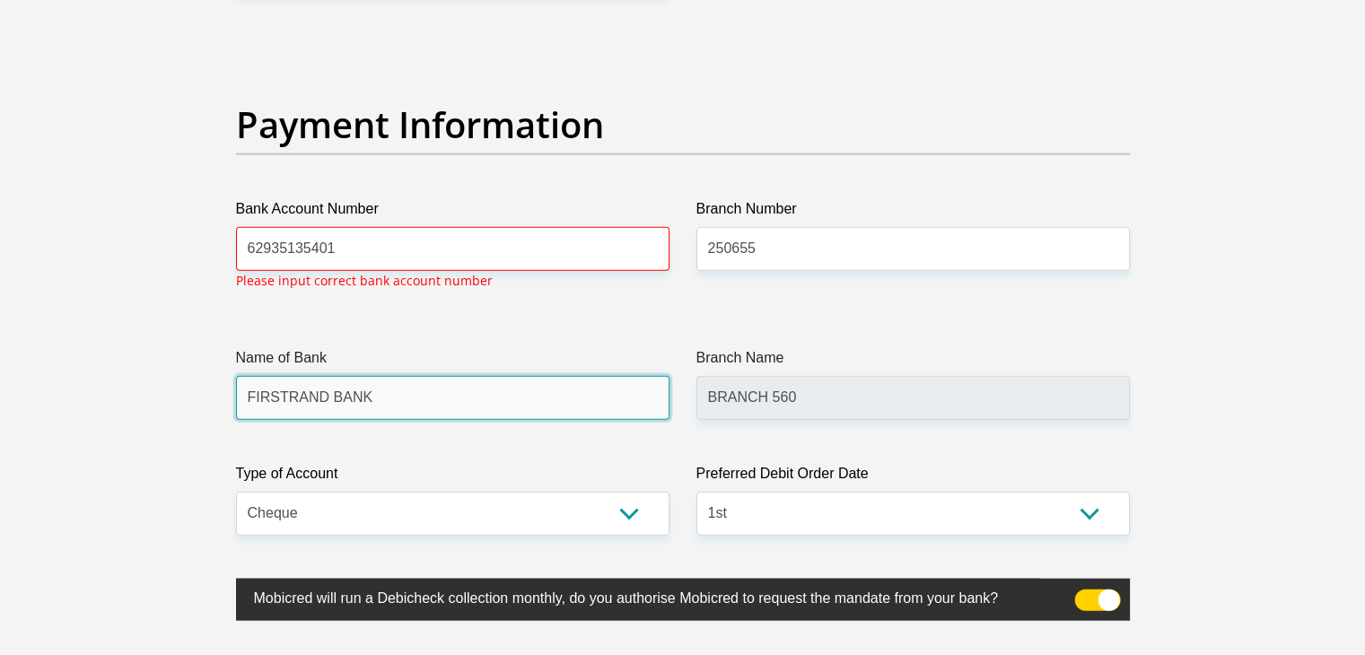
scroll to position [4069, 0]
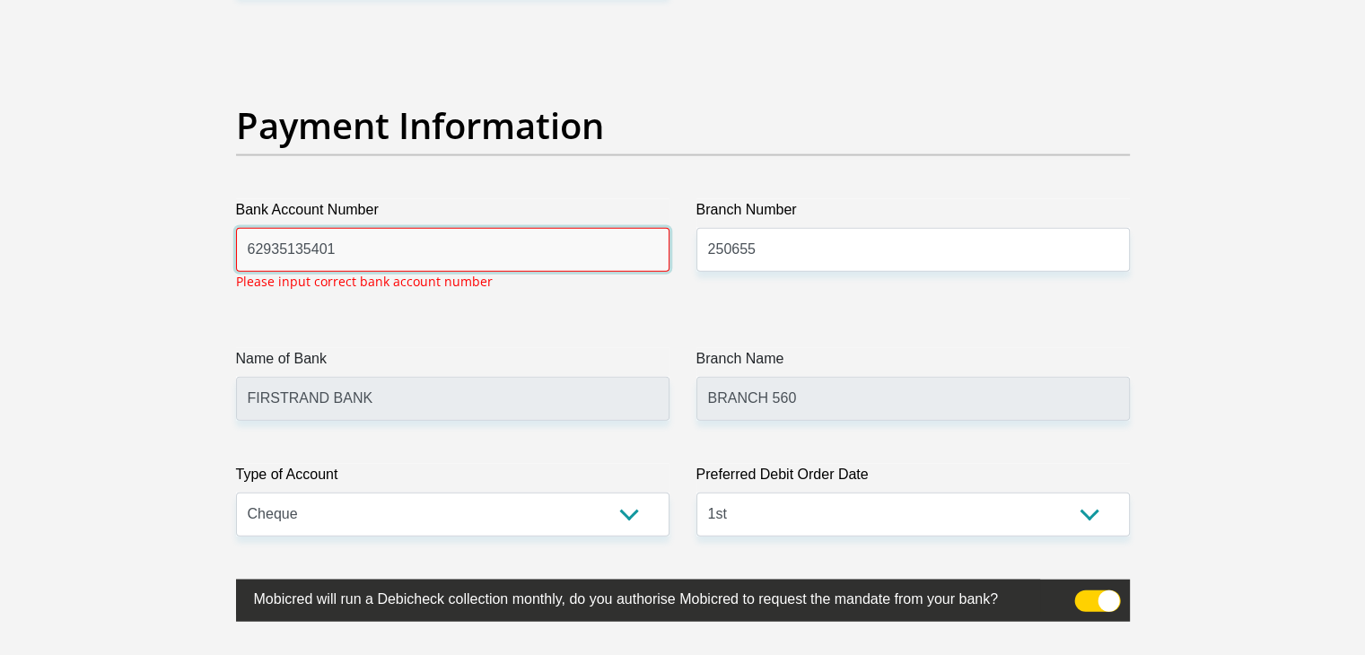
click at [351, 248] on input "62935135401" at bounding box center [452, 250] width 433 height 44
type input "62935135401"
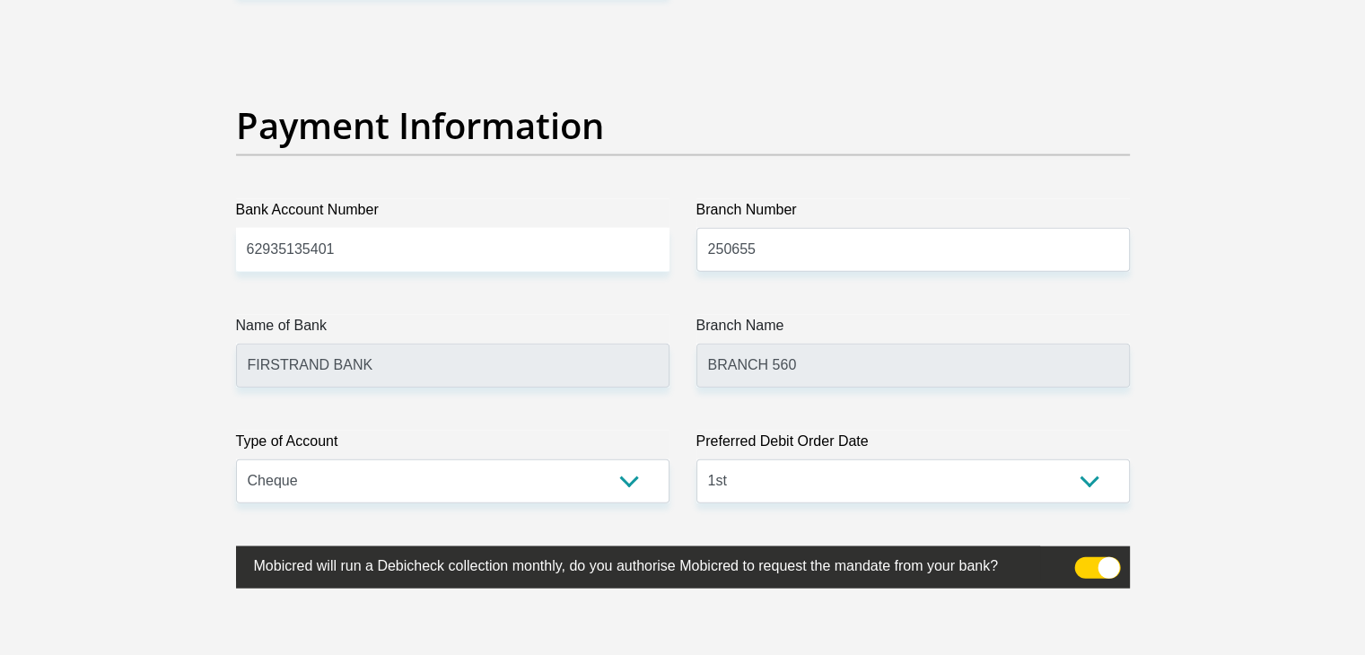
drag, startPoint x: 1359, startPoint y: 447, endPoint x: 1377, endPoint y: 510, distance: 65.6
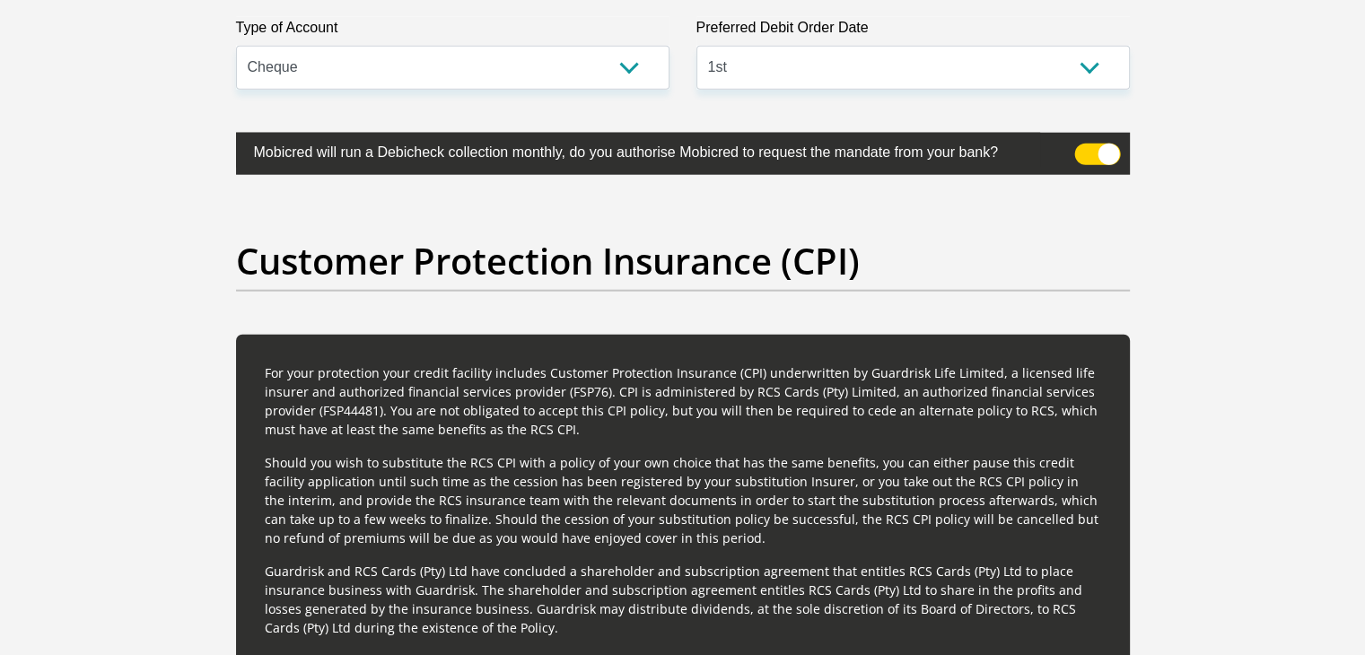
scroll to position [4512, 0]
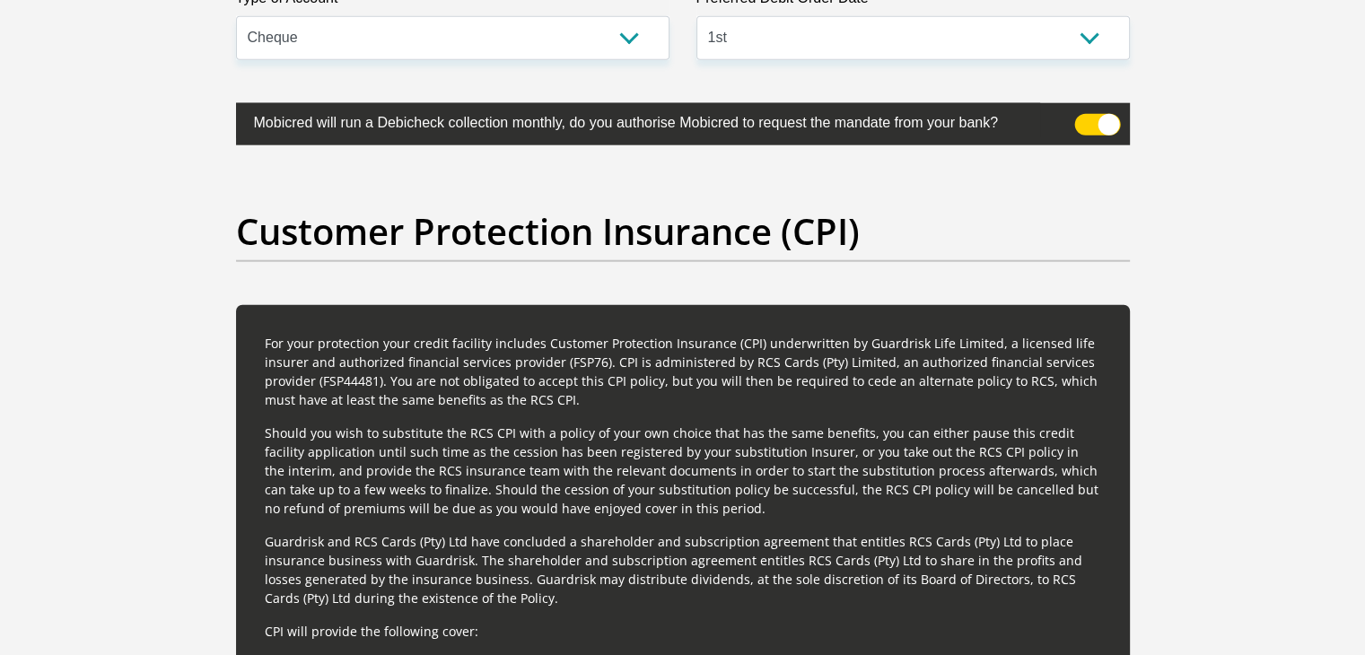
click at [1088, 126] on span at bounding box center [1097, 125] width 46 height 22
click at [1085, 118] on input "checkbox" at bounding box center [1085, 118] width 0 height 0
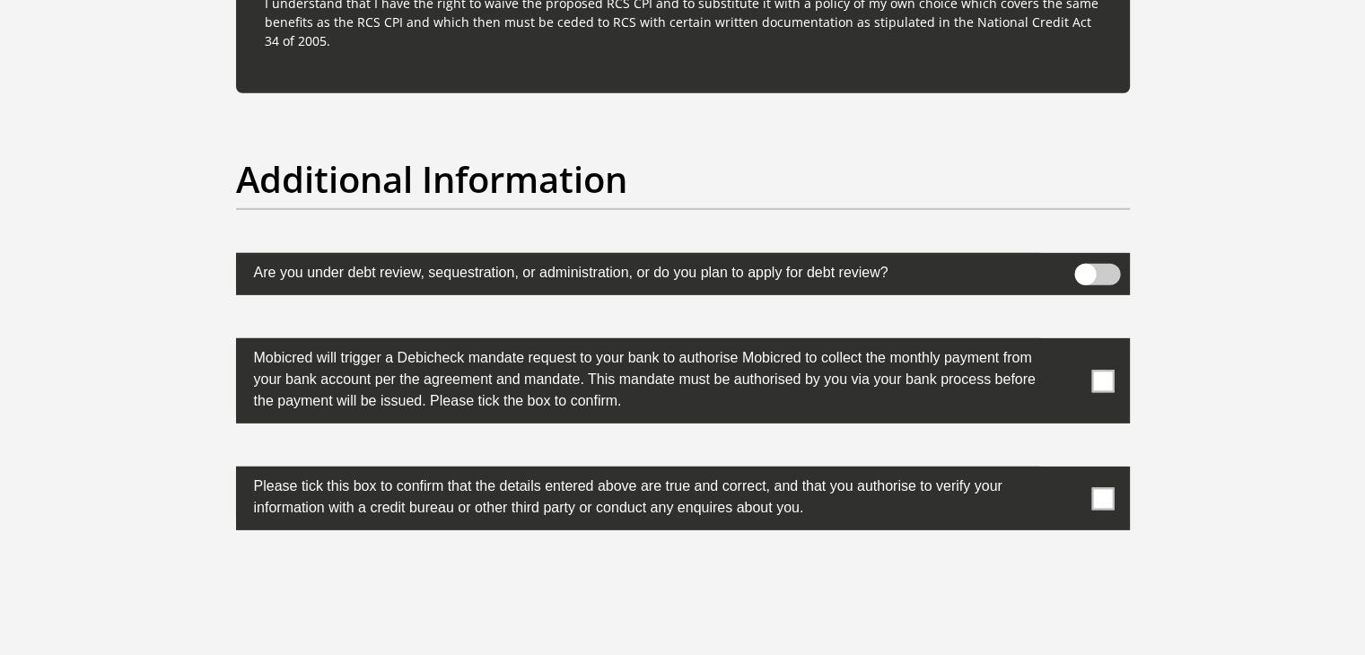
scroll to position [5499, 0]
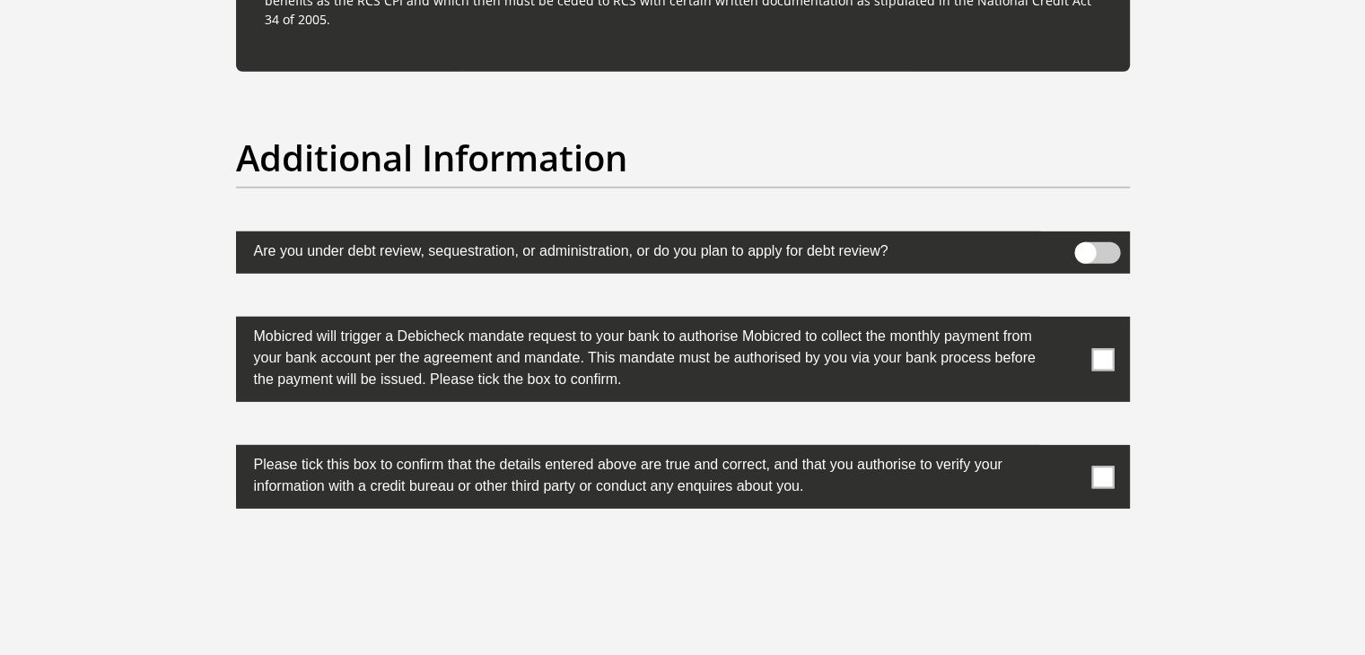
click at [1105, 466] on span at bounding box center [1102, 477] width 22 height 22
click at [1067, 450] on input "checkbox" at bounding box center [1067, 450] width 0 height 0
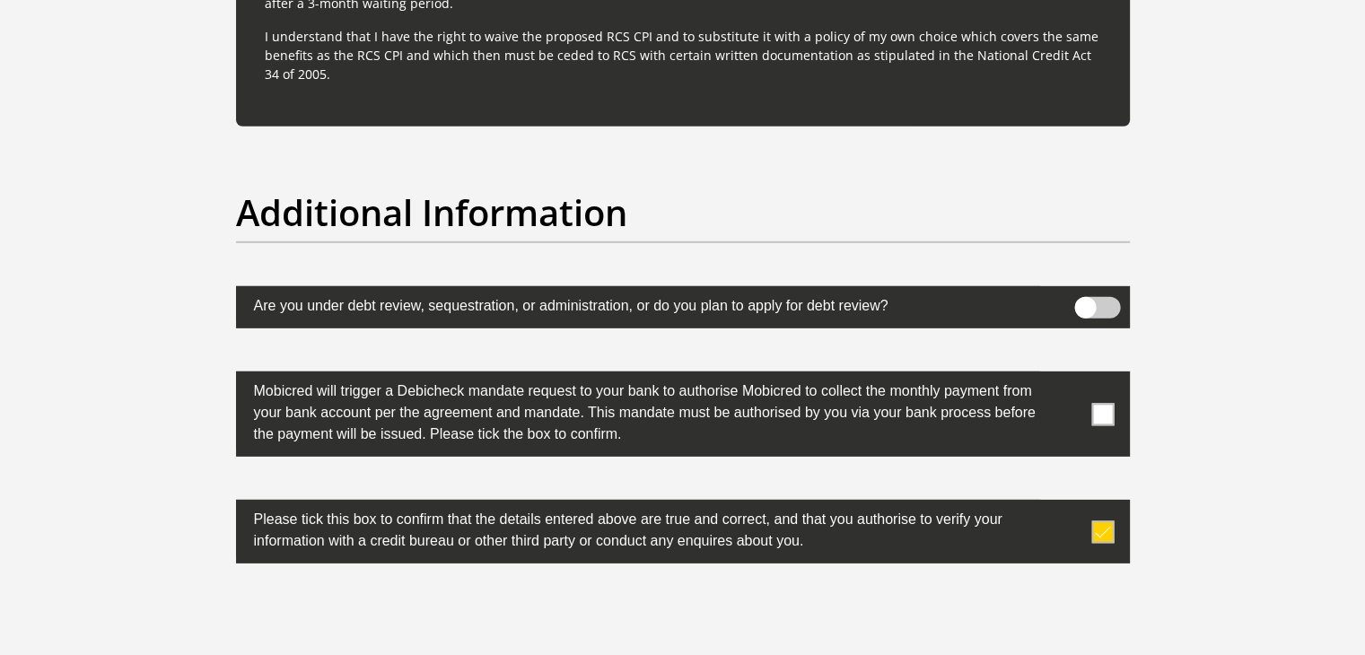
scroll to position [5710, 0]
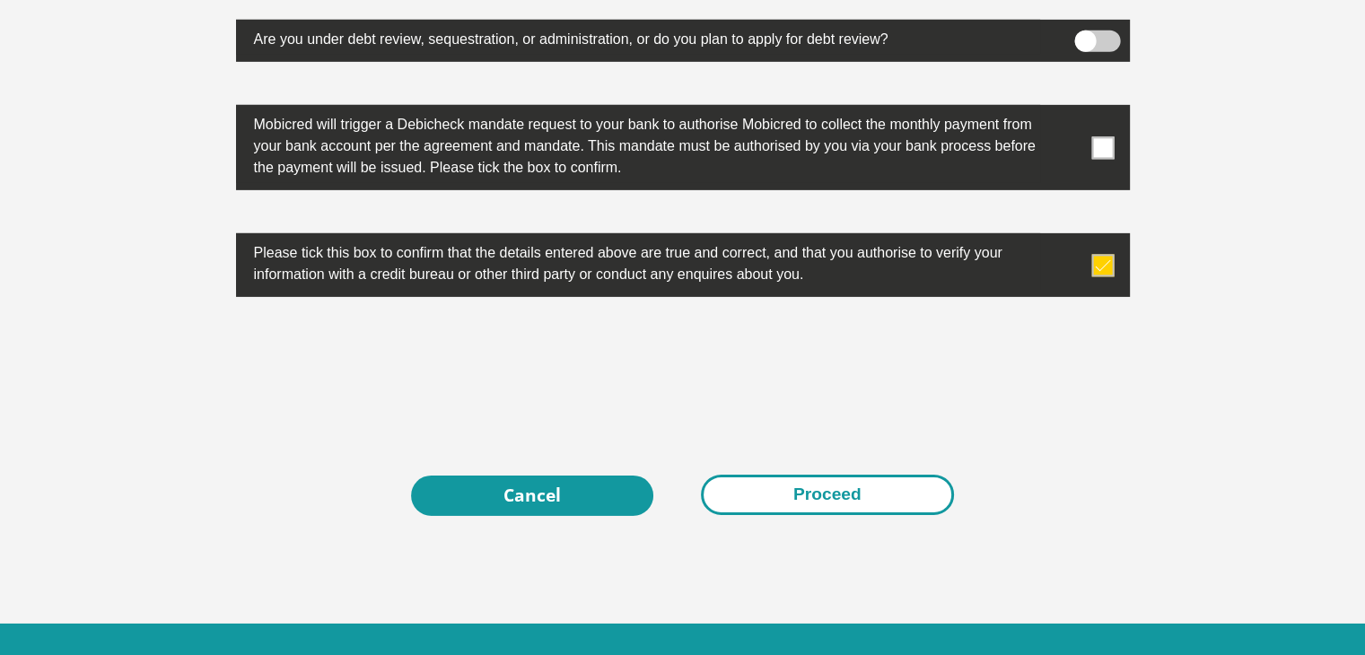
click at [900, 500] on button "Proceed" at bounding box center [827, 495] width 253 height 40
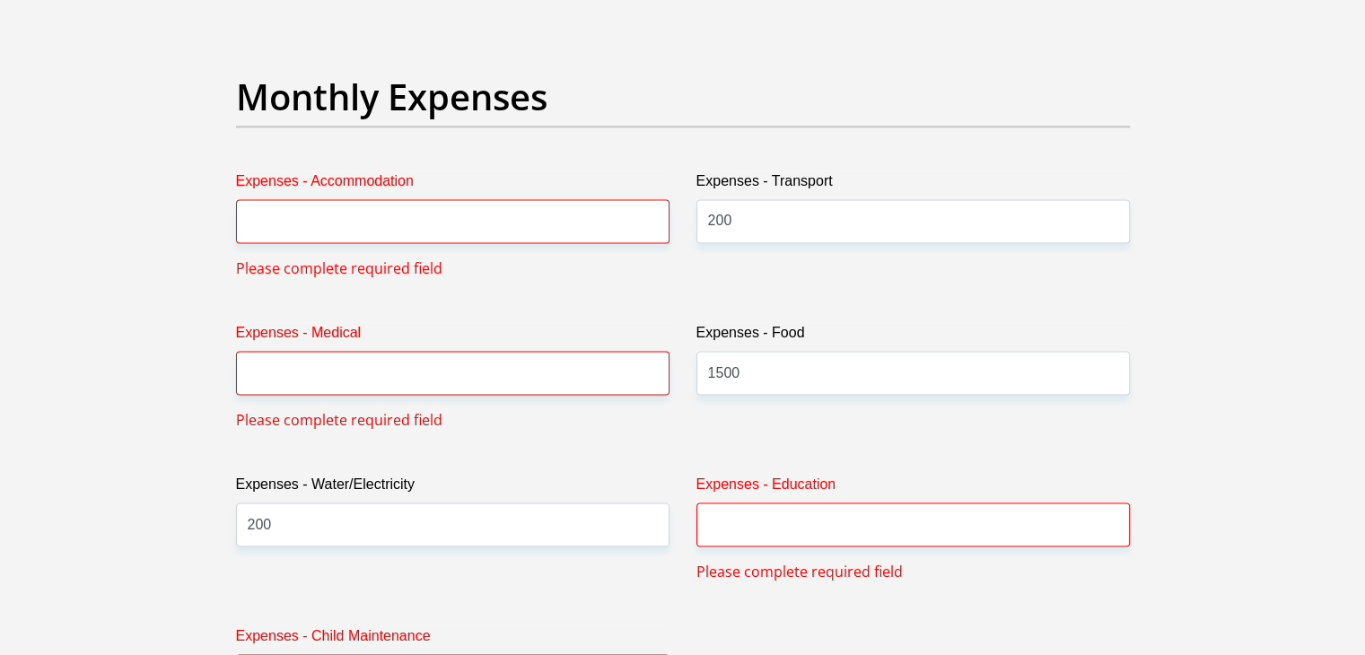
scroll to position [2519, 0]
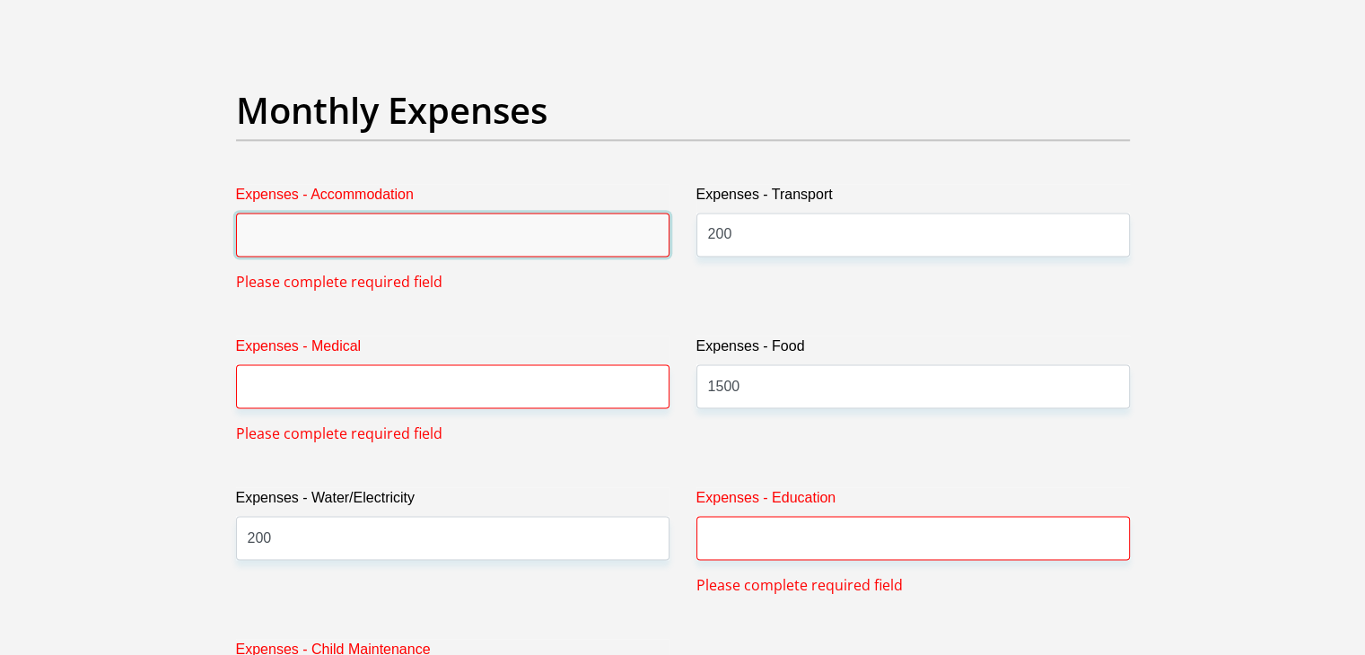
click at [359, 225] on input "Expenses - Accommodation" at bounding box center [452, 235] width 433 height 44
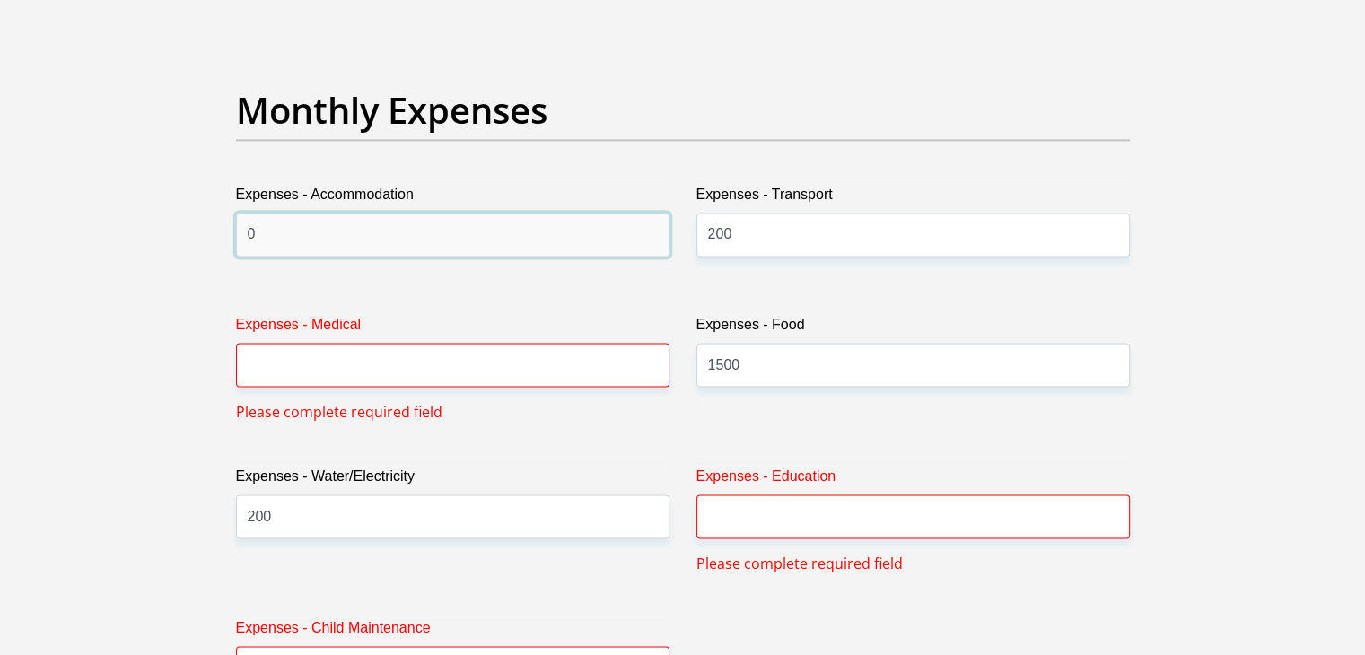
type input "0"
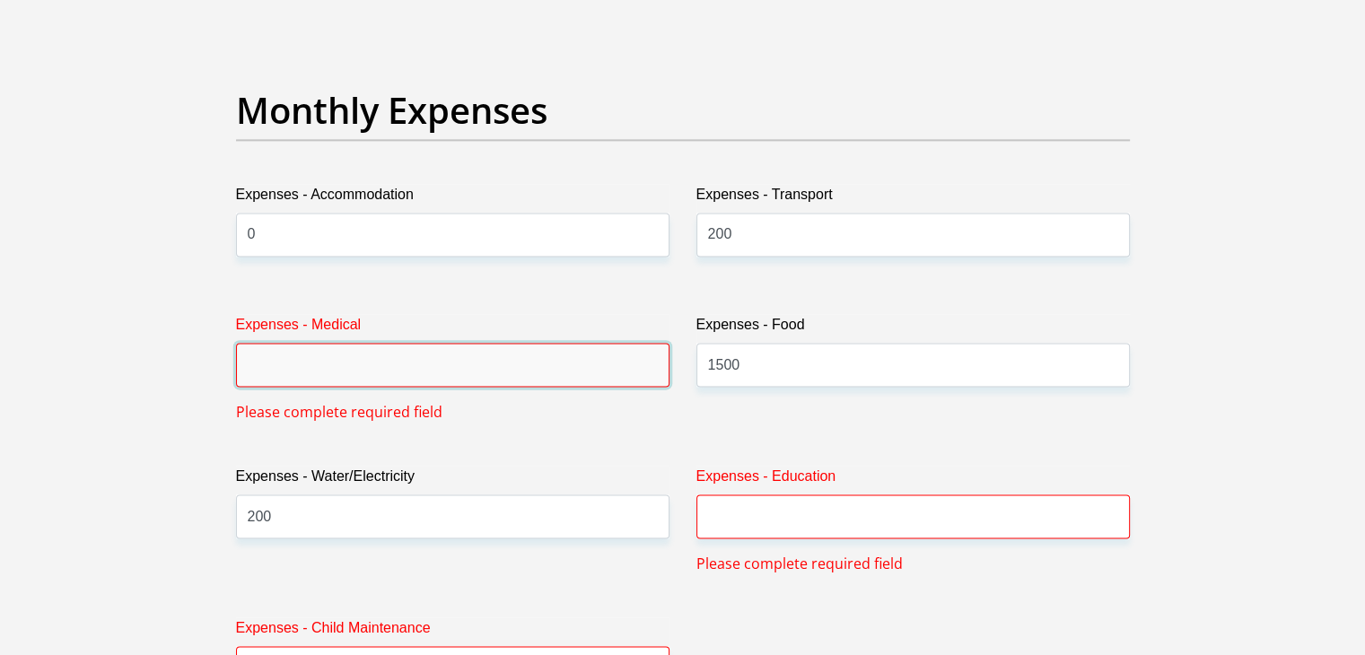
click at [334, 343] on input "Expenses - Medical" at bounding box center [452, 365] width 433 height 44
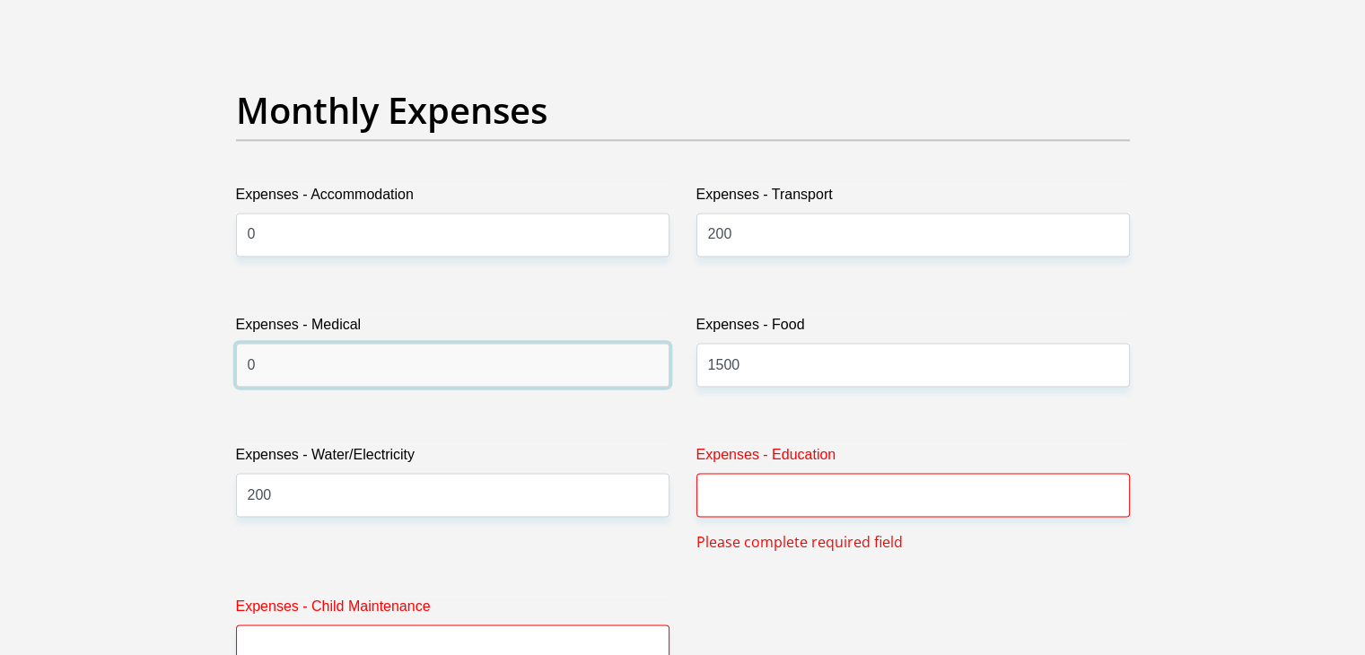
type input "0"
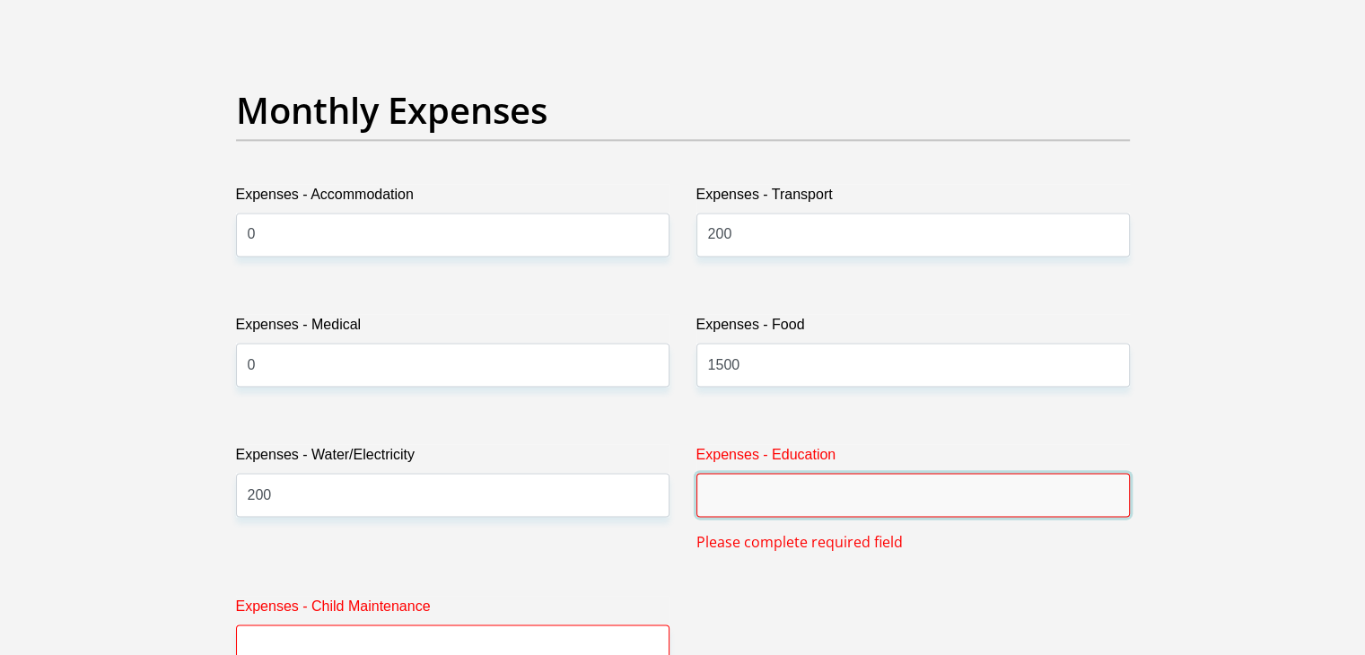
click at [730, 484] on input "Expenses - Education" at bounding box center [912, 495] width 433 height 44
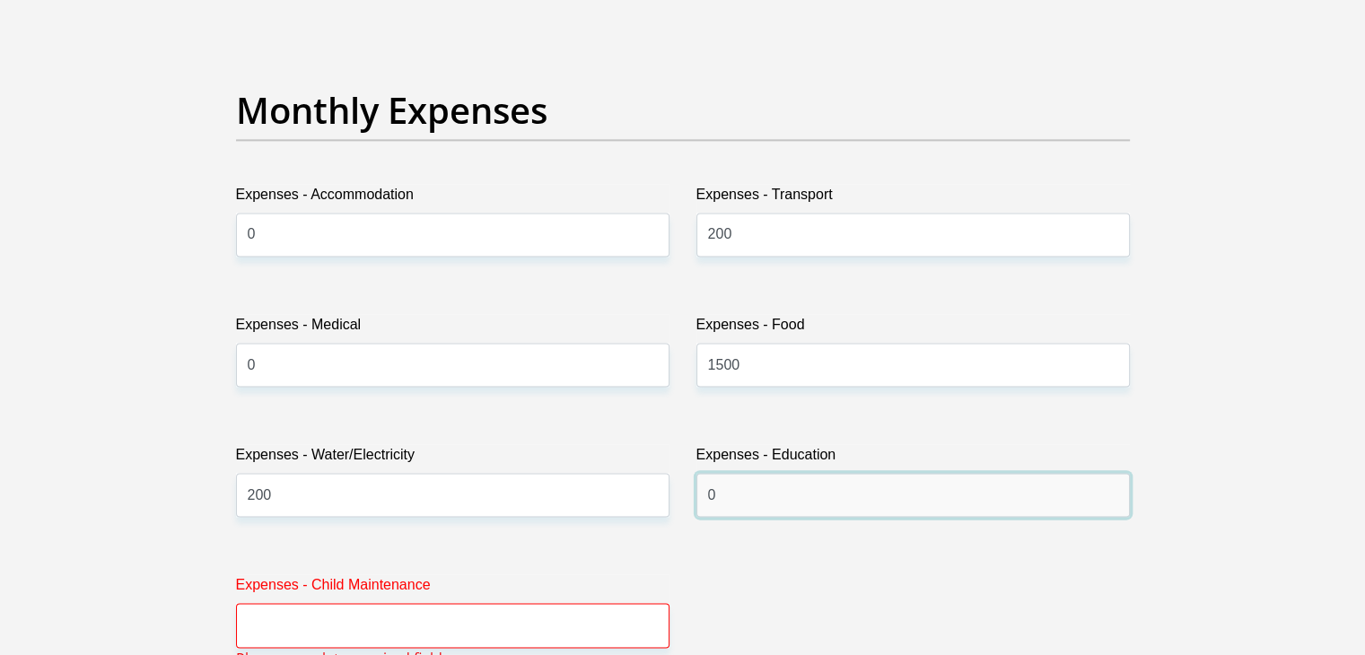
type input "0"
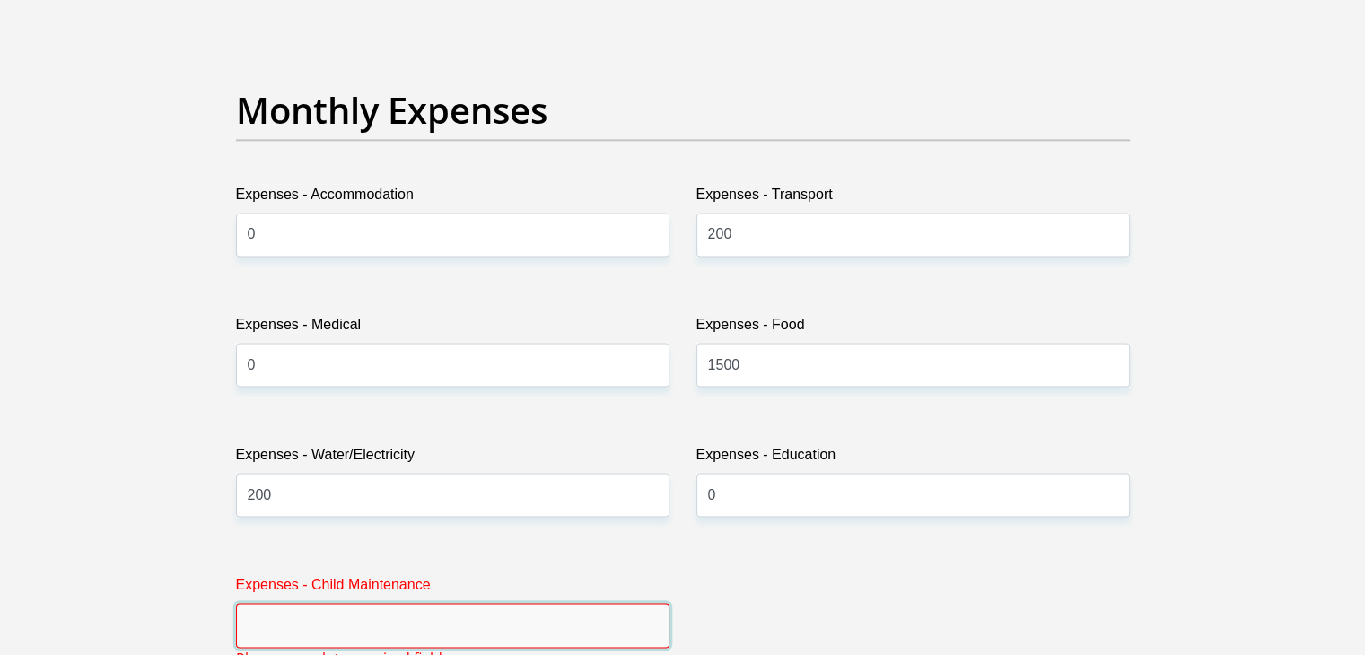
click at [495, 610] on input "Expenses - Child Maintenance" at bounding box center [452, 625] width 433 height 44
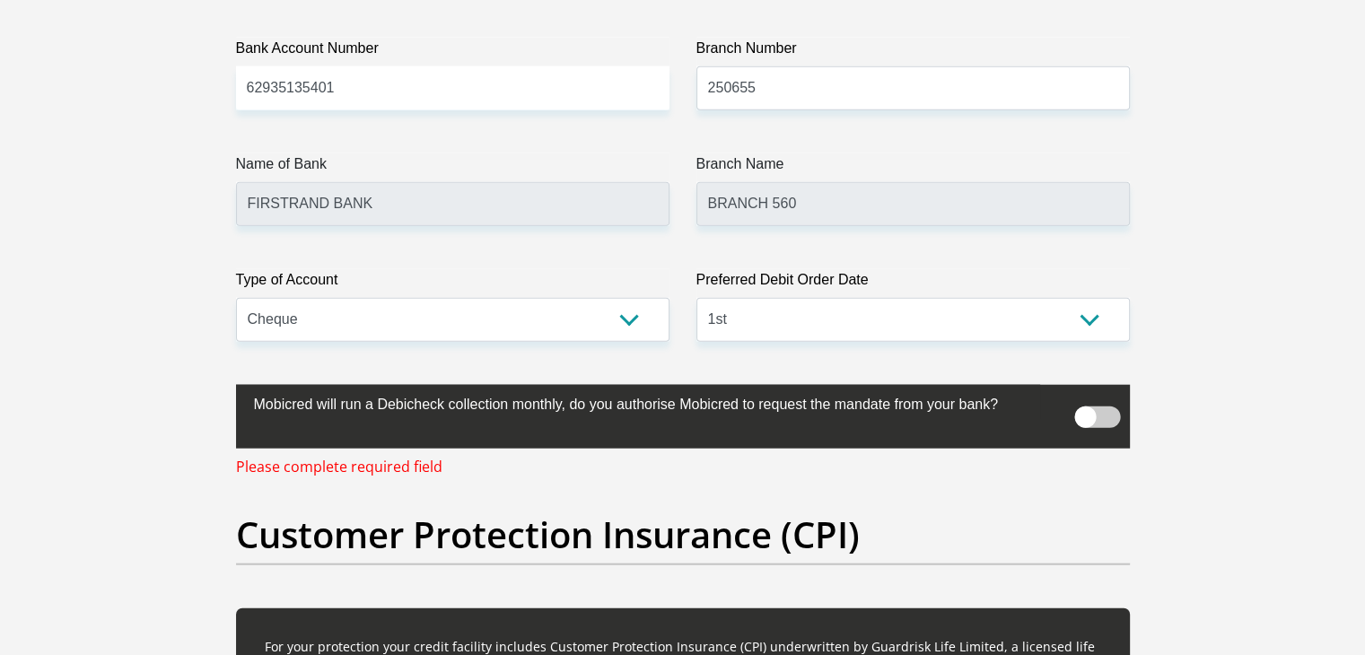
scroll to position [4193, 0]
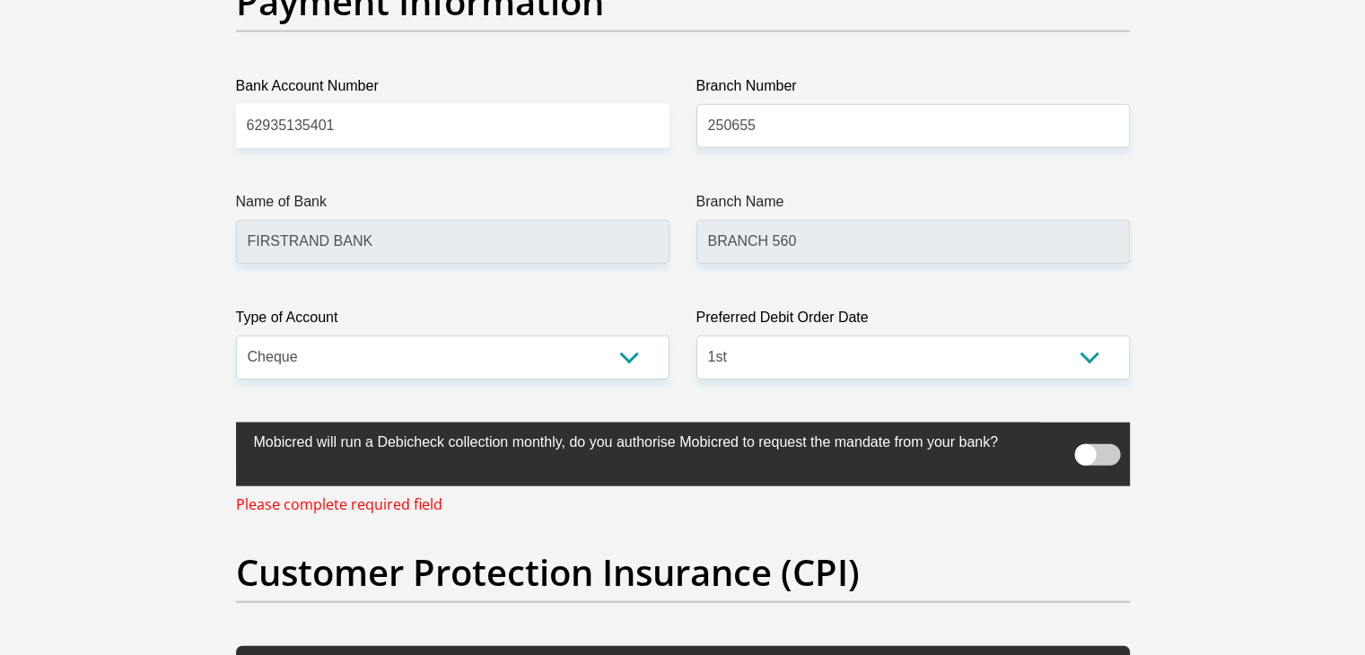
type input "0"
click at [1108, 455] on span at bounding box center [1097, 455] width 46 height 22
click at [1085, 438] on input "checkbox" at bounding box center [1085, 438] width 0 height 0
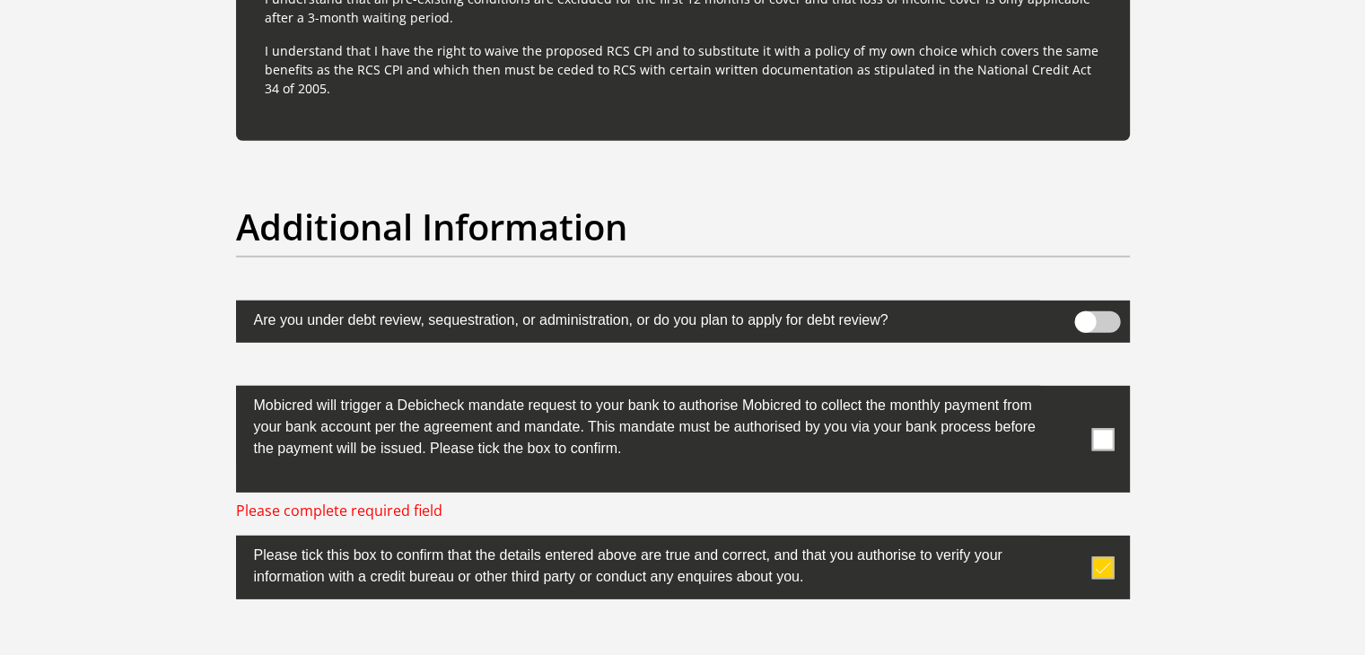
scroll to position [5459, 0]
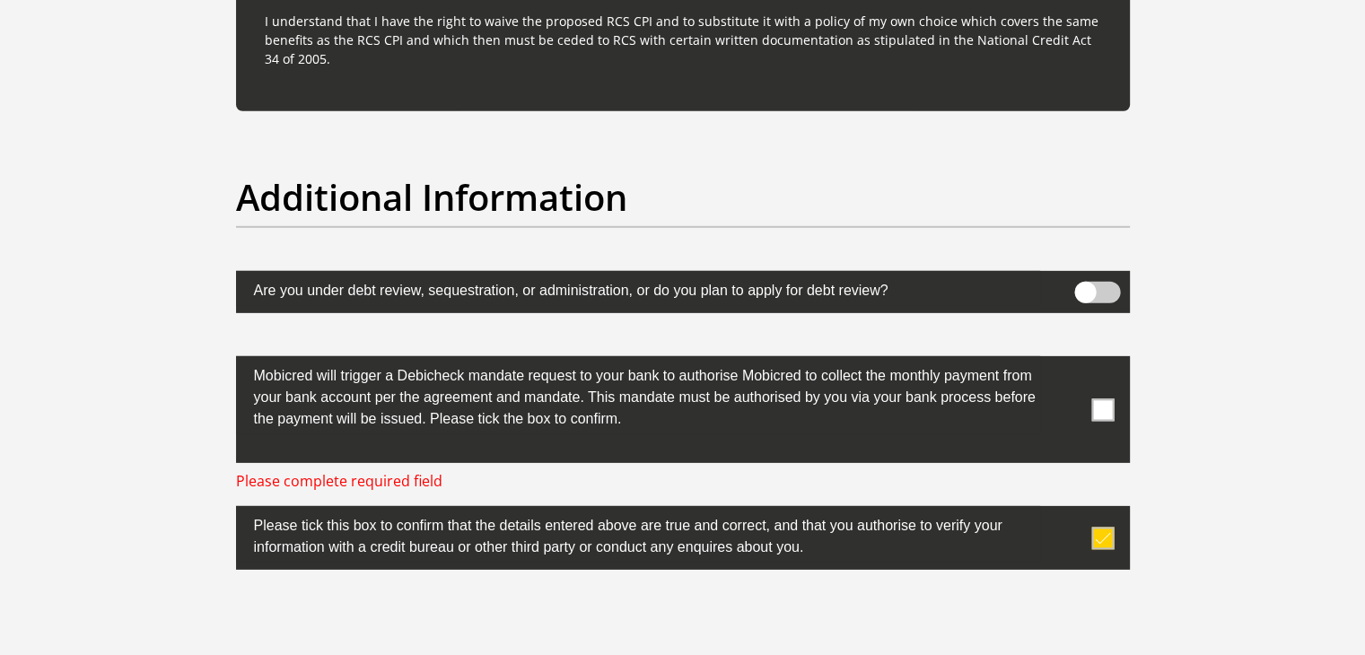
click at [1106, 405] on span at bounding box center [1102, 409] width 22 height 22
click at [1067, 361] on input "checkbox" at bounding box center [1067, 361] width 0 height 0
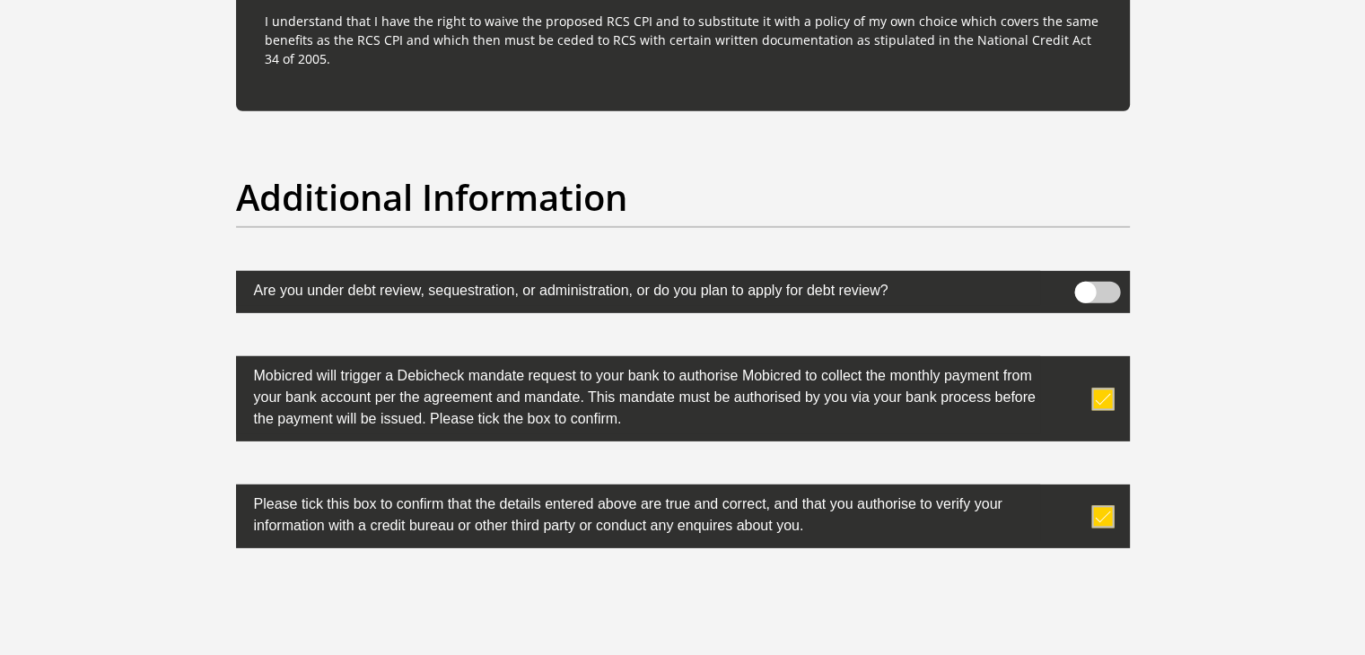
scroll to position [5779, 0]
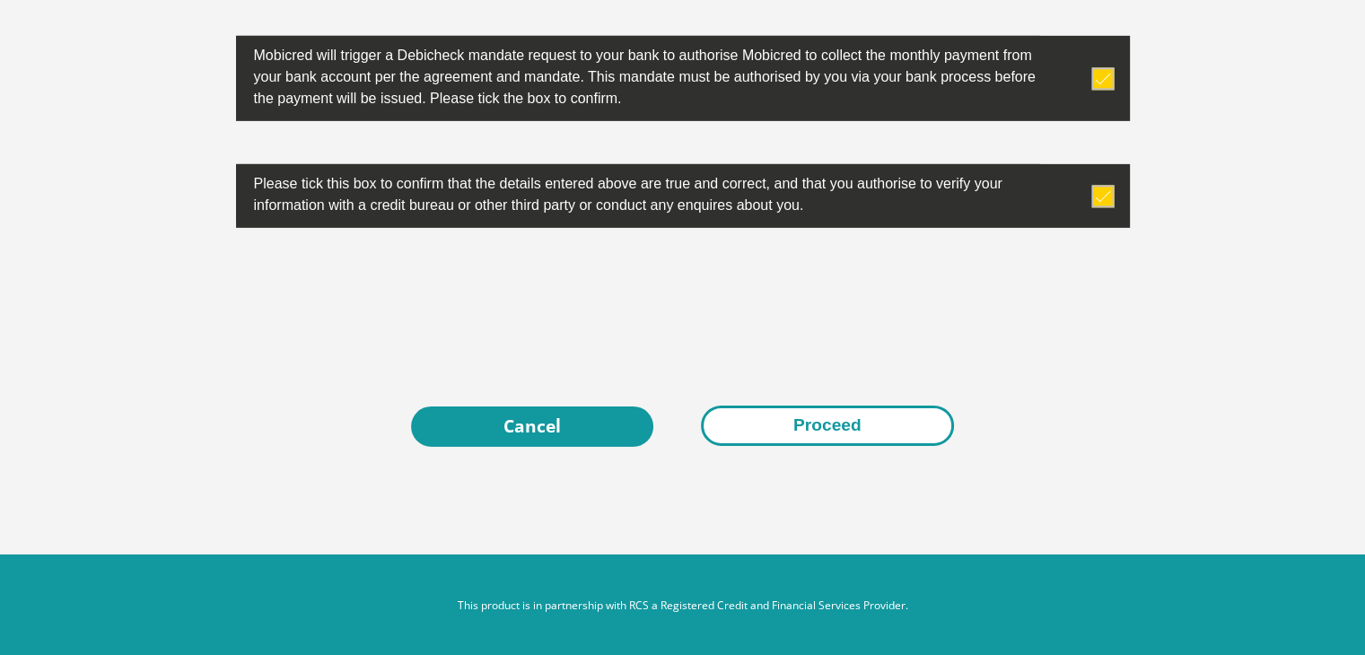
click at [799, 432] on button "Proceed" at bounding box center [827, 426] width 253 height 40
